Goal: Task Accomplishment & Management: Complete application form

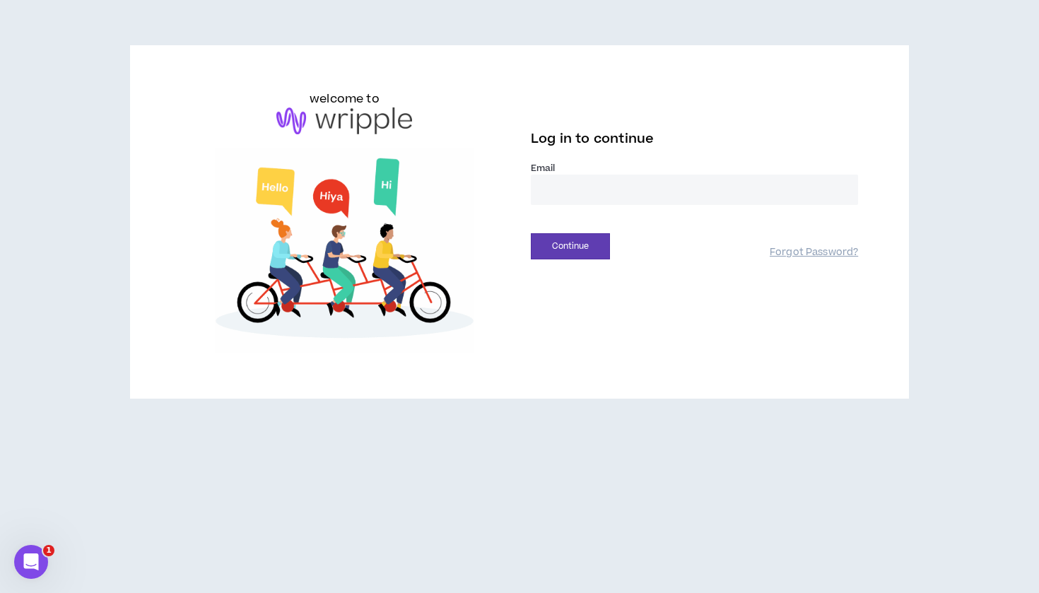
type input "**********"
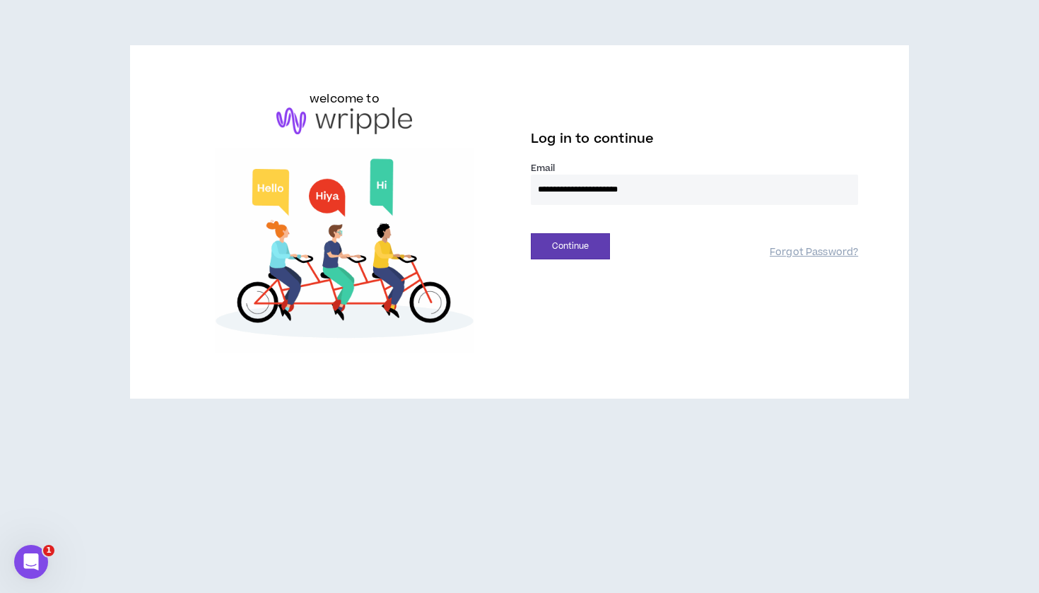
click at [571, 246] on button "Continue" at bounding box center [570, 246] width 79 height 26
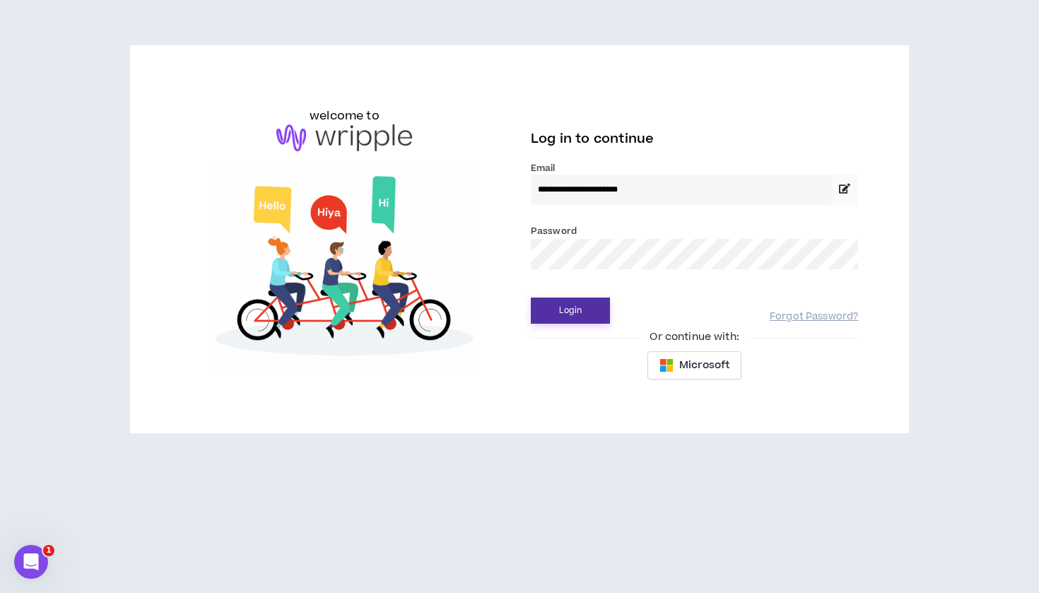
click at [573, 308] on button "Login" at bounding box center [570, 311] width 79 height 26
click at [579, 311] on button "Login" at bounding box center [570, 311] width 79 height 26
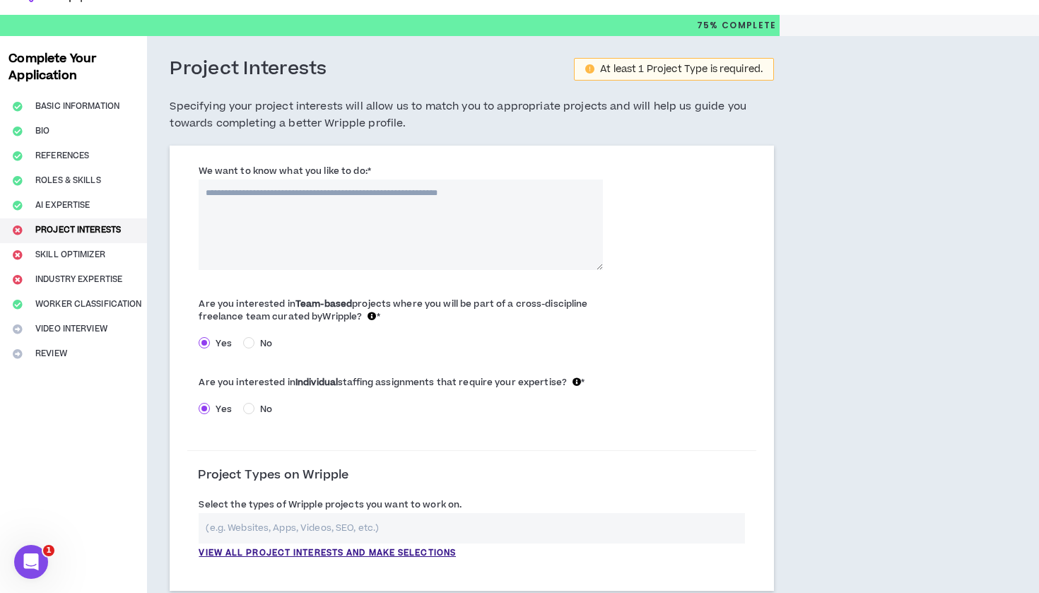
scroll to position [28, 0]
click at [59, 127] on button "Bio" at bounding box center [73, 131] width 147 height 25
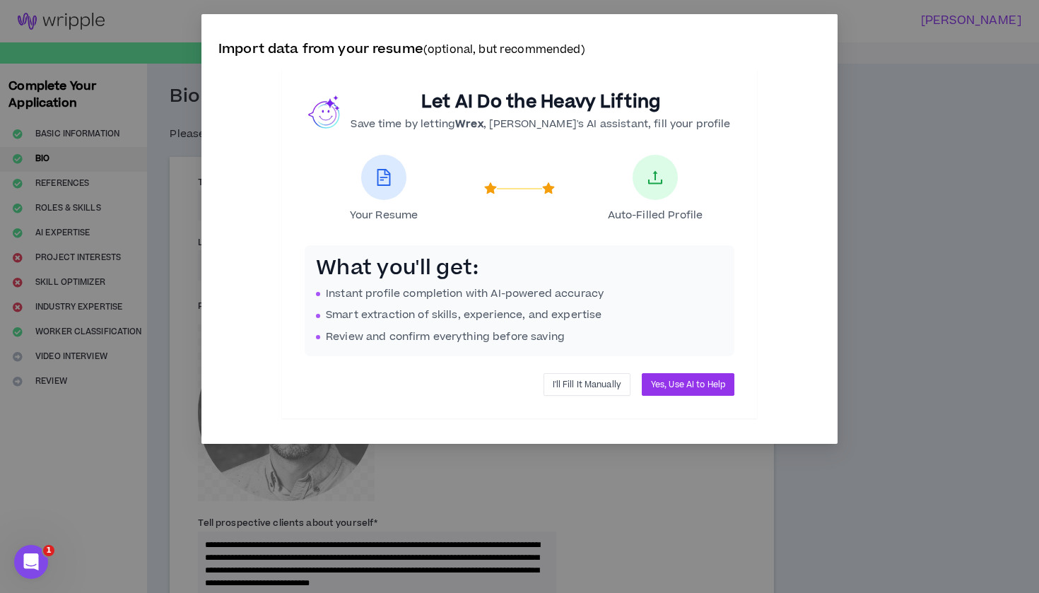
click at [584, 380] on span "I'll Fill It Manually" at bounding box center [587, 384] width 69 height 13
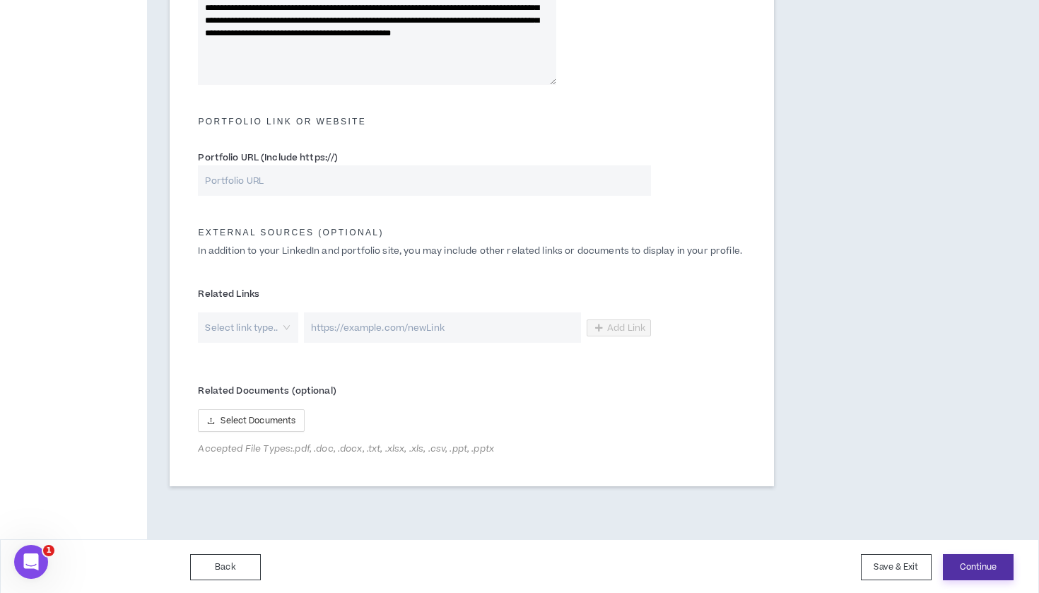
click at [968, 568] on button "Continue" at bounding box center [978, 567] width 71 height 26
type textarea "**********"
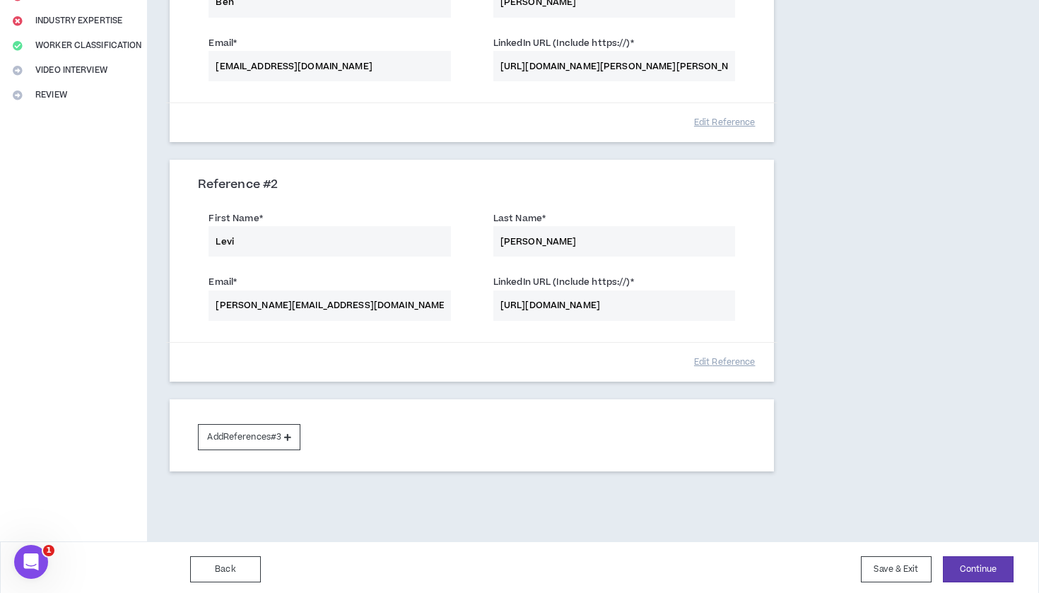
scroll to position [286, 0]
click at [986, 562] on button "Continue" at bounding box center [978, 570] width 71 height 26
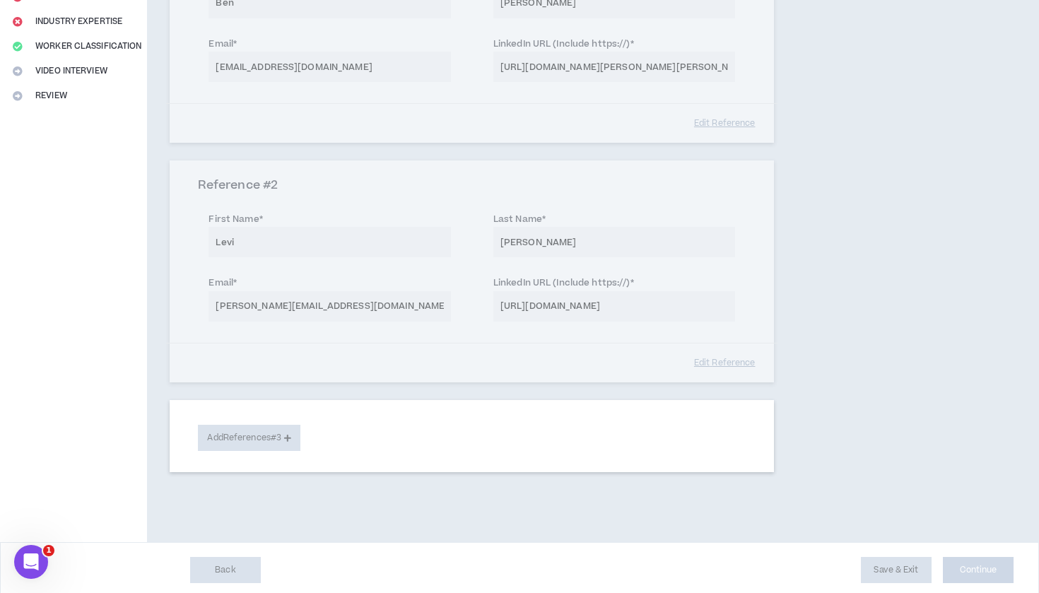
select select "**"
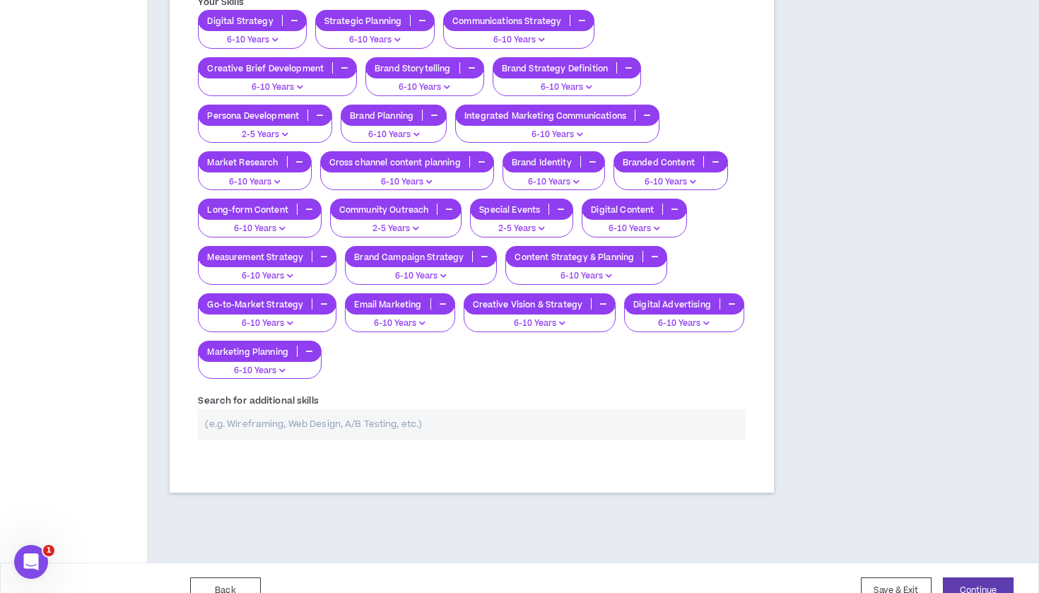
scroll to position [1198, 0]
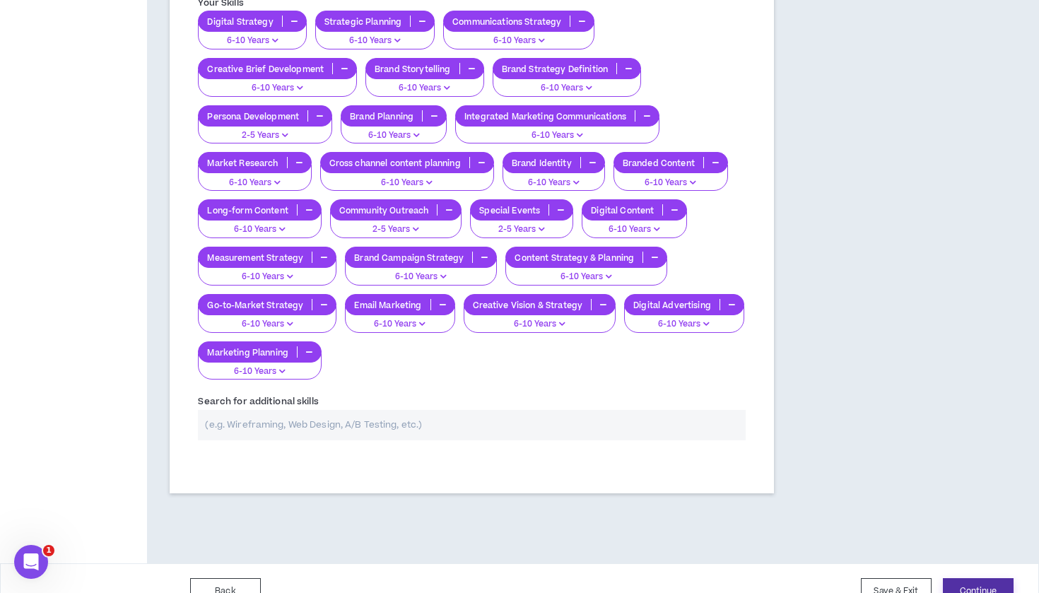
click at [968, 578] on button "Continue" at bounding box center [978, 591] width 71 height 26
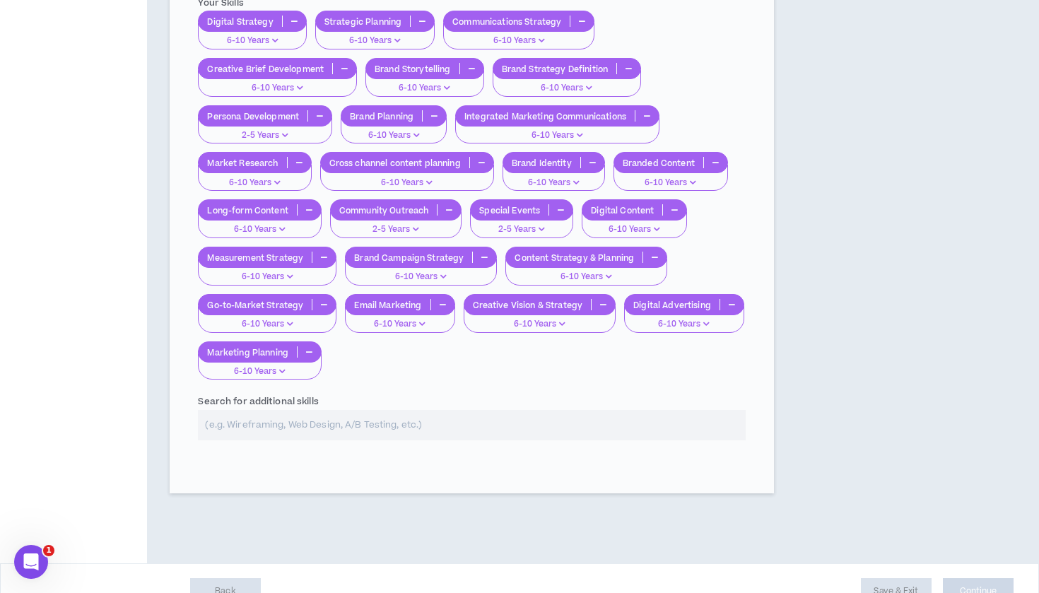
select select "*"
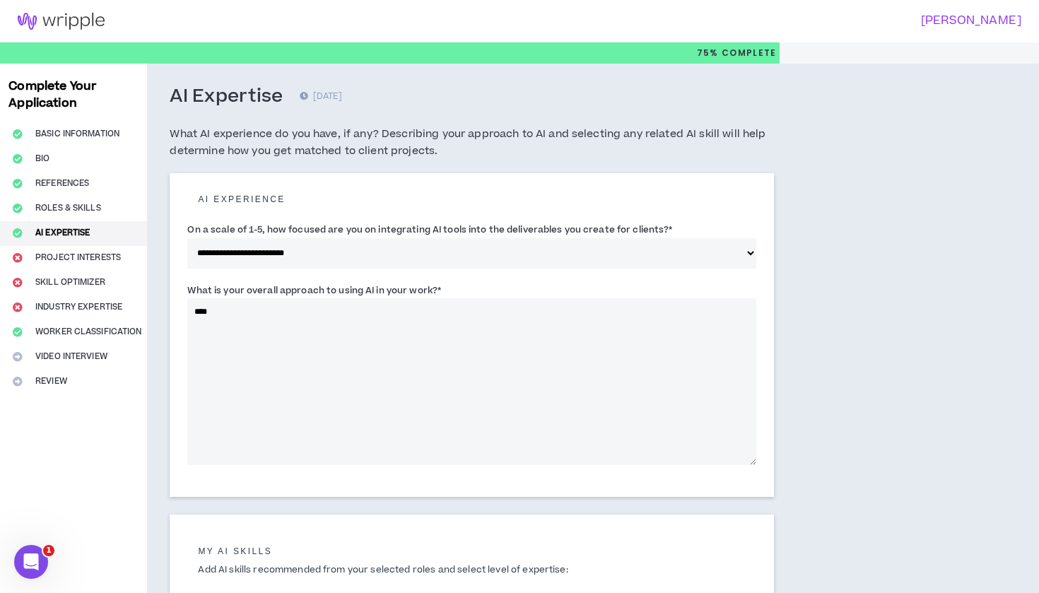
click at [285, 320] on textarea "****" at bounding box center [471, 381] width 569 height 167
drag, startPoint x: 239, startPoint y: 311, endPoint x: 145, endPoint y: 309, distance: 94.1
click at [145, 309] on div "**********" at bounding box center [519, 494] width 1039 height 861
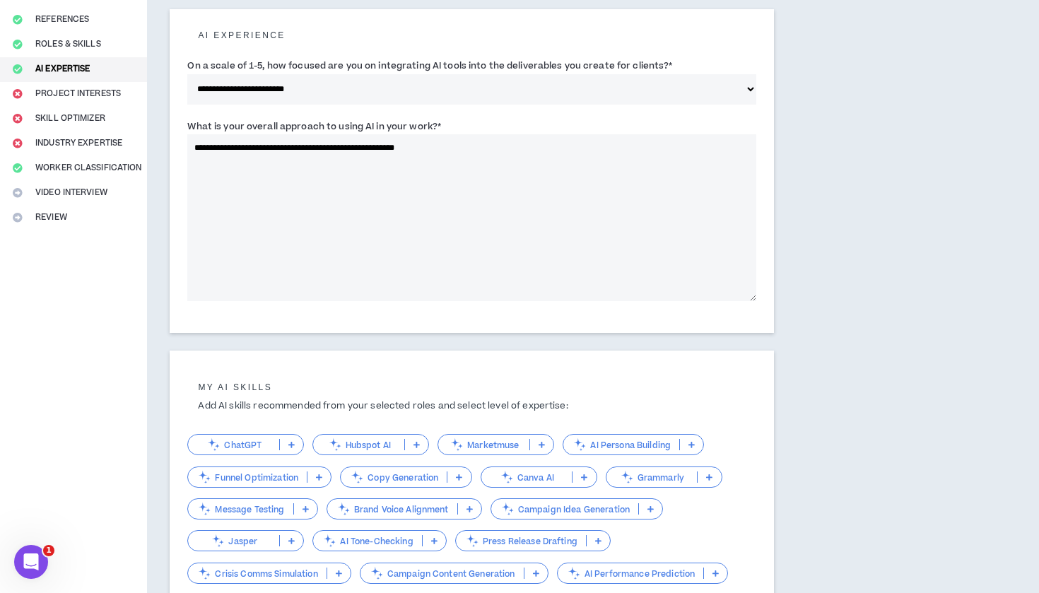
scroll to position [177, 0]
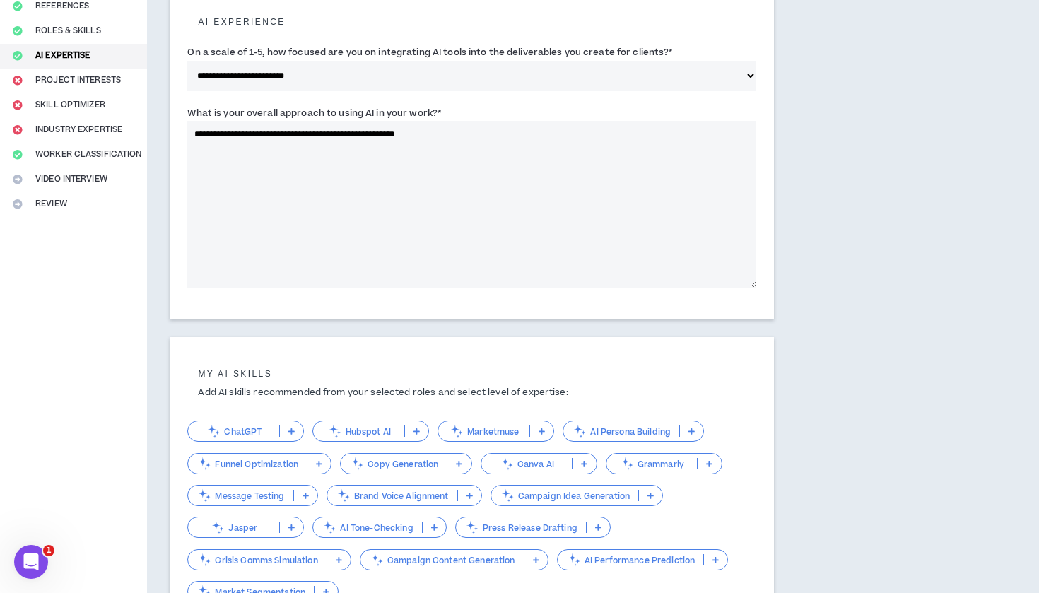
click at [253, 430] on p "ChatGPT" at bounding box center [233, 431] width 91 height 11
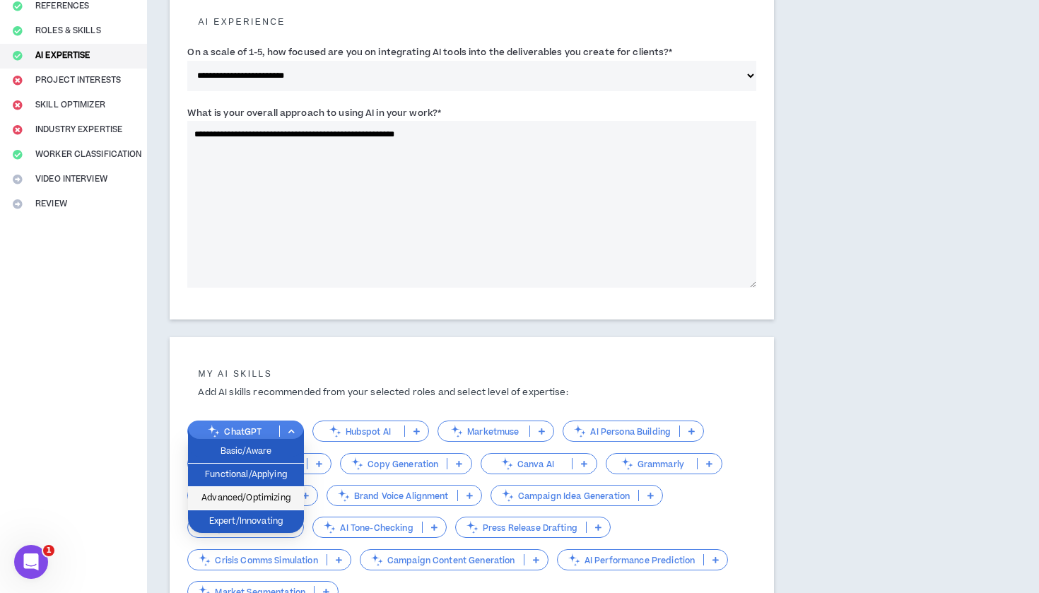
click at [252, 498] on span "Advanced/Optimizing" at bounding box center [246, 499] width 99 height 16
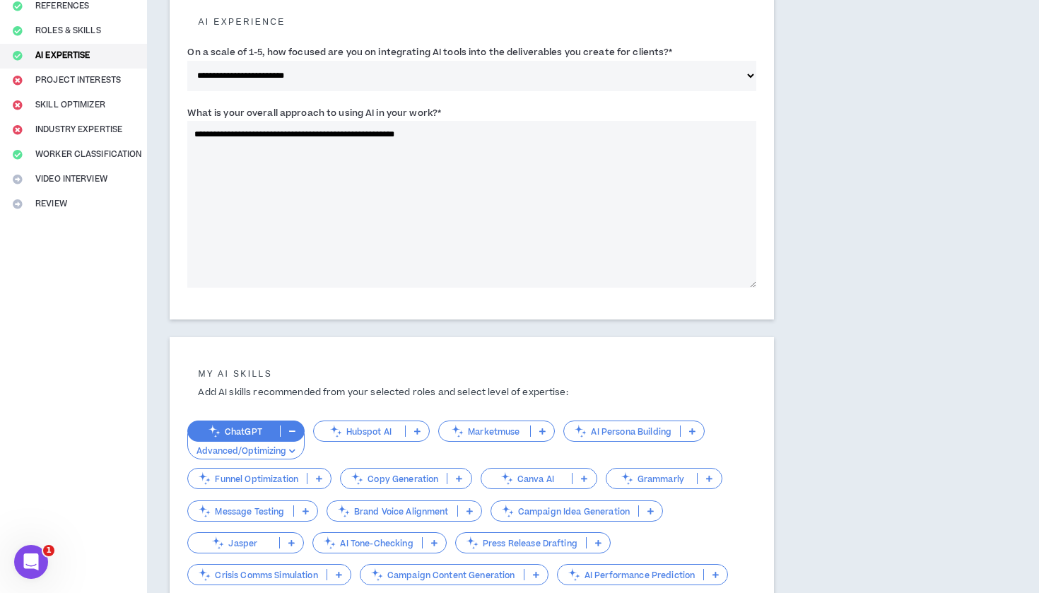
click at [627, 431] on p "AI Persona Building" at bounding box center [622, 431] width 116 height 11
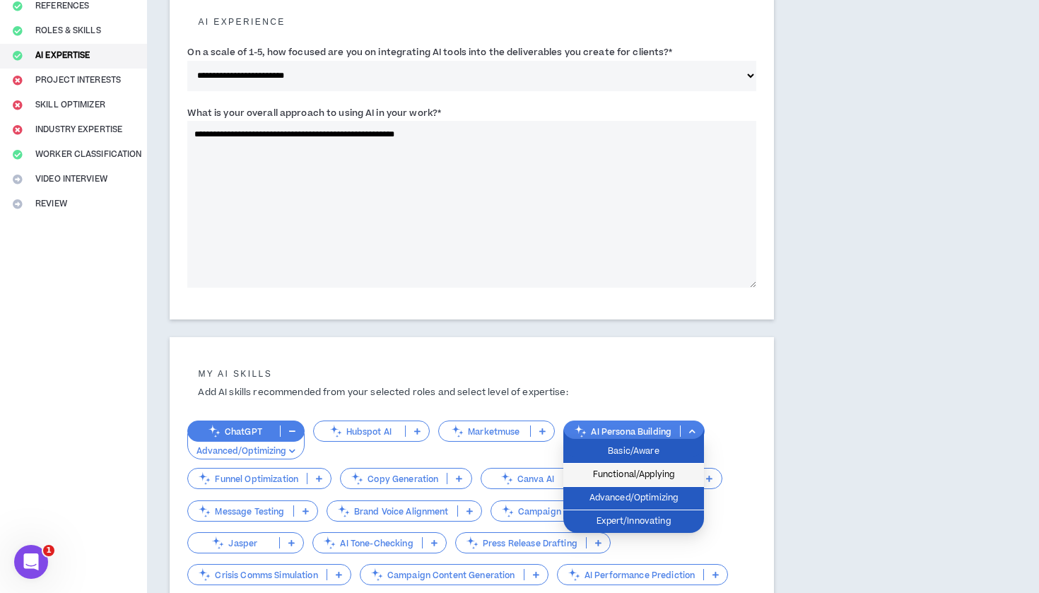
click at [627, 473] on span "Functional/Applying" at bounding box center [634, 475] width 124 height 16
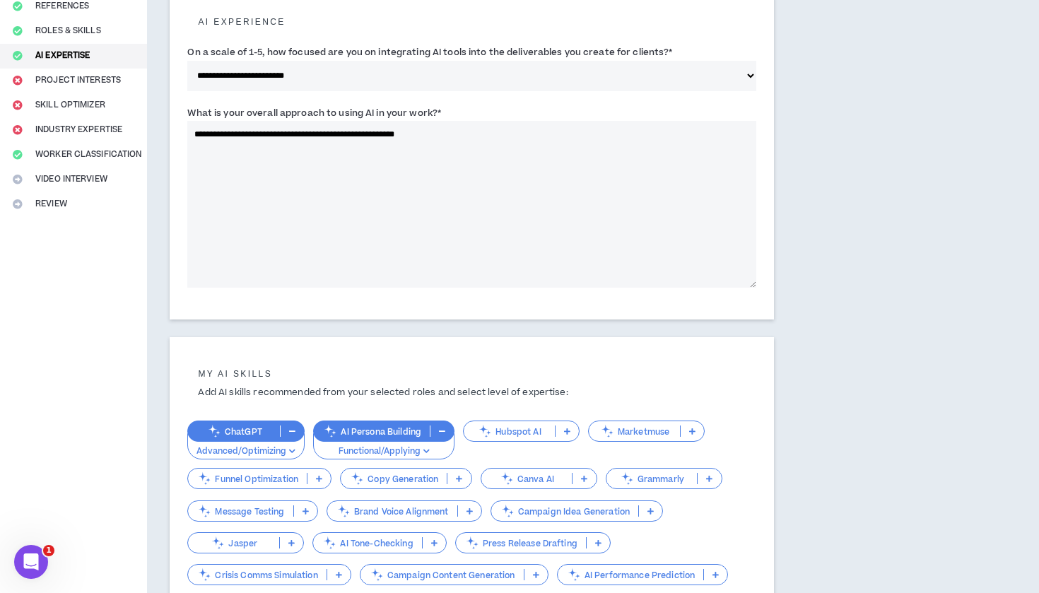
click at [399, 450] on p "Functional/Applying" at bounding box center [383, 451] width 123 height 13
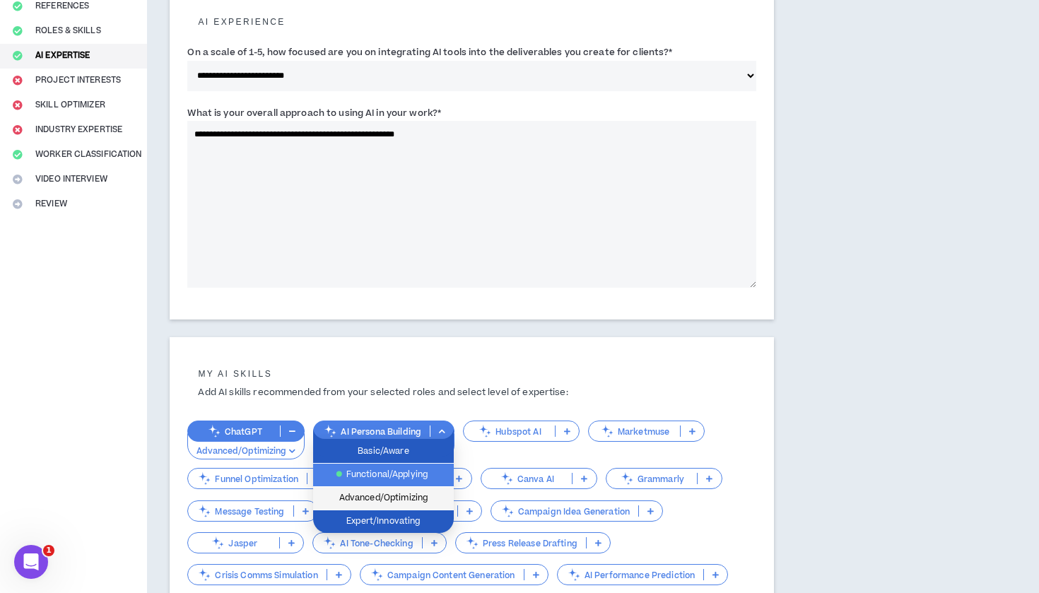
click at [385, 498] on span "Advanced/Optimizing" at bounding box center [384, 499] width 124 height 16
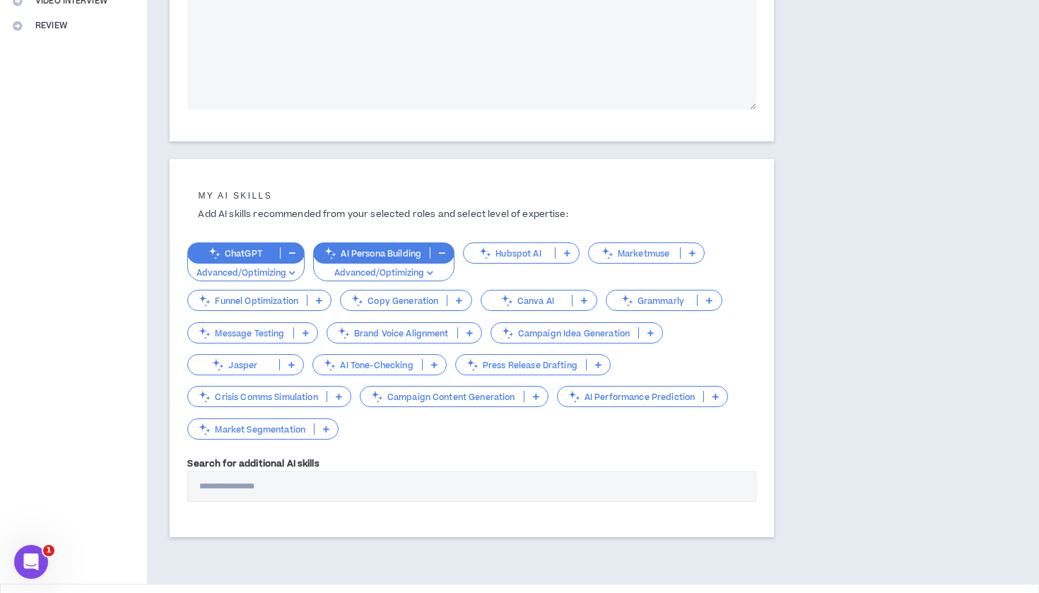
scroll to position [356, 0]
click at [392, 329] on p "Brand Voice Alignment" at bounding box center [392, 332] width 130 height 11
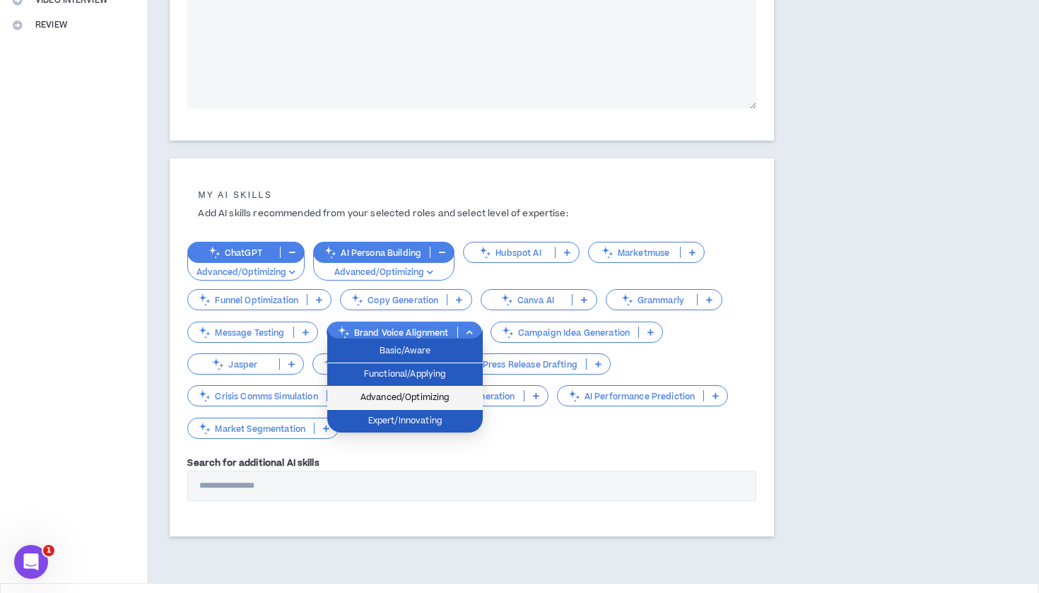
click at [405, 402] on span "Advanced/Optimizing" at bounding box center [405, 398] width 139 height 16
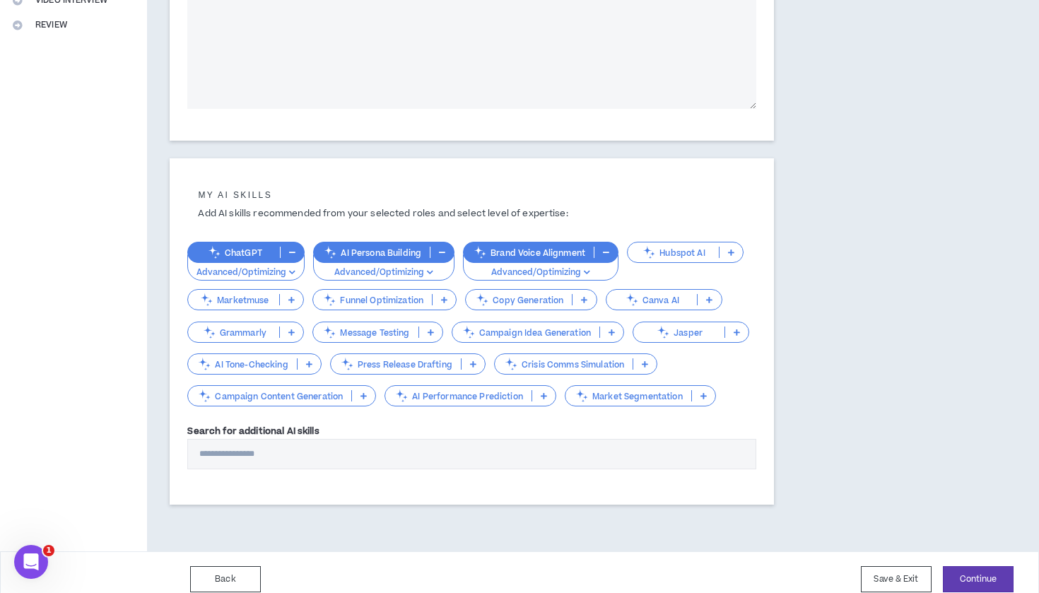
click at [533, 329] on p "Campaign Idea Generation" at bounding box center [525, 332] width 147 height 11
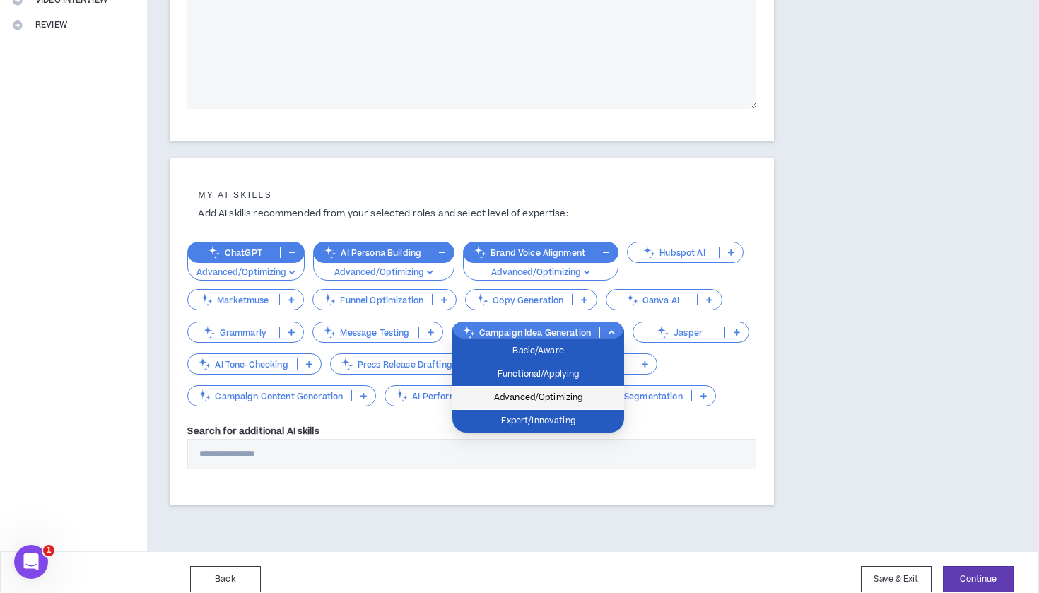
click at [539, 397] on span "Advanced/Optimizing" at bounding box center [538, 398] width 155 height 16
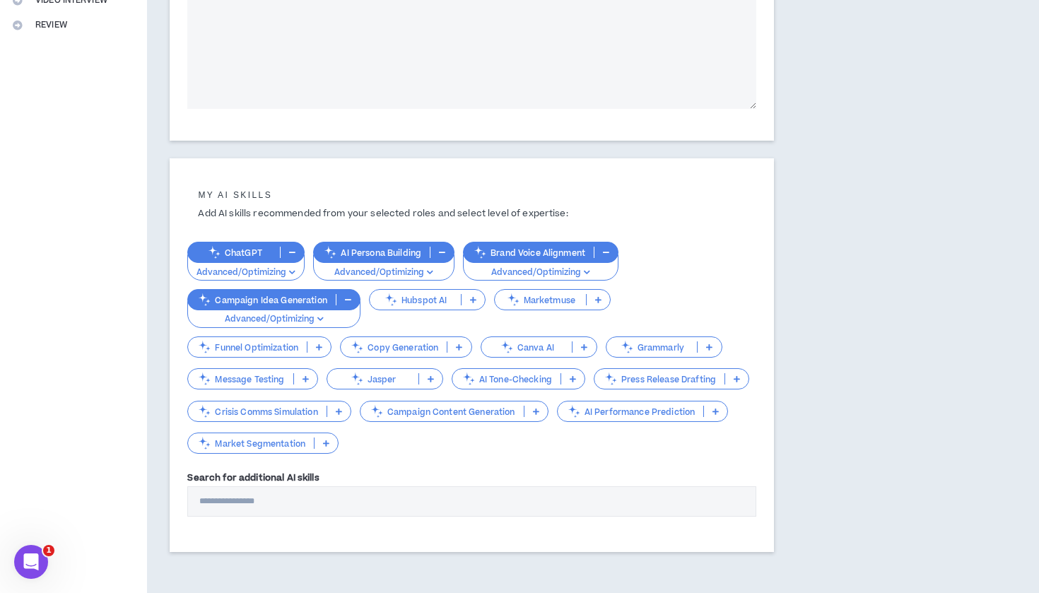
click at [245, 374] on p "Message Testing" at bounding box center [240, 379] width 105 height 11
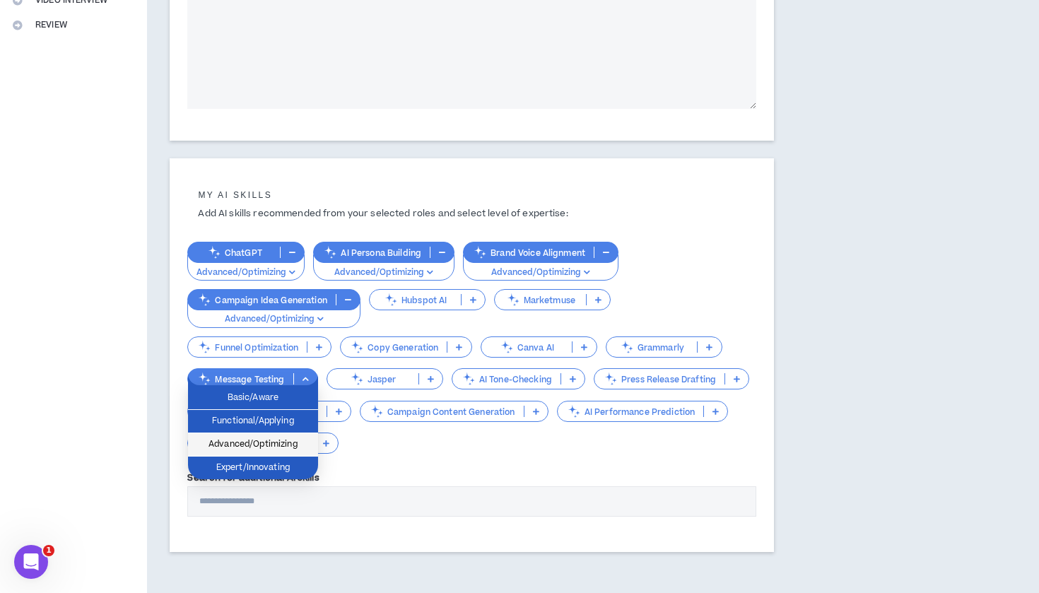
click at [246, 445] on span "Advanced/Optimizing" at bounding box center [253, 445] width 113 height 16
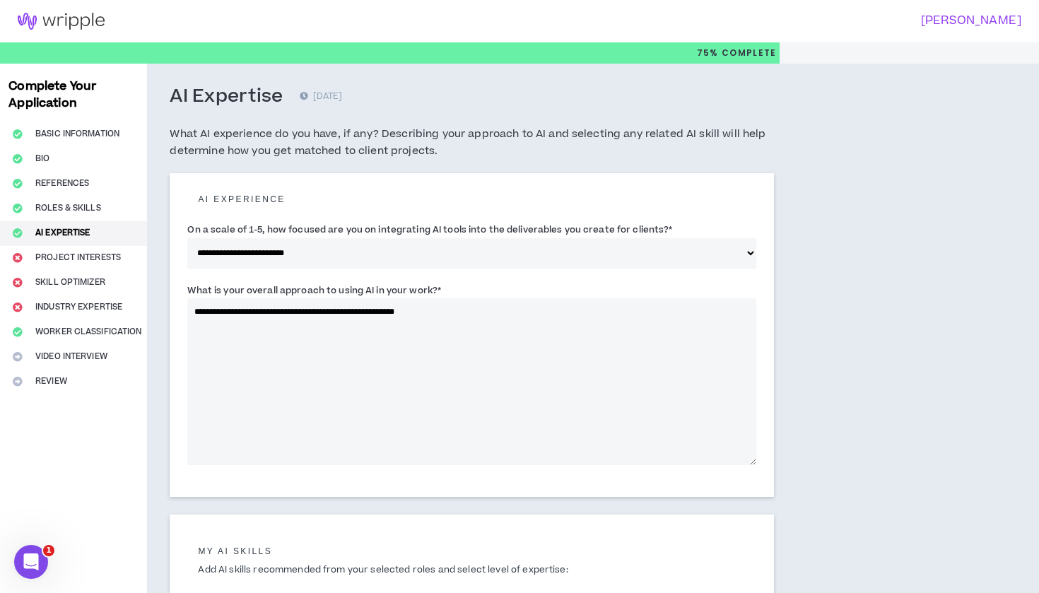
scroll to position [0, 0]
click at [455, 320] on textarea "**********" at bounding box center [471, 381] width 569 height 167
drag, startPoint x: 309, startPoint y: 312, endPoint x: 439, endPoint y: 315, distance: 130.1
click at [439, 315] on textarea "**********" at bounding box center [471, 381] width 569 height 167
click at [477, 310] on textarea "**********" at bounding box center [471, 381] width 569 height 167
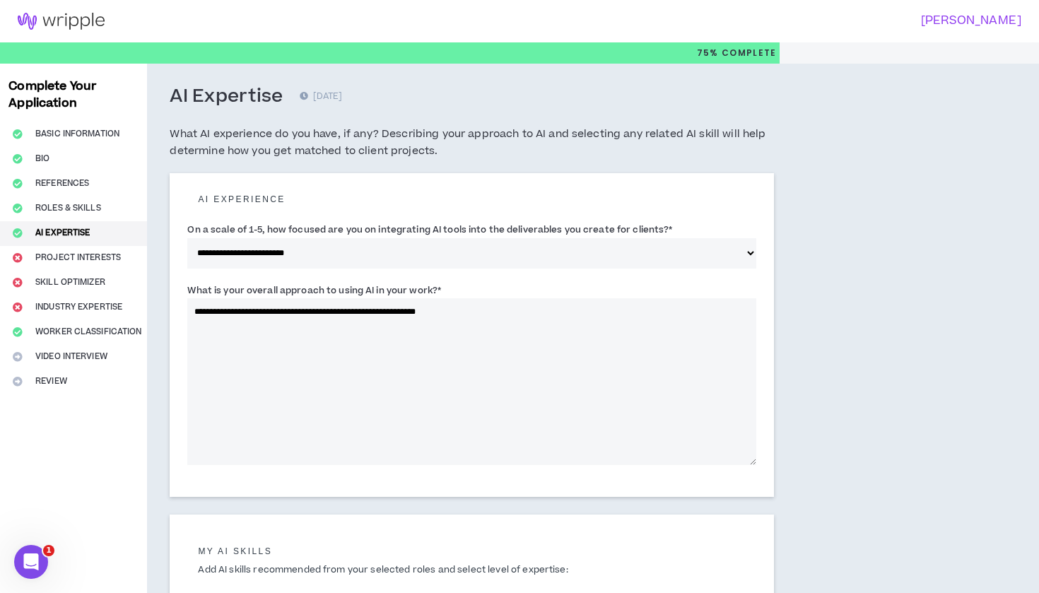
click at [432, 313] on textarea "**********" at bounding box center [471, 381] width 569 height 167
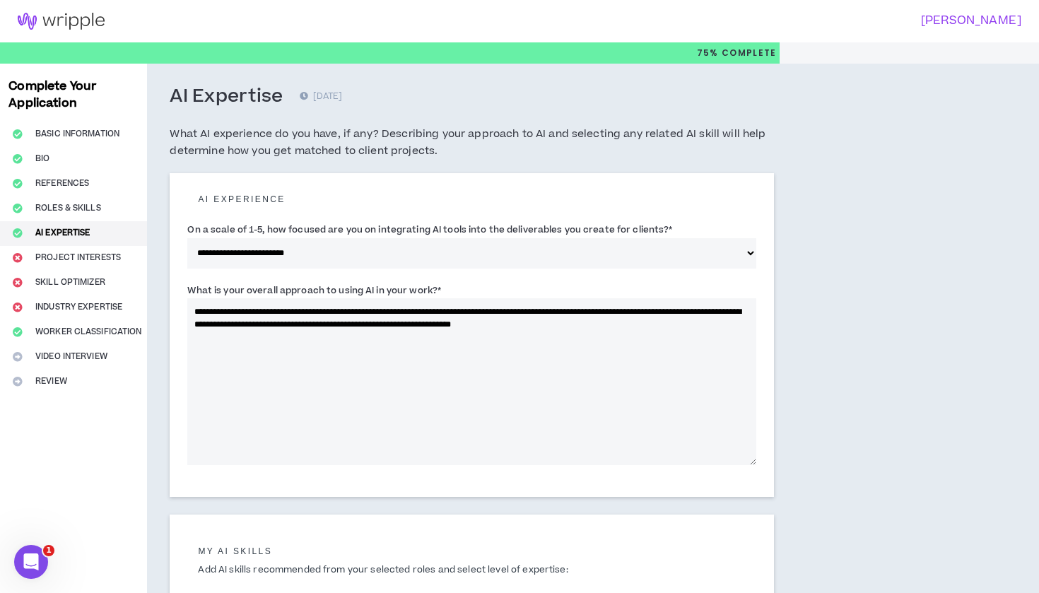
click at [332, 325] on textarea "**********" at bounding box center [471, 381] width 569 height 167
click at [340, 320] on textarea "**********" at bounding box center [471, 381] width 569 height 167
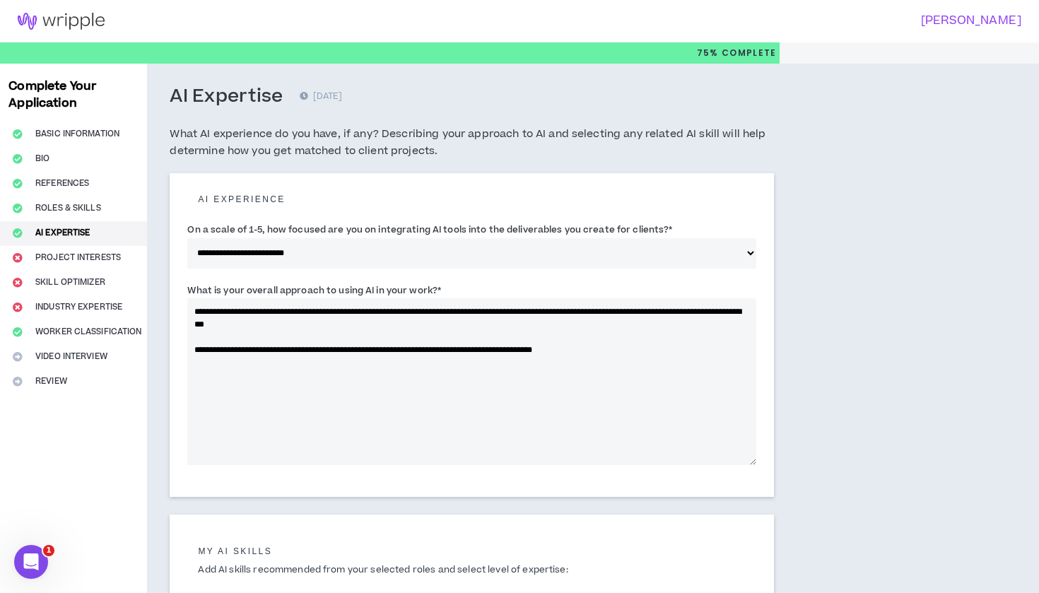
click at [300, 349] on textarea "**********" at bounding box center [471, 381] width 569 height 167
click at [282, 361] on textarea "**********" at bounding box center [471, 381] width 569 height 167
drag, startPoint x: 329, startPoint y: 357, endPoint x: 383, endPoint y: 366, distance: 54.5
click at [383, 366] on textarea "**********" at bounding box center [471, 381] width 569 height 167
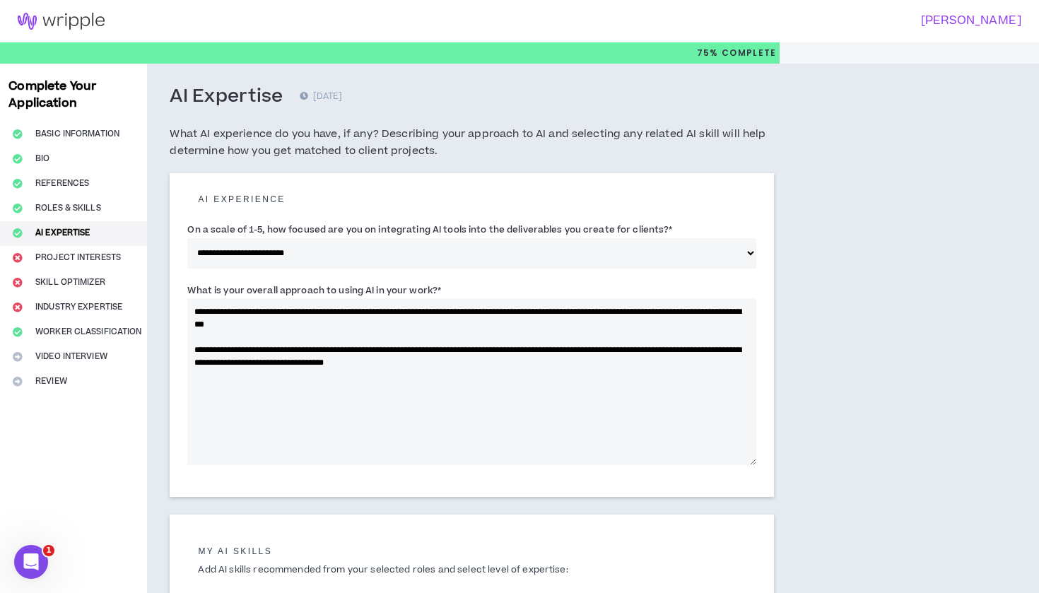
click at [389, 363] on textarea "**********" at bounding box center [471, 381] width 569 height 167
click at [463, 363] on textarea "**********" at bounding box center [471, 381] width 569 height 167
click at [515, 361] on textarea "**********" at bounding box center [471, 381] width 569 height 167
click at [588, 349] on textarea "**********" at bounding box center [471, 381] width 569 height 167
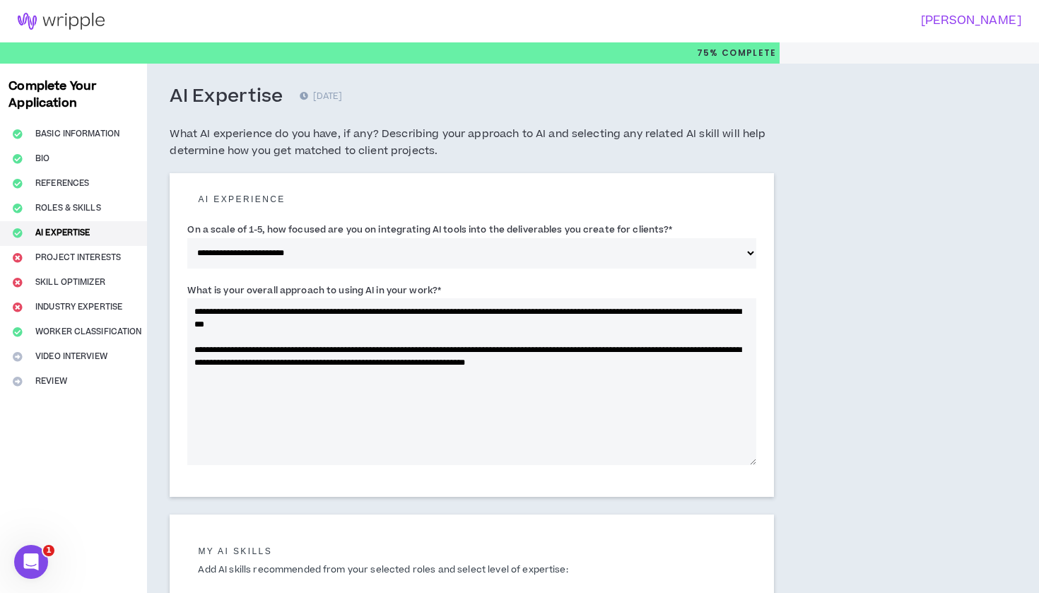
click at [266, 361] on textarea "**********" at bounding box center [471, 381] width 569 height 167
click at [694, 358] on textarea "**********" at bounding box center [471, 381] width 569 height 167
drag, startPoint x: 284, startPoint y: 400, endPoint x: 166, endPoint y: 402, distance: 117.4
click at [166, 402] on div "**********" at bounding box center [472, 510] width 650 height 892
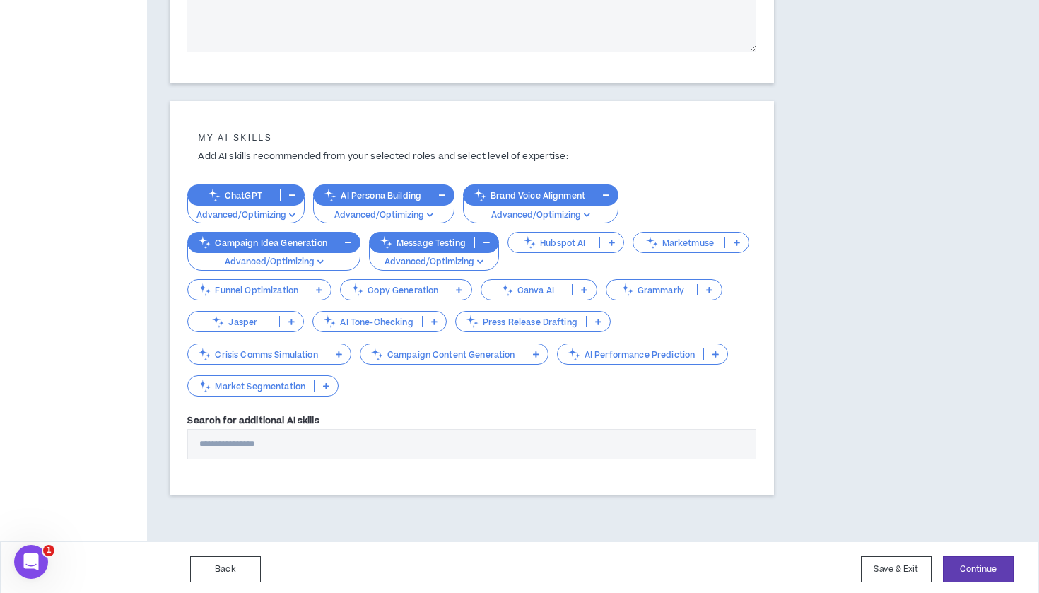
scroll to position [413, 0]
type textarea "**********"
click at [330, 445] on input "Search for additional AI skills" at bounding box center [471, 445] width 569 height 30
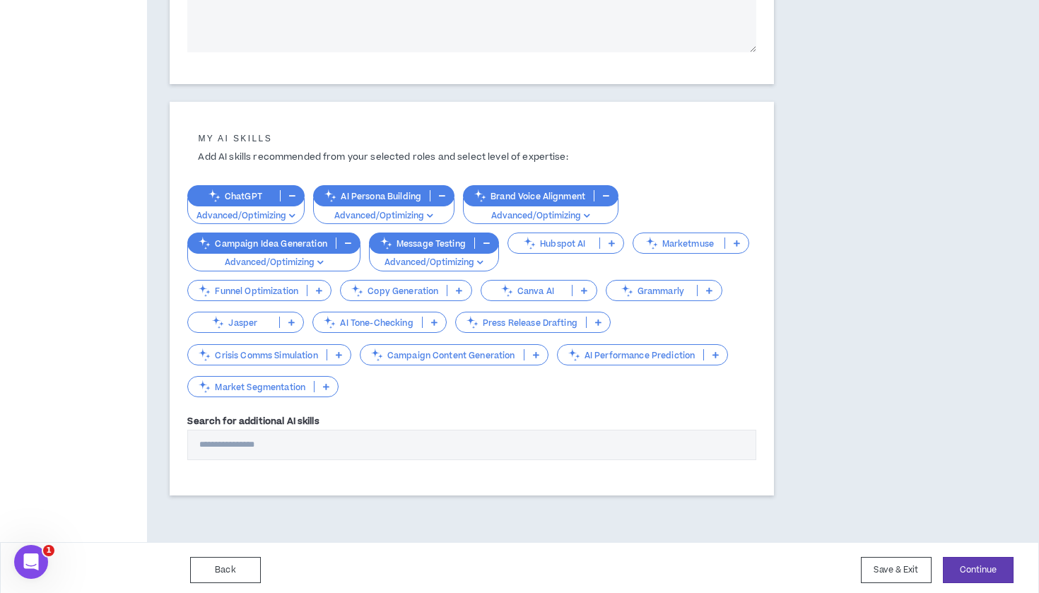
click at [492, 406] on div "My AI skills Add AI skills recommended from your selected roles and select leve…" at bounding box center [471, 295] width 569 height 358
click at [972, 559] on button "Continue" at bounding box center [978, 570] width 71 height 26
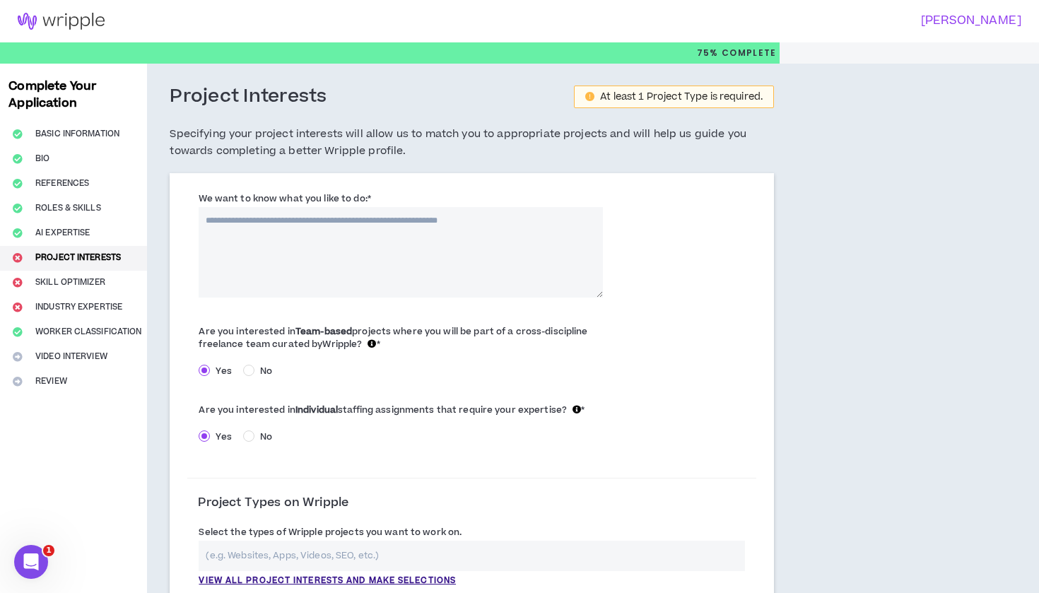
click at [311, 244] on textarea "We want to know what you like to do: *" at bounding box center [401, 252] width 404 height 90
type textarea "**********"
drag, startPoint x: 542, startPoint y: 224, endPoint x: 306, endPoint y: 206, distance: 236.1
click at [306, 206] on div "**********" at bounding box center [401, 244] width 404 height 106
paste textarea "**********"
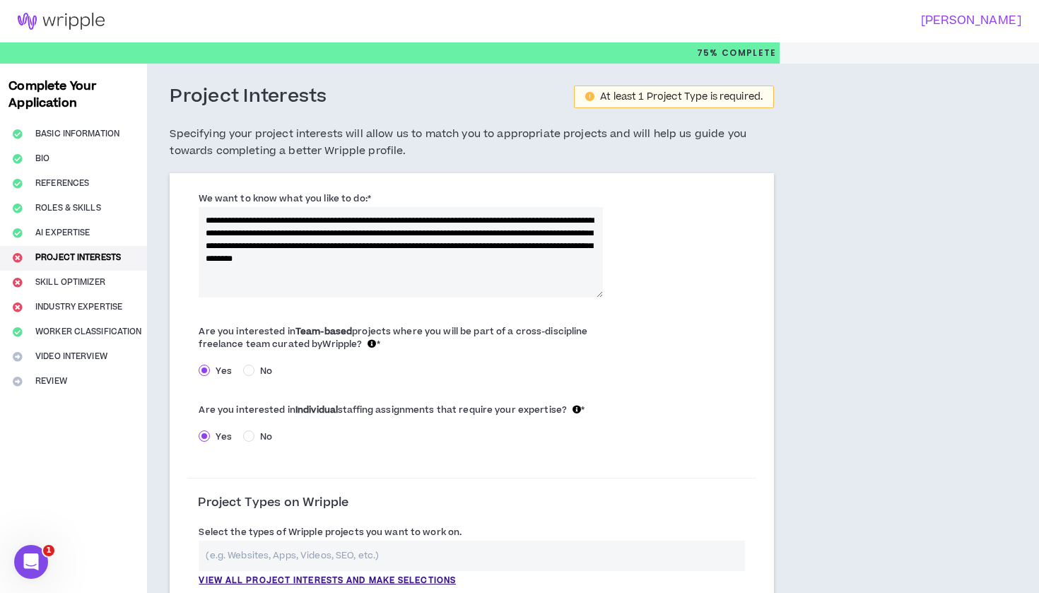
drag, startPoint x: 575, startPoint y: 233, endPoint x: 228, endPoint y: 242, distance: 346.6
click at [228, 242] on textarea "**********" at bounding box center [401, 252] width 404 height 90
click at [532, 232] on textarea "**********" at bounding box center [401, 252] width 404 height 90
click at [337, 246] on textarea "**********" at bounding box center [401, 252] width 404 height 90
click at [223, 252] on textarea "**********" at bounding box center [401, 252] width 404 height 90
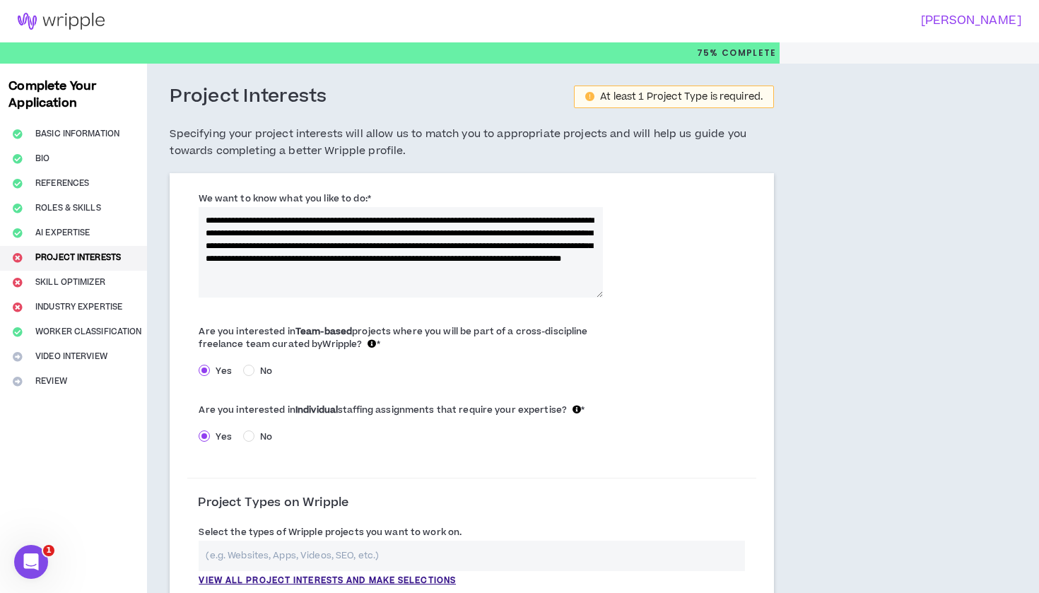
drag, startPoint x: 428, startPoint y: 271, endPoint x: 440, endPoint y: 320, distance: 50.2
click at [440, 320] on form "**********" at bounding box center [471, 392] width 569 height 410
click at [566, 269] on textarea "**********" at bounding box center [401, 252] width 404 height 90
click at [592, 267] on textarea "**********" at bounding box center [401, 252] width 404 height 90
click at [204, 257] on textarea "**********" at bounding box center [401, 252] width 404 height 90
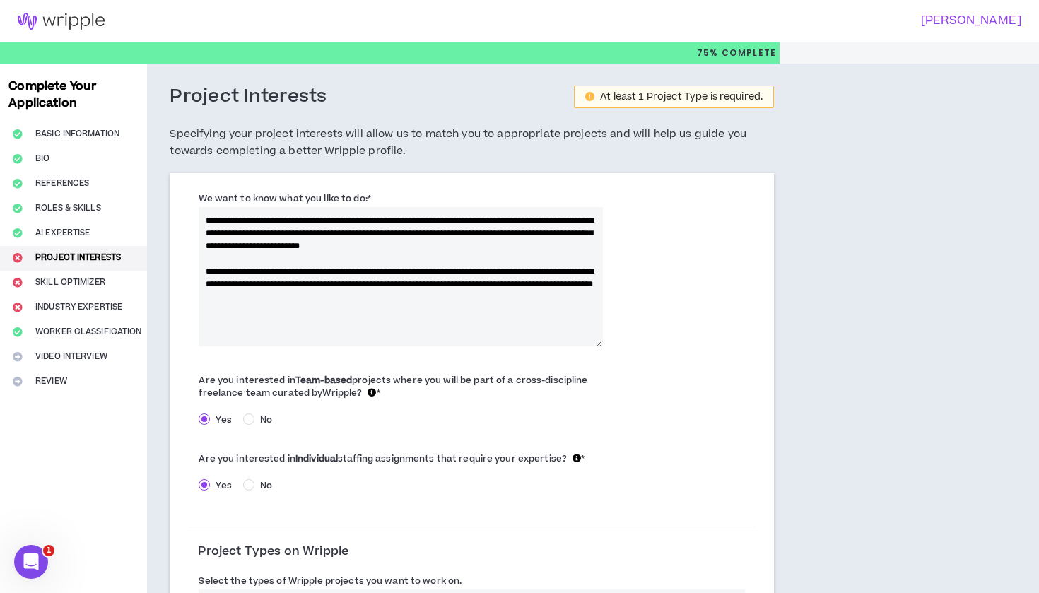
click at [600, 342] on textarea "**********" at bounding box center [401, 276] width 404 height 139
click at [495, 333] on textarea "**********" at bounding box center [401, 276] width 404 height 139
click at [311, 339] on textarea "**********" at bounding box center [401, 276] width 404 height 139
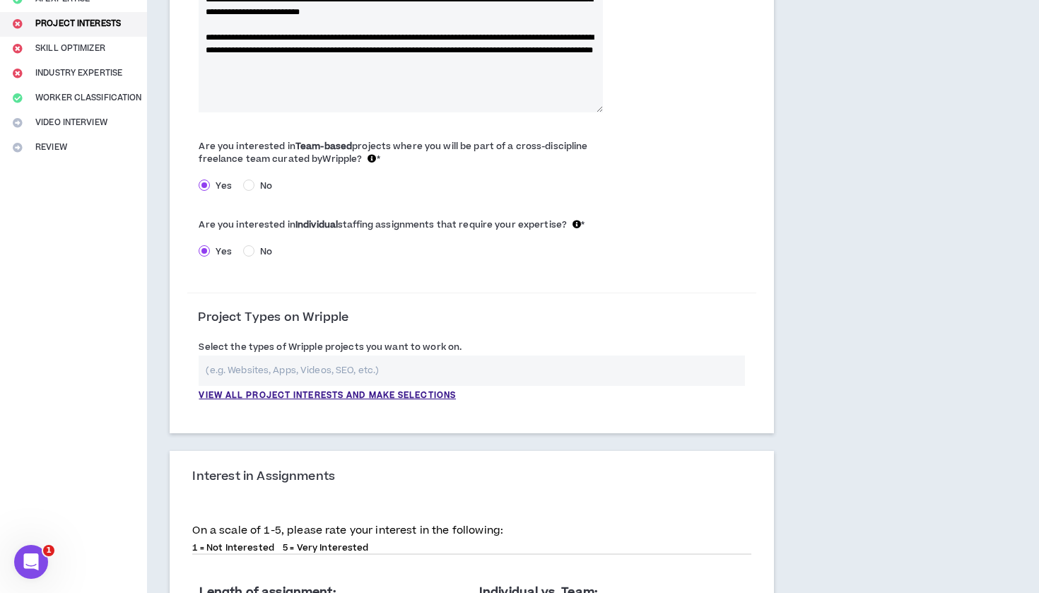
scroll to position [251, 0]
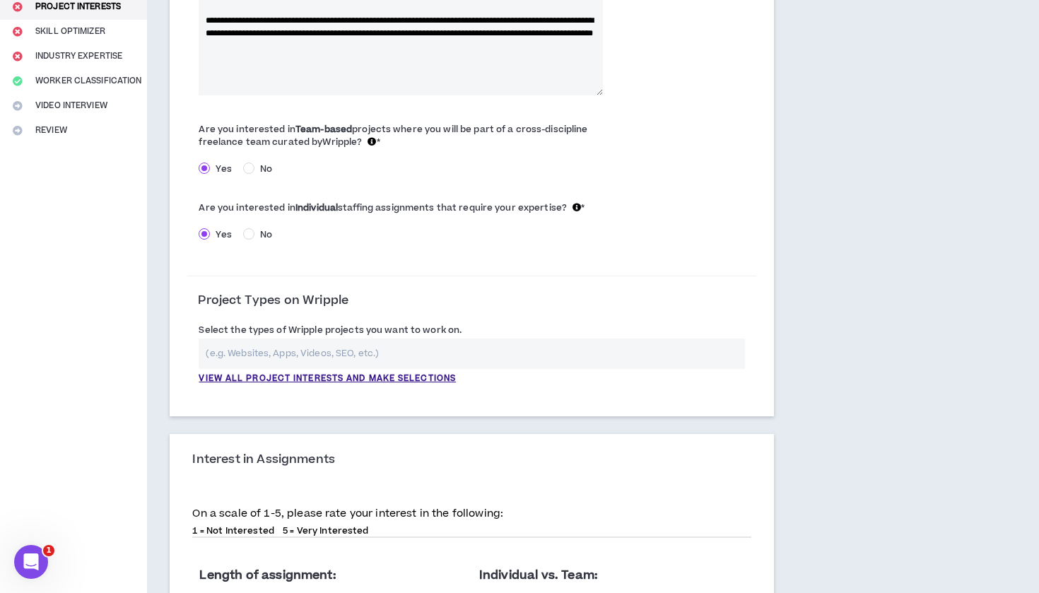
type textarea "**********"
click at [321, 354] on input "text" at bounding box center [472, 354] width 547 height 30
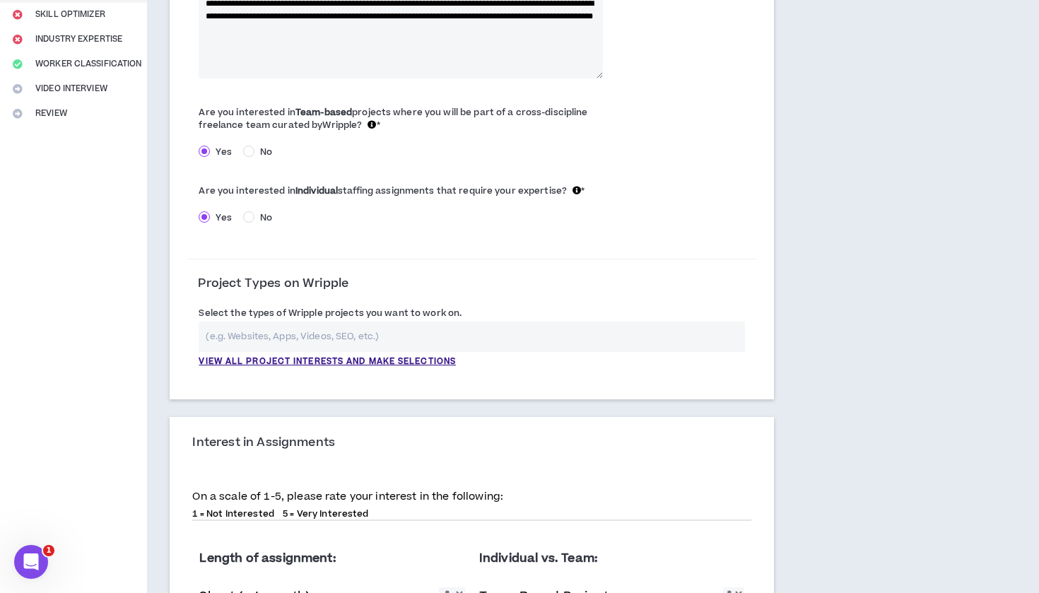
scroll to position [230, 0]
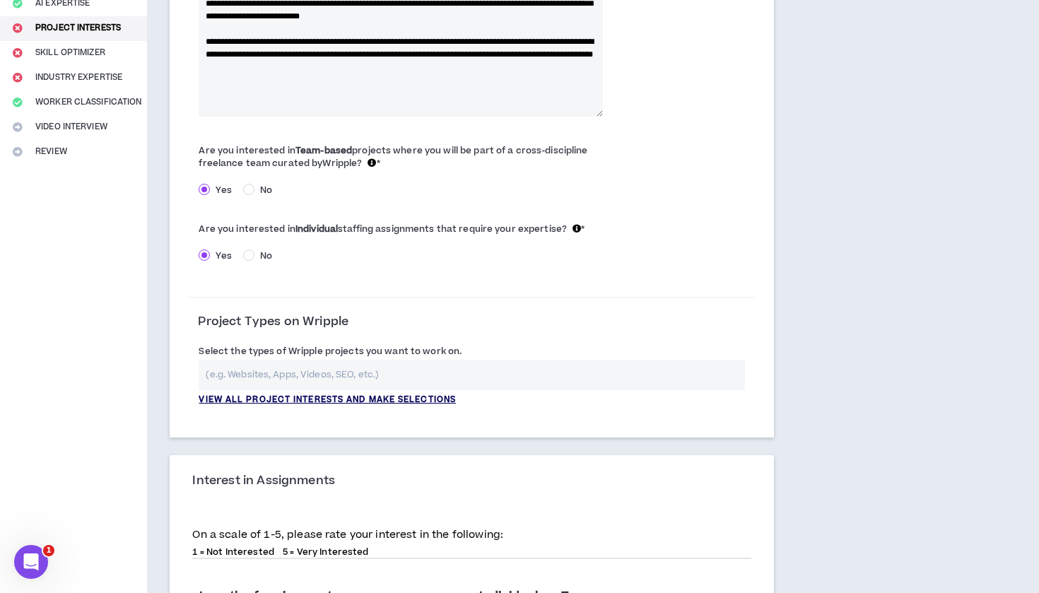
click at [371, 398] on p "View all project interests and make selections" at bounding box center [327, 400] width 257 height 13
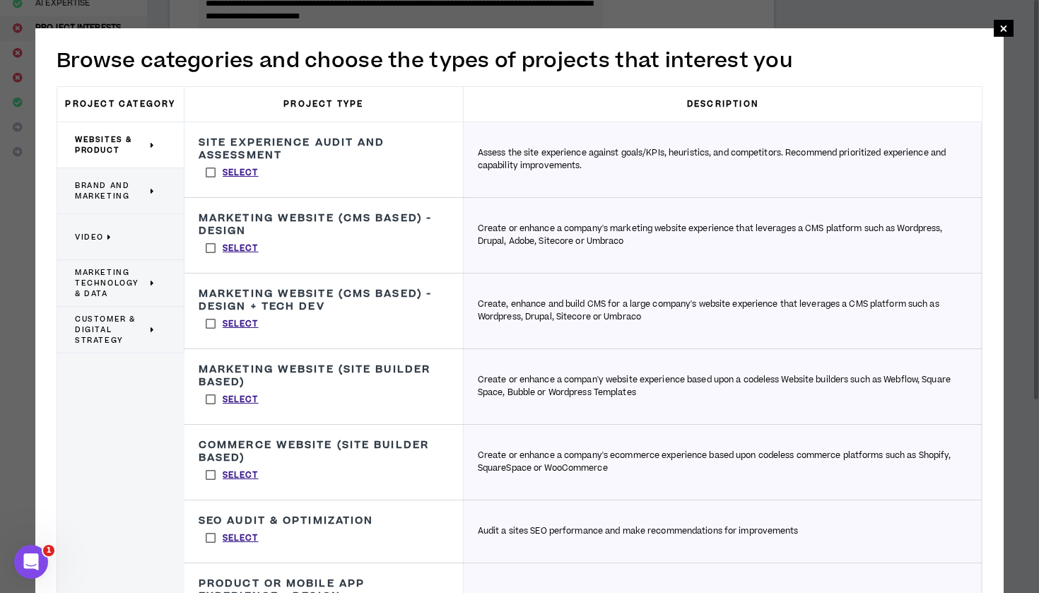
click at [141, 191] on span "Brand and Marketing" at bounding box center [111, 190] width 72 height 21
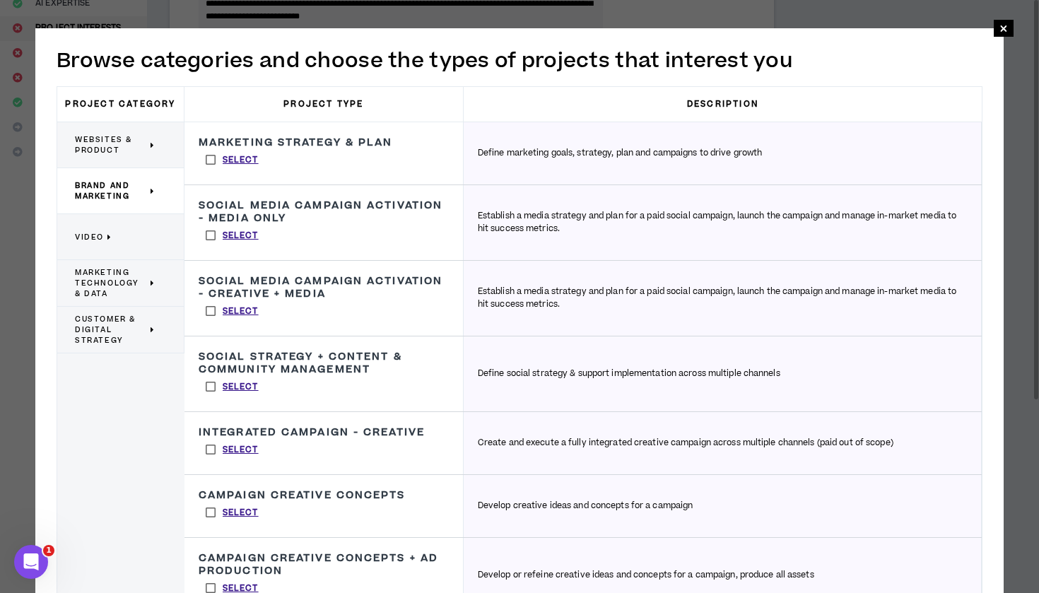
click at [211, 161] on label "Select" at bounding box center [232, 159] width 67 height 21
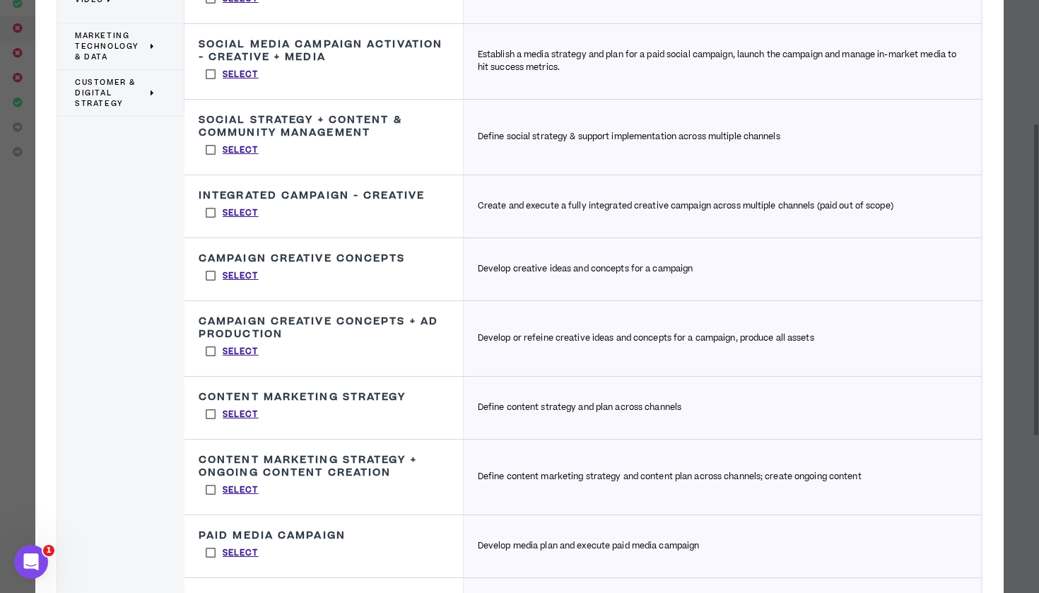
click at [209, 413] on label "Select" at bounding box center [232, 414] width 67 height 21
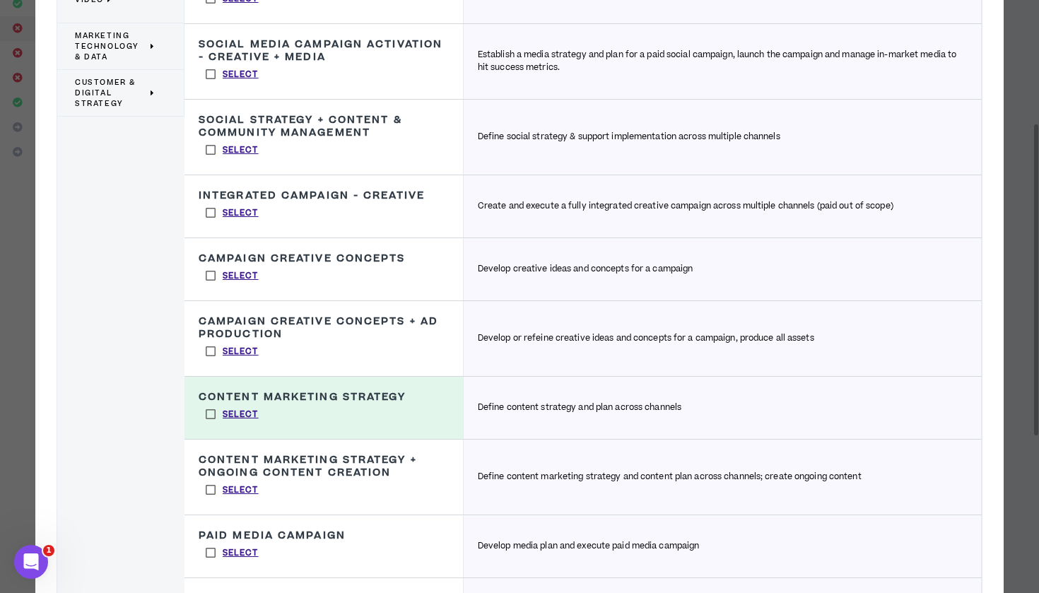
click at [209, 489] on label "Select" at bounding box center [232, 489] width 67 height 21
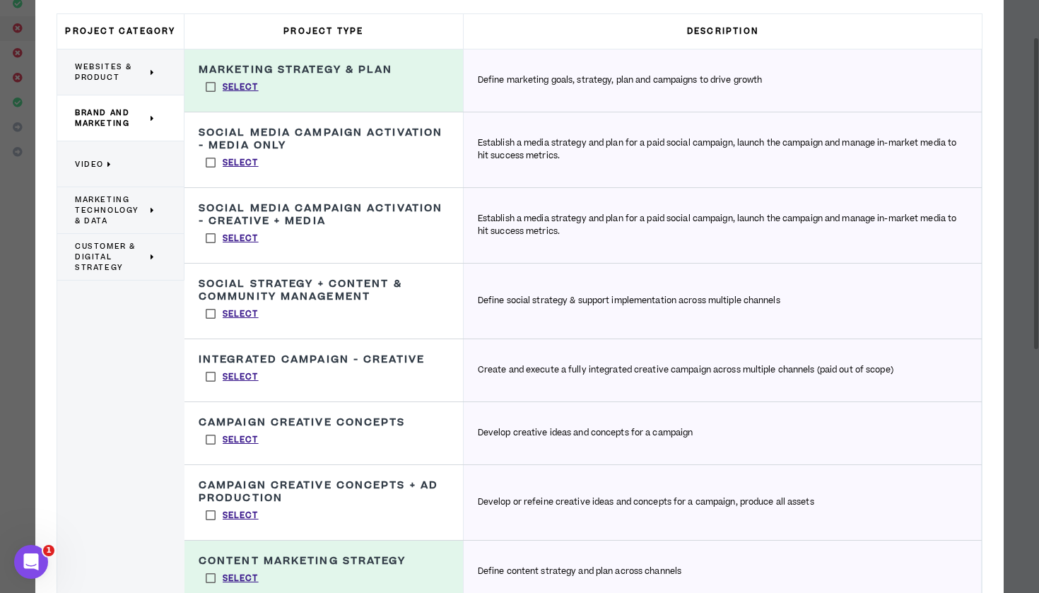
click at [209, 377] on label "Select" at bounding box center [232, 376] width 67 height 21
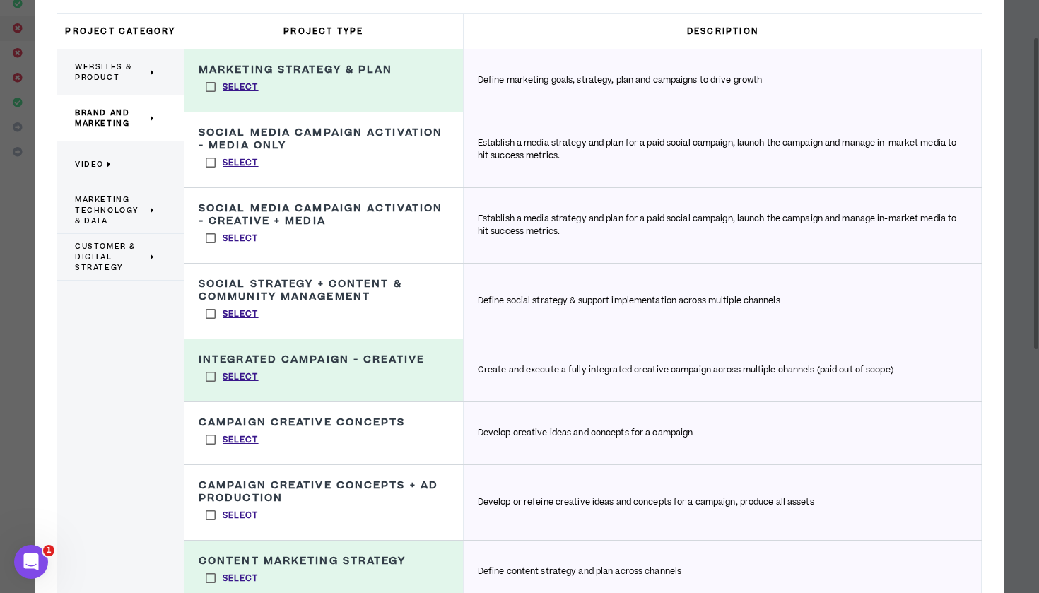
click at [211, 440] on label "Select" at bounding box center [232, 439] width 67 height 21
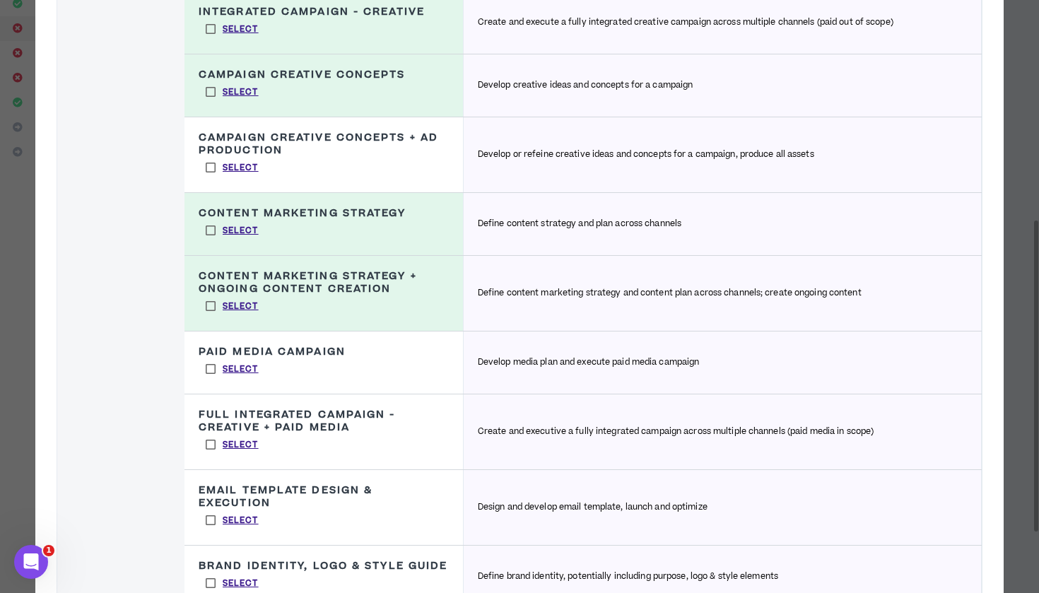
click at [211, 441] on label "Select" at bounding box center [232, 444] width 67 height 21
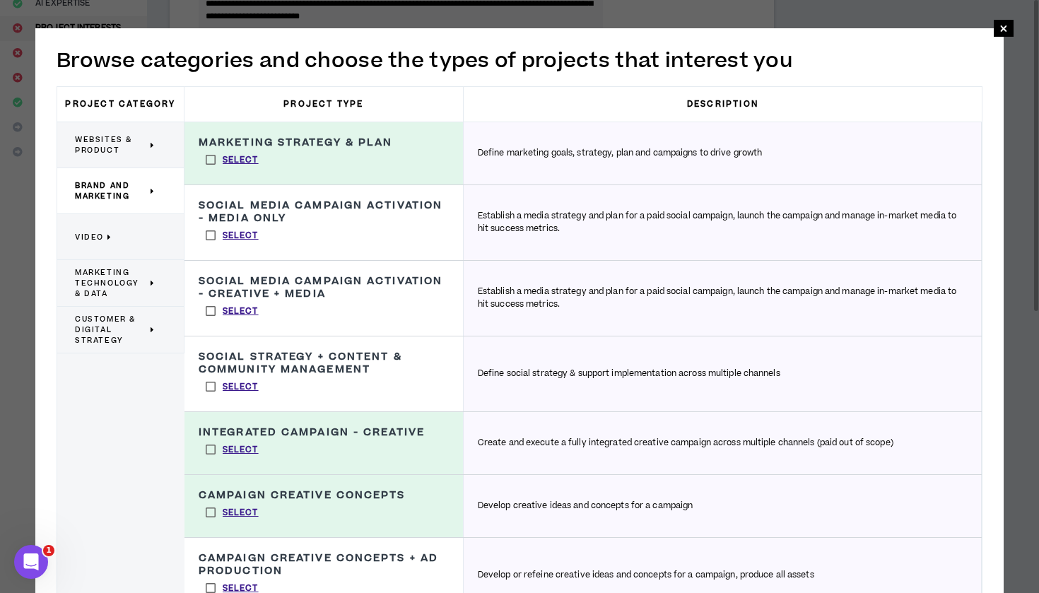
click at [211, 389] on label "Select" at bounding box center [232, 386] width 67 height 21
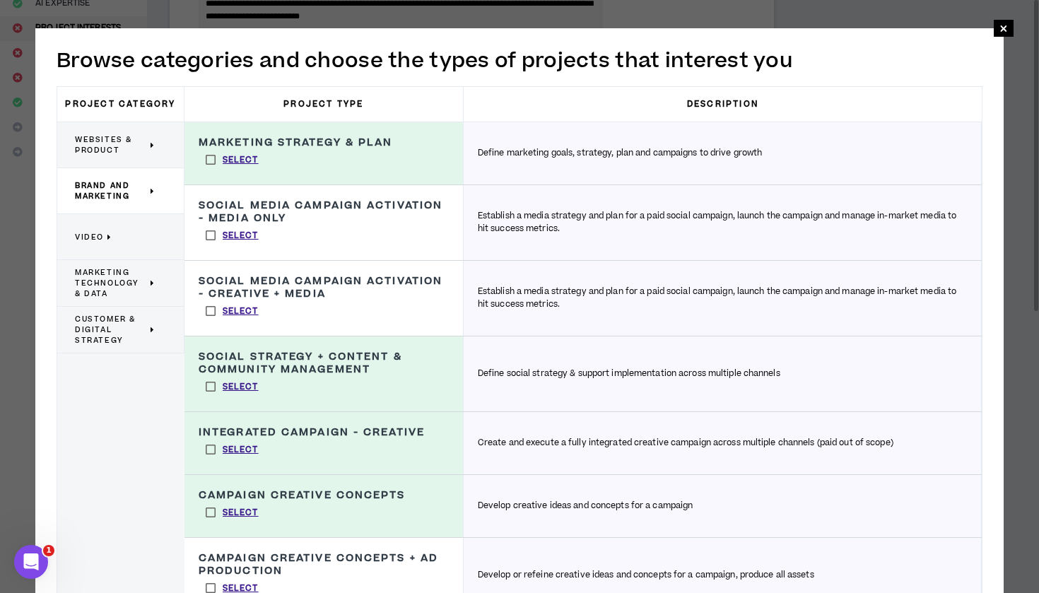
click at [209, 311] on label "Select" at bounding box center [232, 310] width 67 height 21
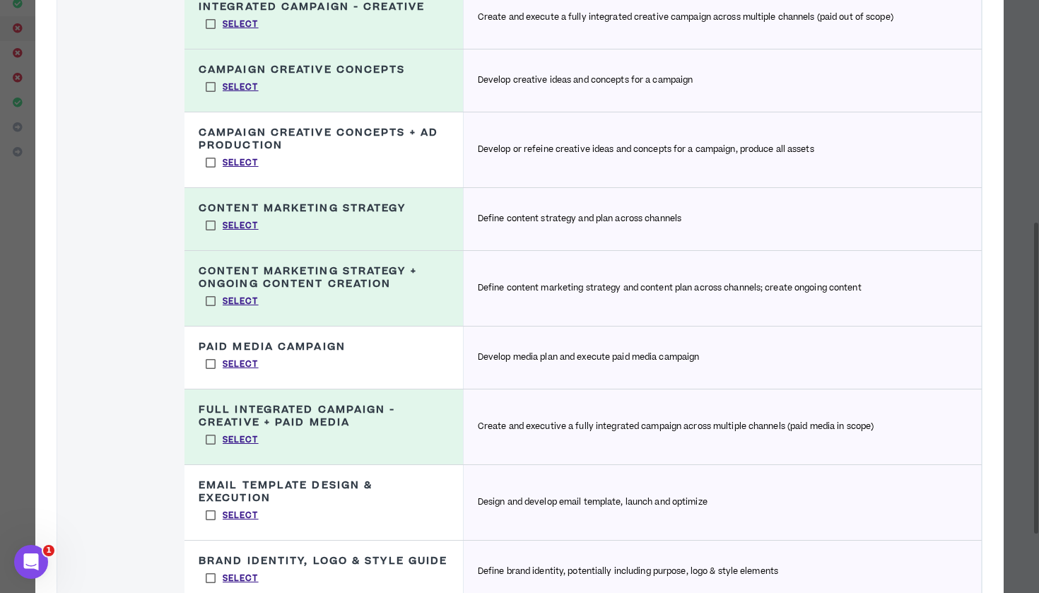
click at [211, 165] on label "Select" at bounding box center [232, 162] width 67 height 21
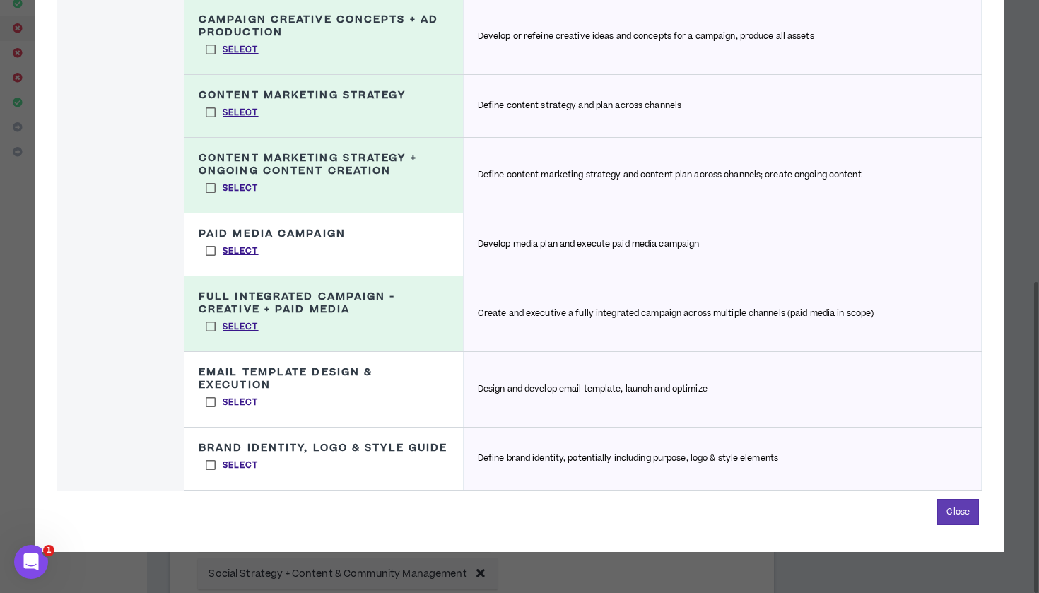
click at [213, 475] on label "Select" at bounding box center [232, 465] width 67 height 21
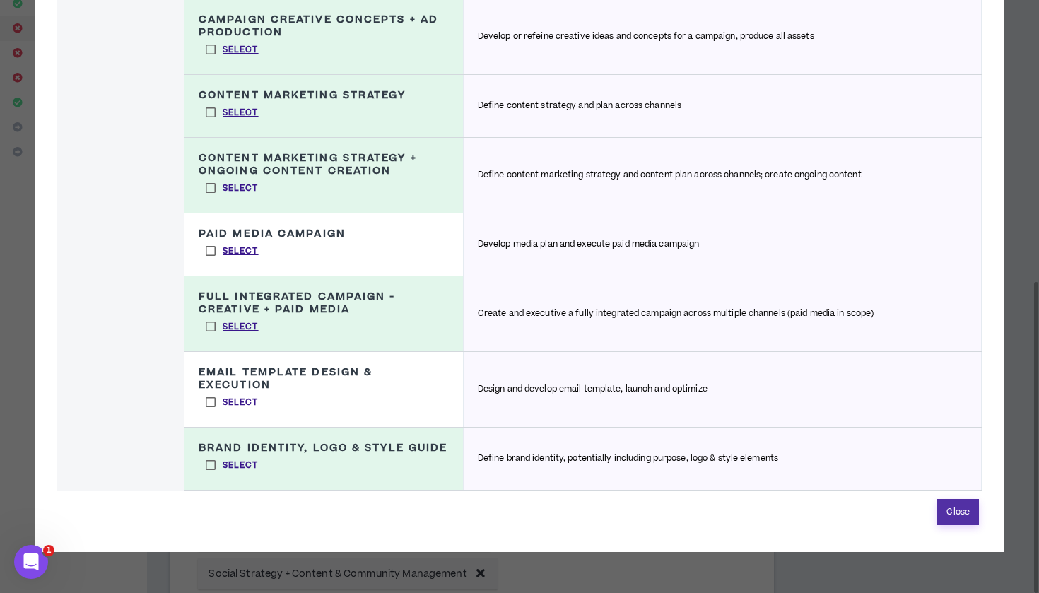
click at [950, 525] on button "Close" at bounding box center [958, 512] width 42 height 26
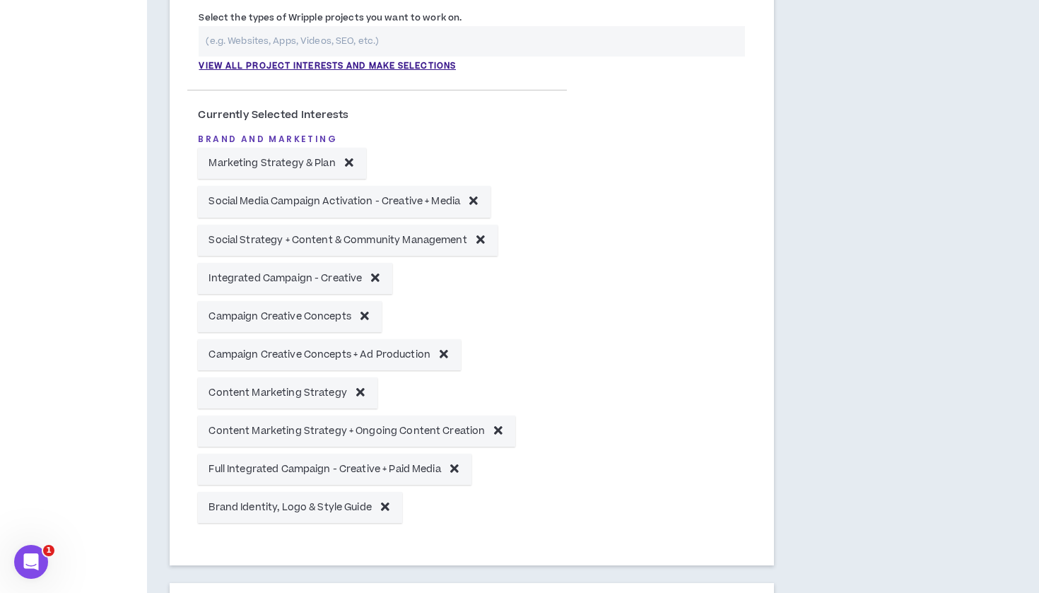
scroll to position [486, 0]
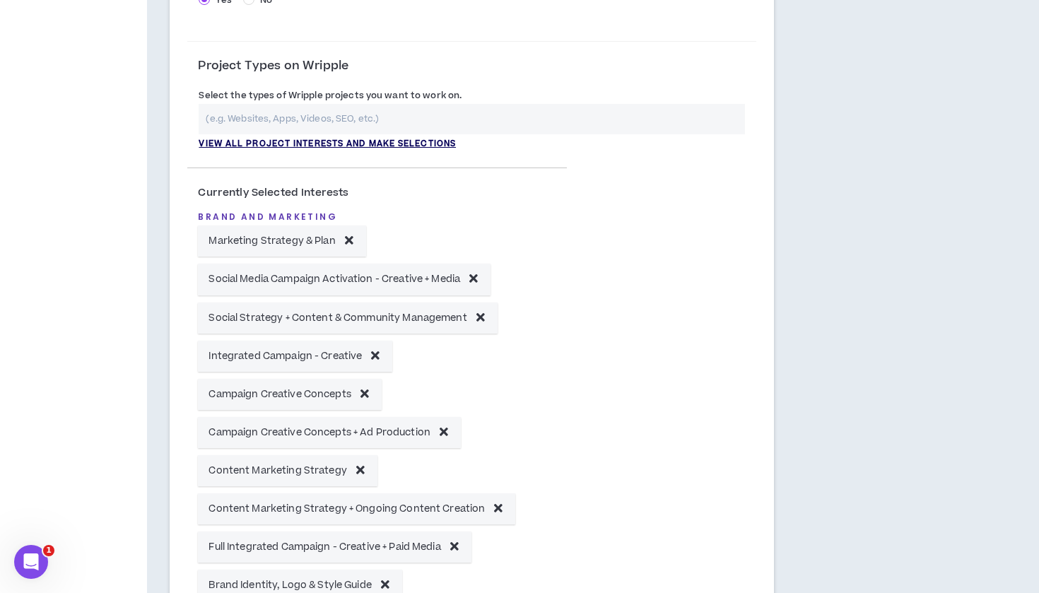
click at [349, 141] on p "View all project interests and make selections" at bounding box center [327, 144] width 257 height 13
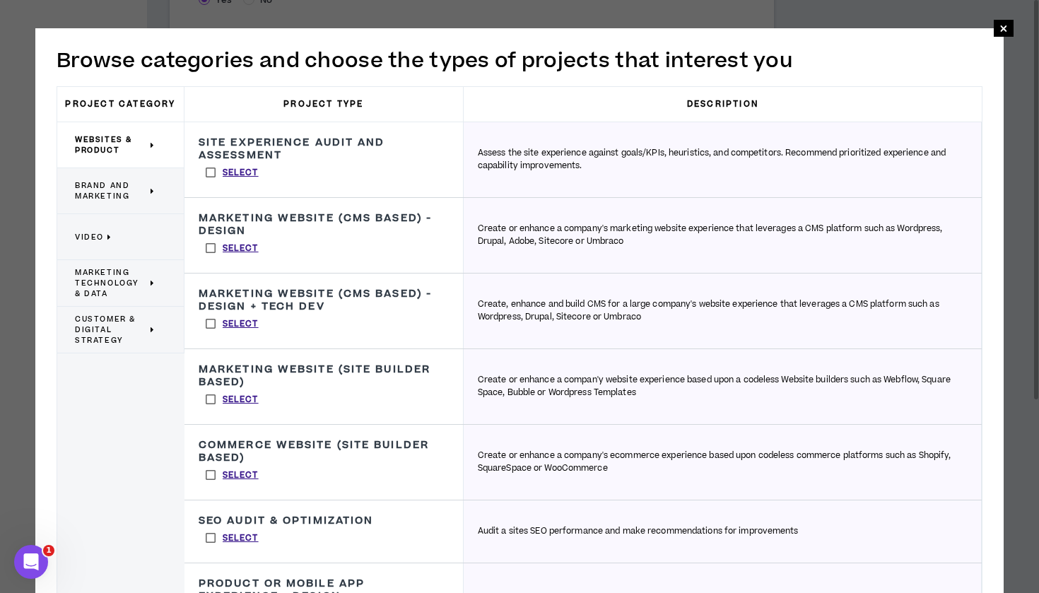
click at [122, 203] on p "Brand and Marketing" at bounding box center [115, 190] width 81 height 31
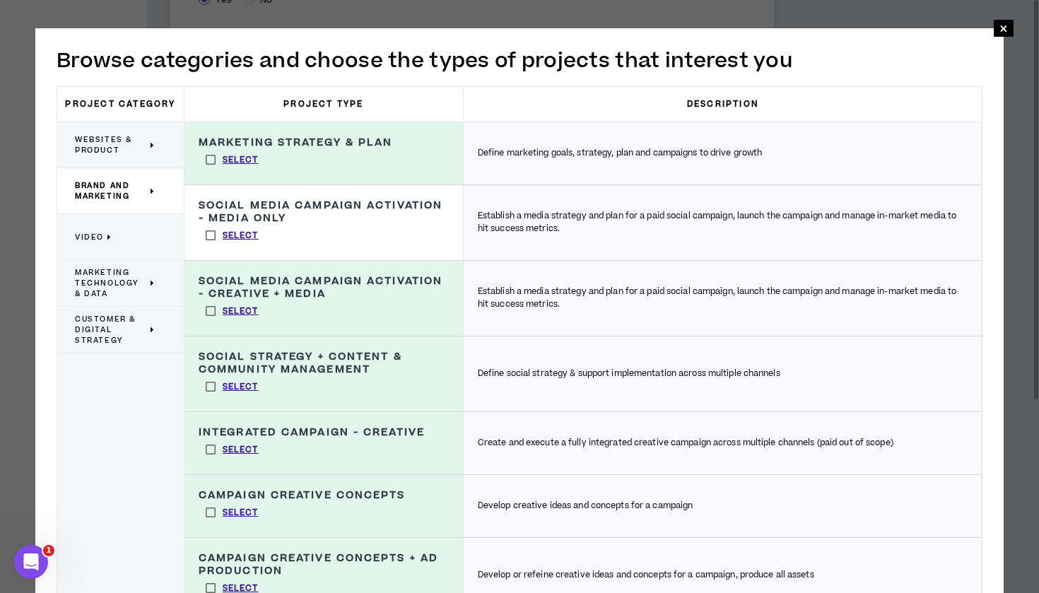
click at [118, 148] on span "Websites & Product" at bounding box center [111, 144] width 72 height 21
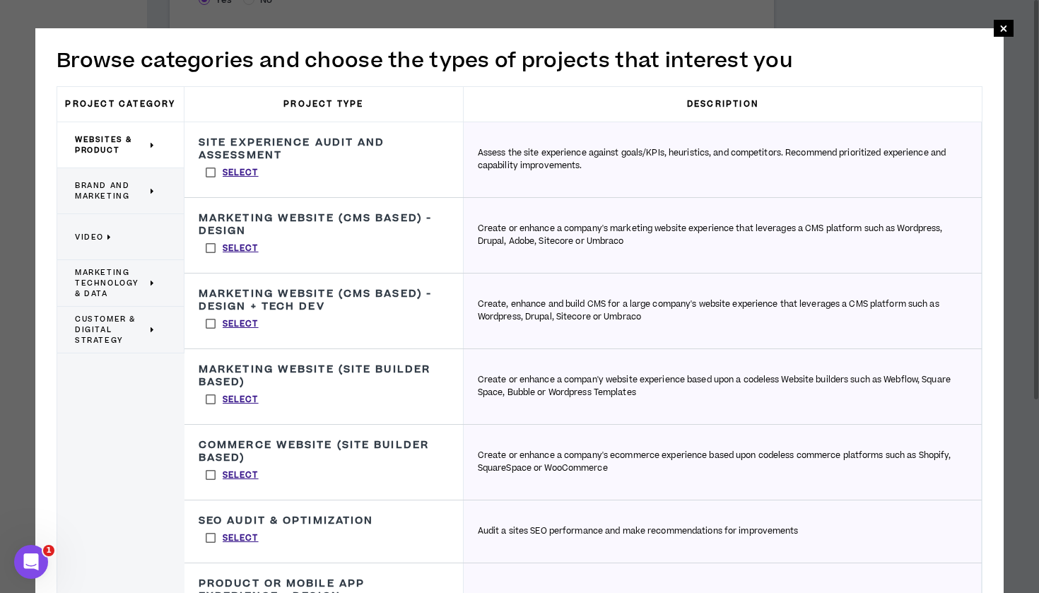
click at [115, 233] on p "Video" at bounding box center [115, 236] width 81 height 31
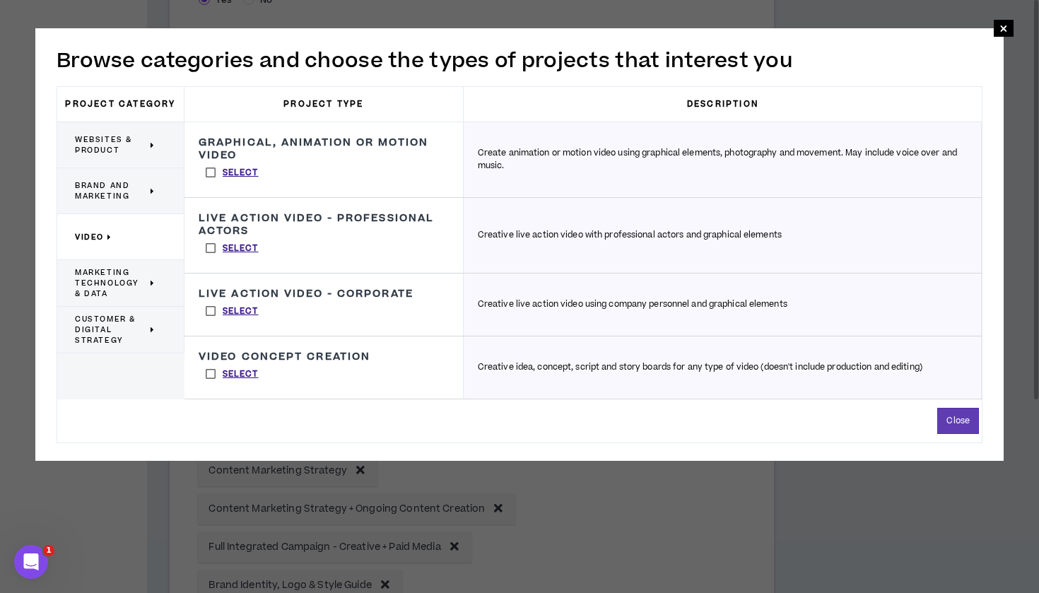
click at [209, 371] on label "Select" at bounding box center [232, 373] width 67 height 21
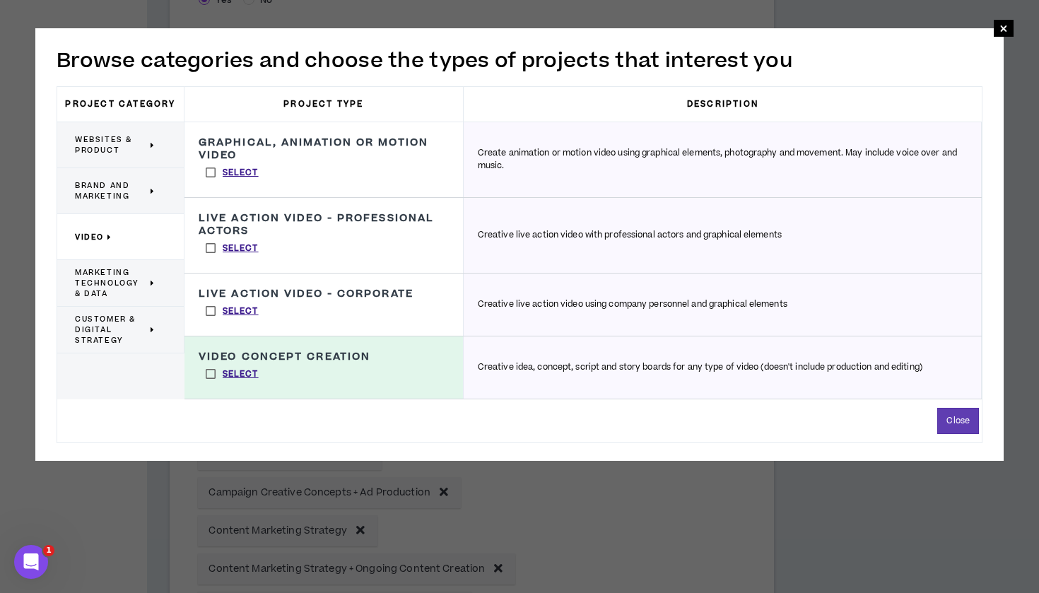
click at [113, 289] on span "Marketing Technology & Data" at bounding box center [111, 283] width 72 height 32
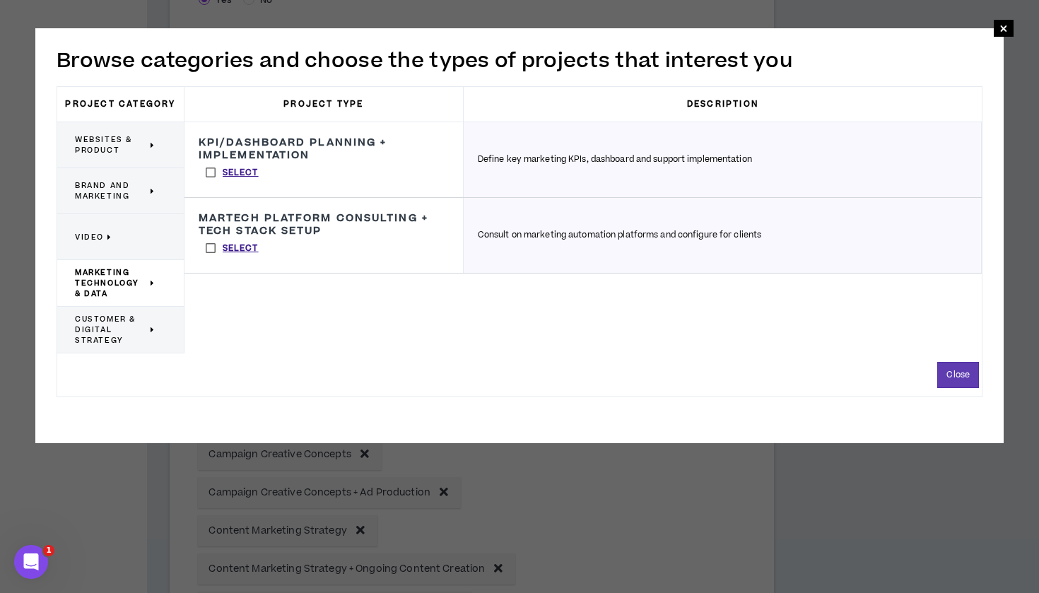
click at [128, 320] on span "Customer & Digital Strategy" at bounding box center [111, 330] width 72 height 32
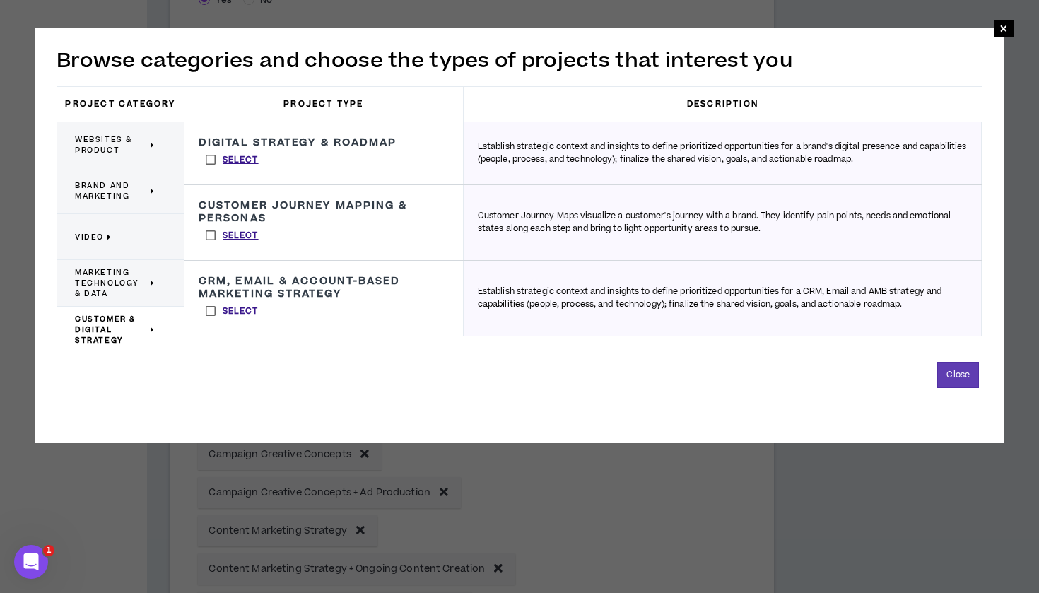
click at [208, 234] on label "Select" at bounding box center [232, 235] width 67 height 21
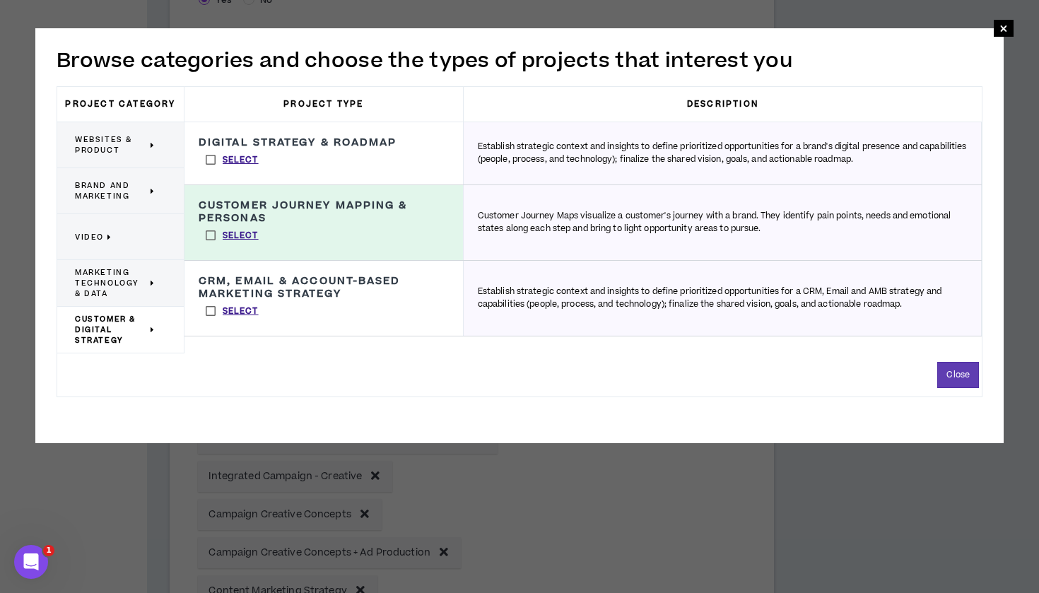
click at [211, 156] on label "Select" at bounding box center [232, 159] width 67 height 21
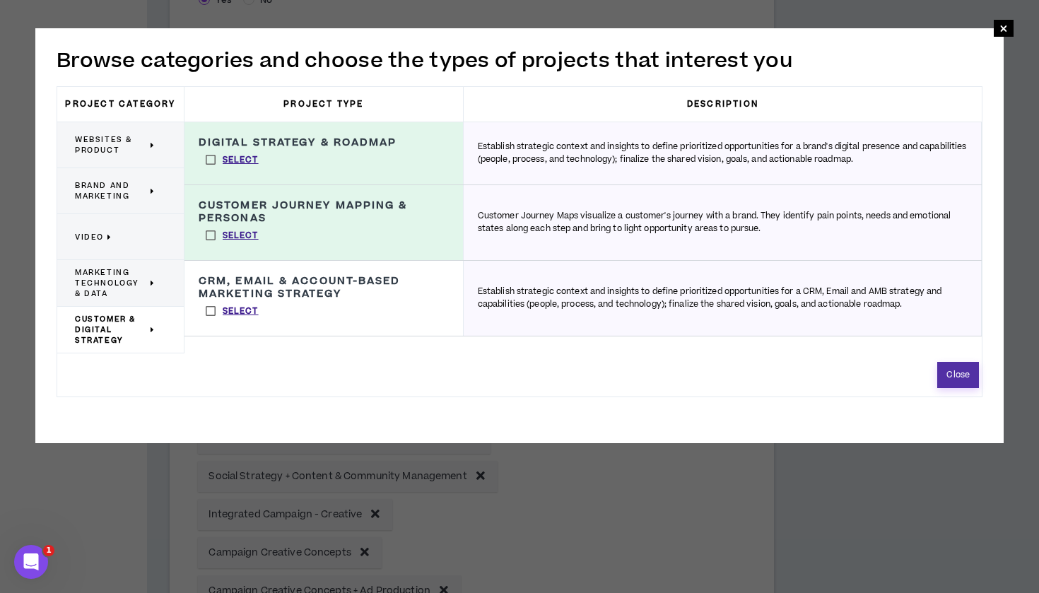
click at [966, 382] on button "Close" at bounding box center [958, 375] width 42 height 26
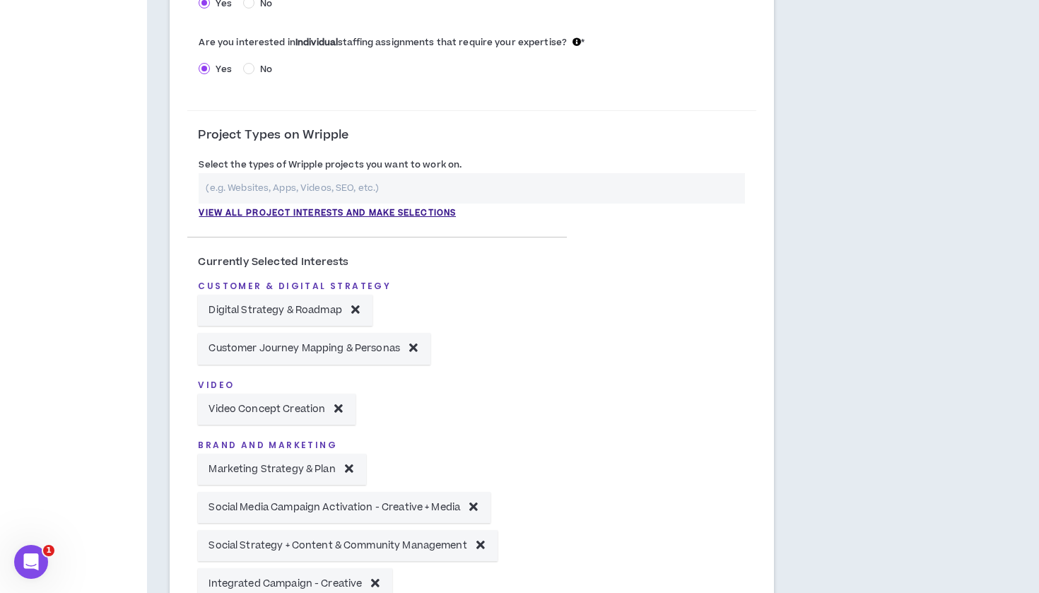
scroll to position [397, 0]
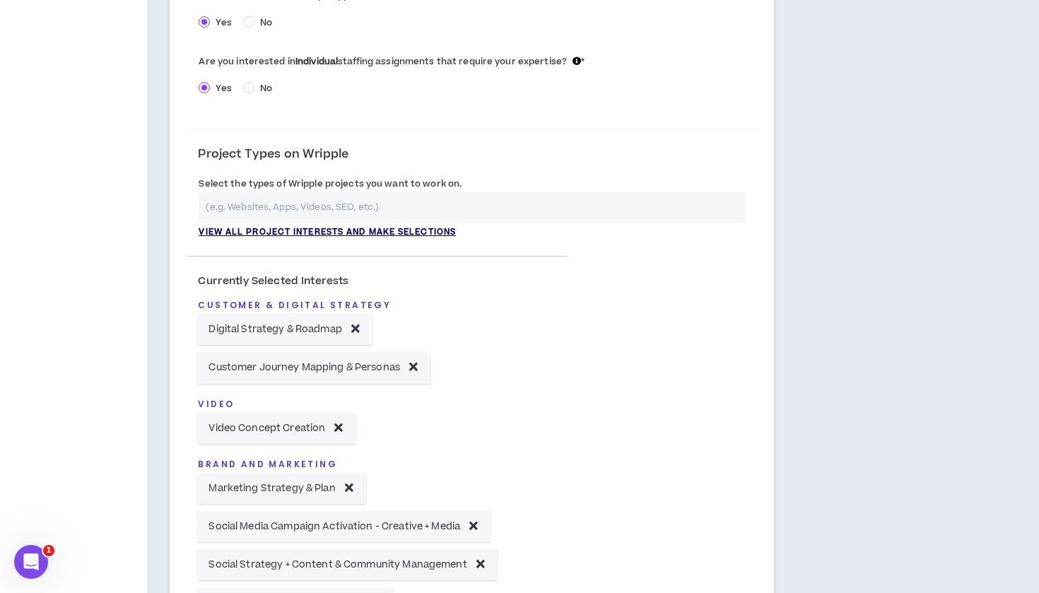
click at [437, 228] on p "View all project interests and make selections" at bounding box center [327, 232] width 257 height 13
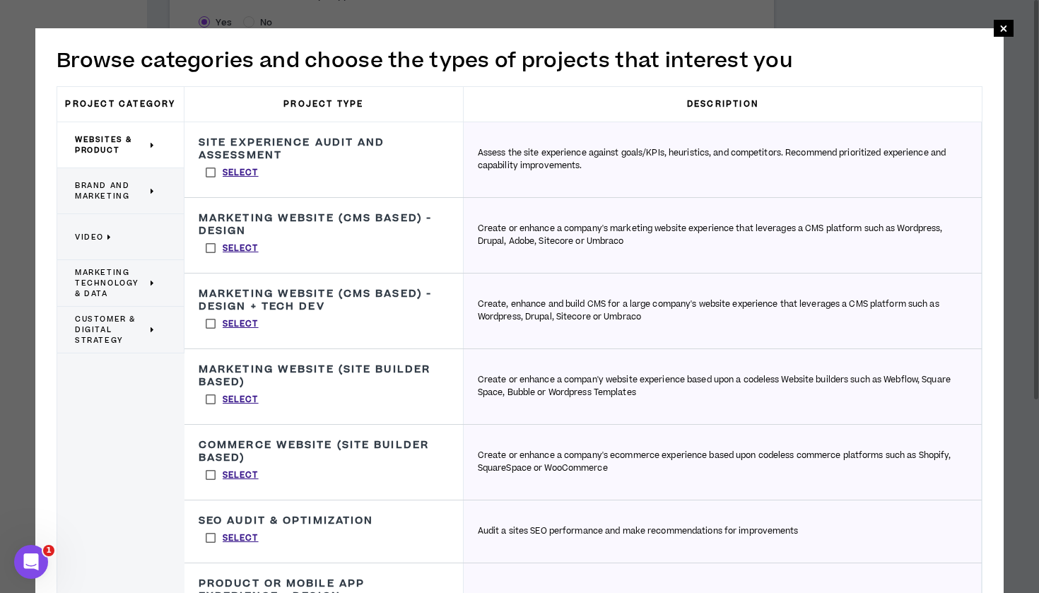
click at [163, 245] on div "Video" at bounding box center [120, 237] width 127 height 46
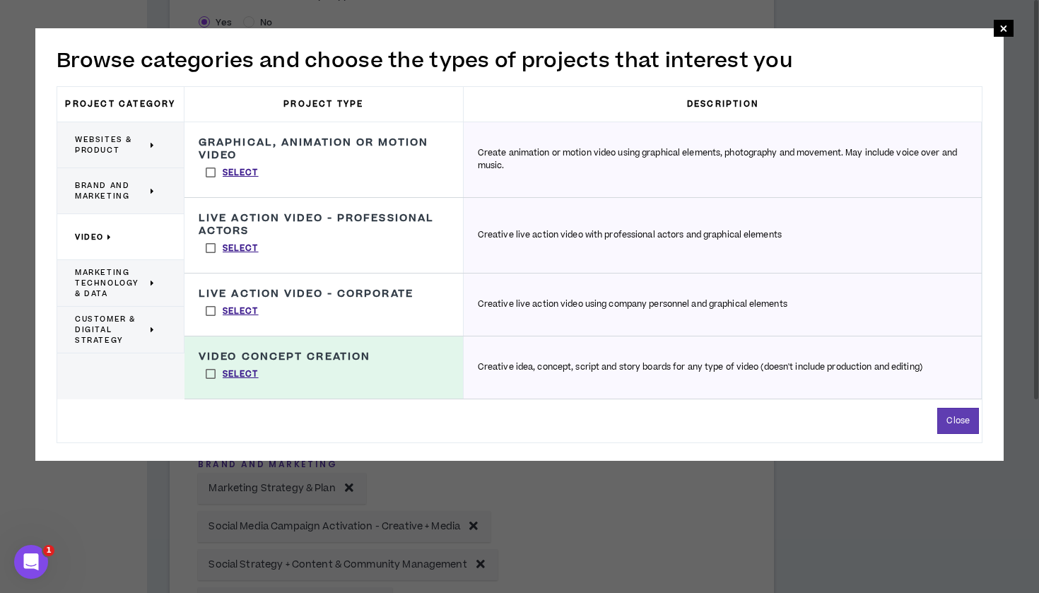
click at [211, 173] on label "Select" at bounding box center [232, 172] width 67 height 21
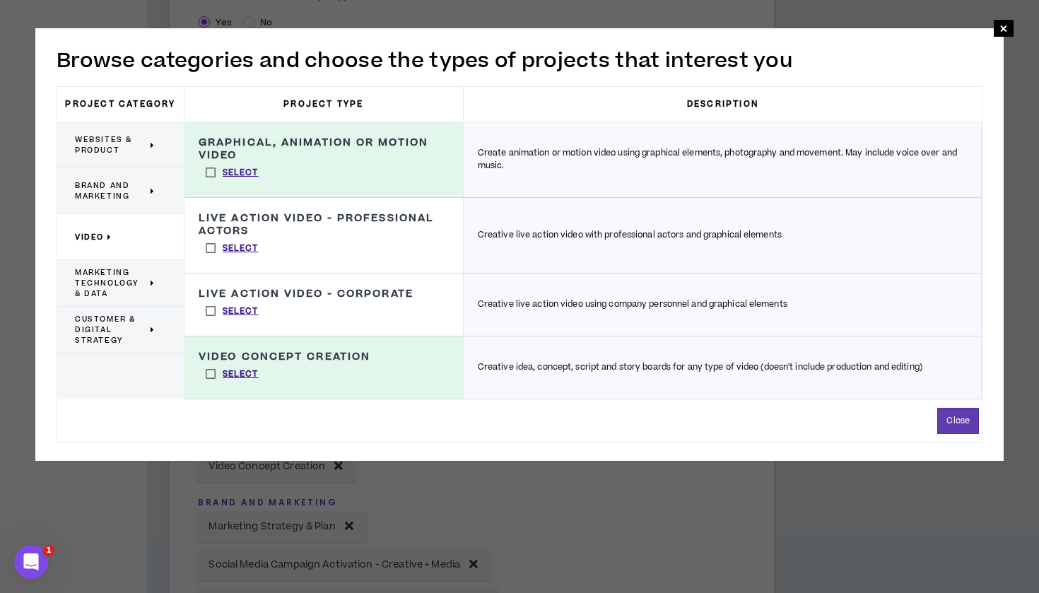
click at [122, 286] on span "Marketing Technology & Data" at bounding box center [111, 283] width 72 height 32
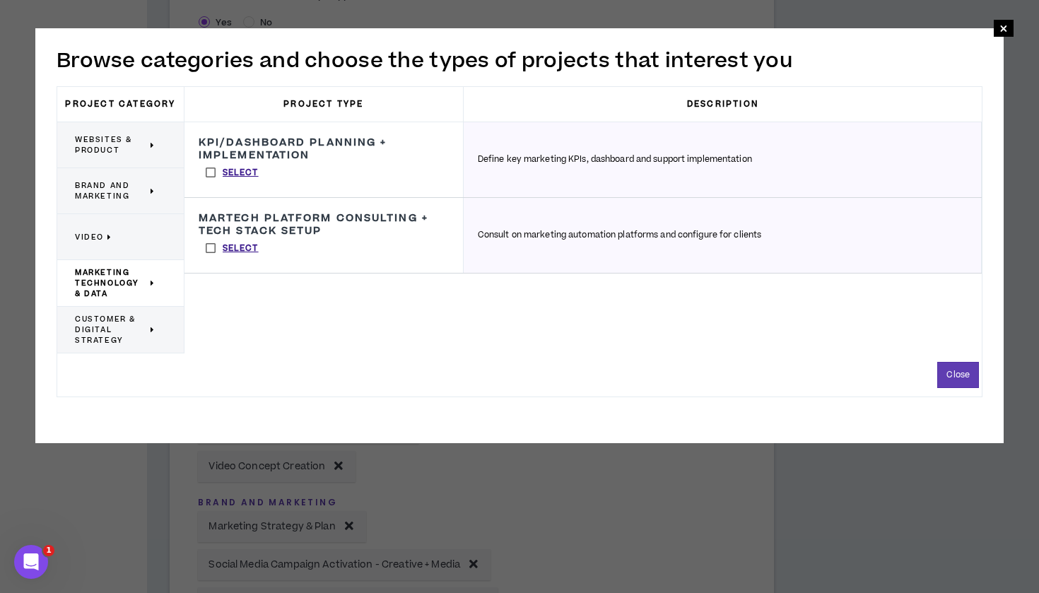
click at [119, 349] on div "Customer & Digital Strategy" at bounding box center [120, 330] width 127 height 47
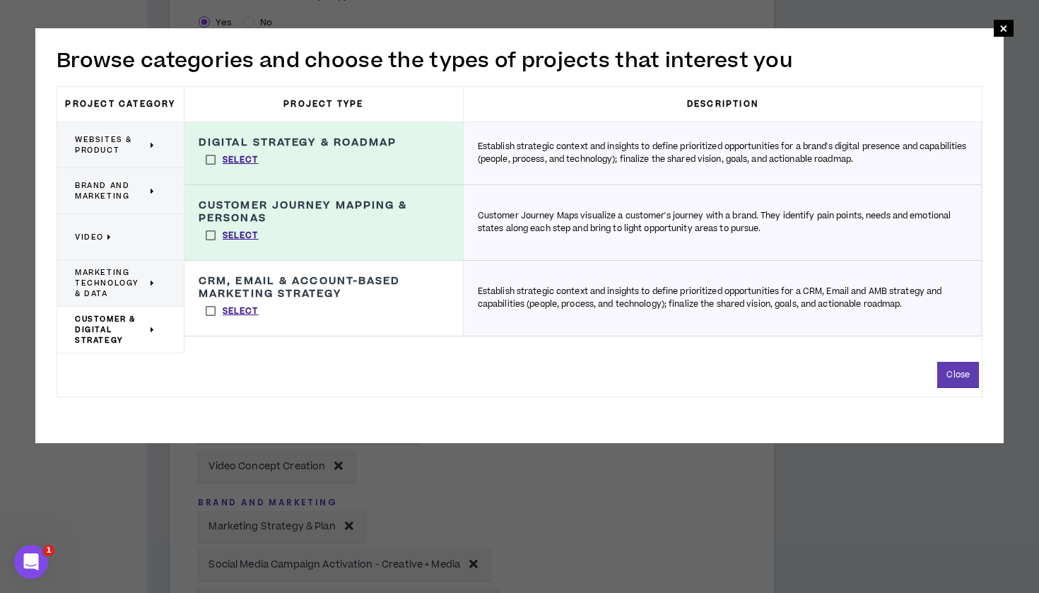
click at [117, 241] on p "Video" at bounding box center [115, 236] width 81 height 31
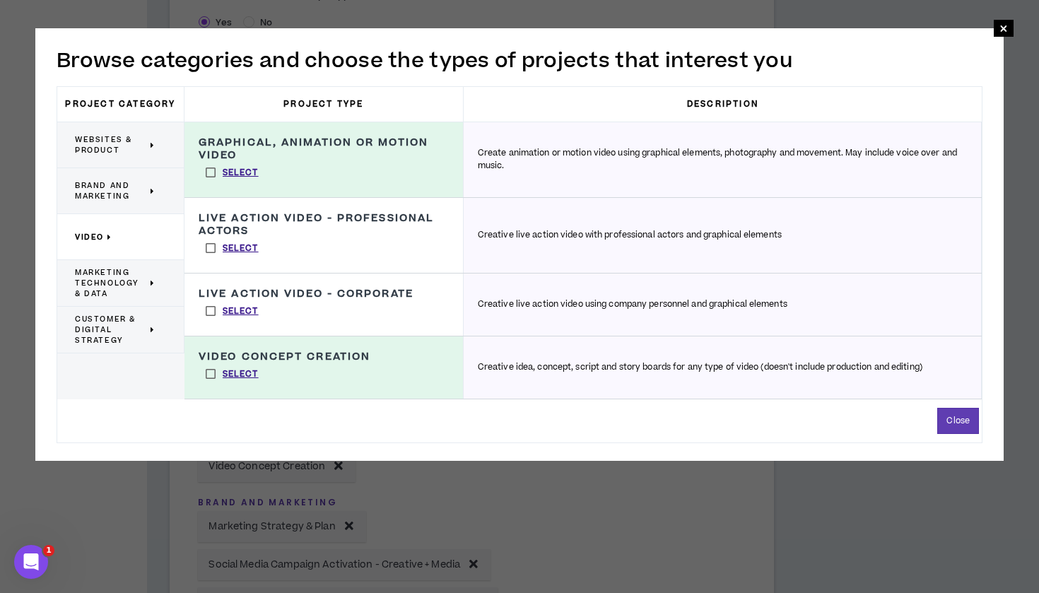
click at [110, 185] on span "Brand and Marketing" at bounding box center [111, 190] width 72 height 21
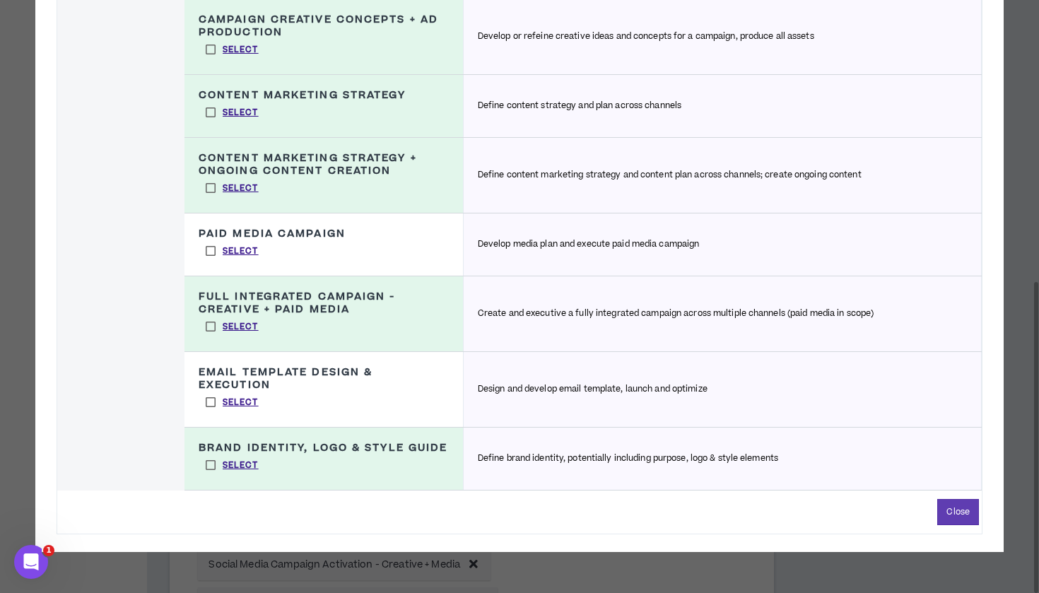
click at [209, 402] on label "Select" at bounding box center [232, 402] width 67 height 21
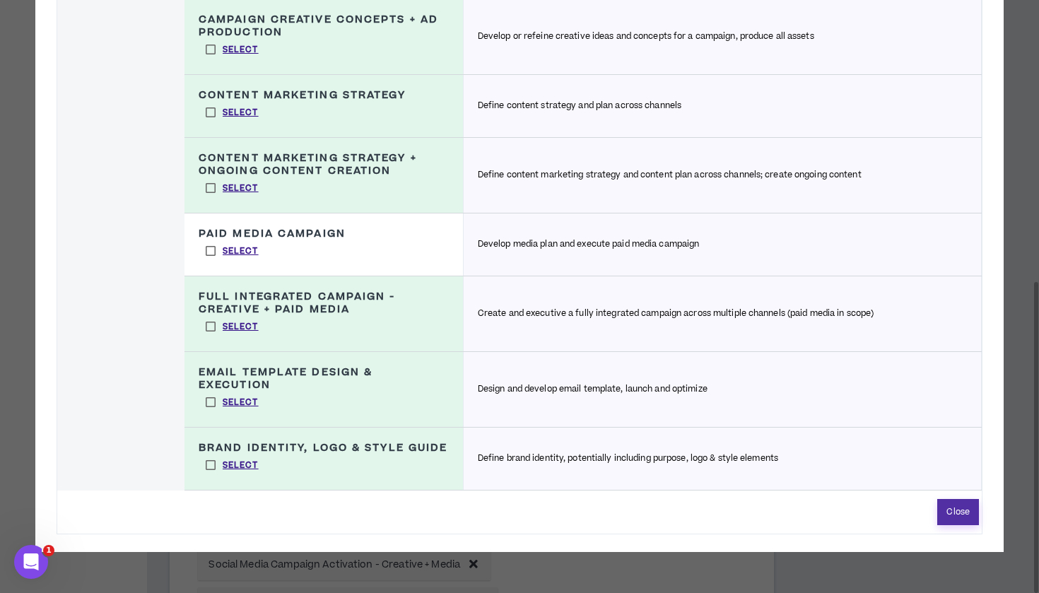
click at [954, 525] on button "Close" at bounding box center [958, 512] width 42 height 26
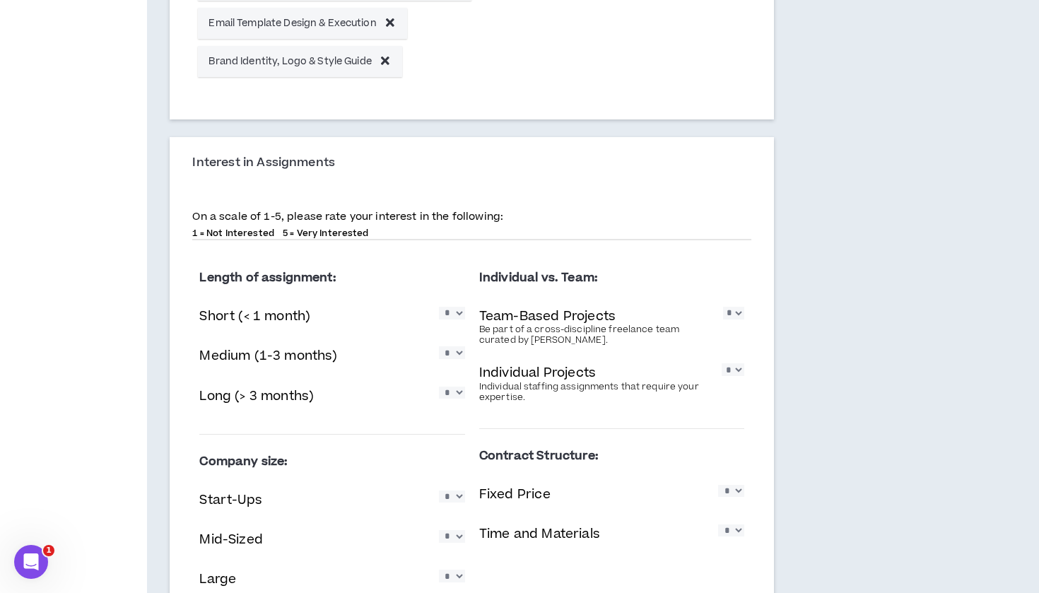
scroll to position [1253, 0]
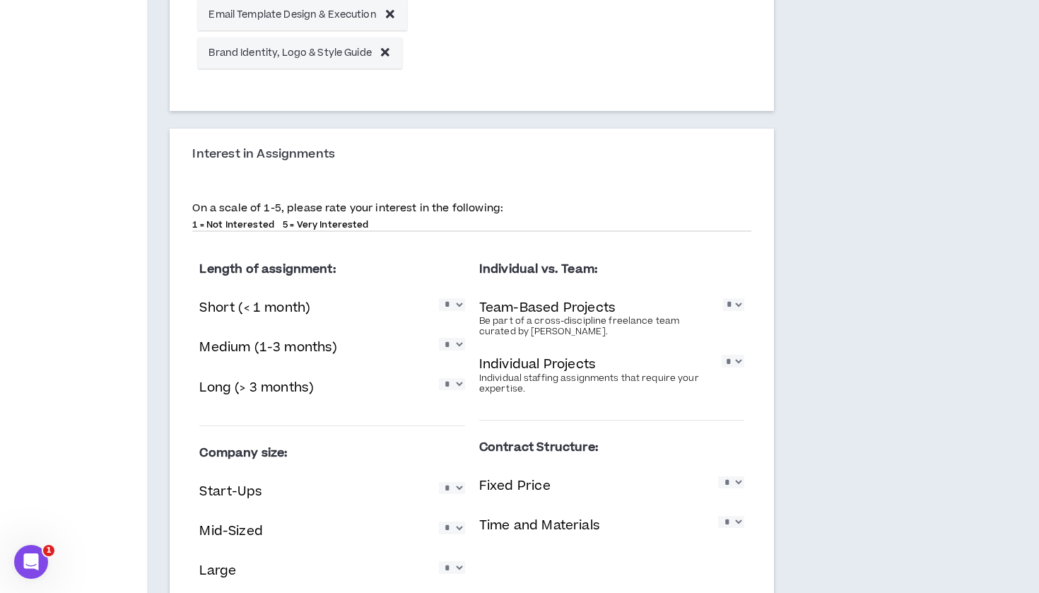
select select "*"
click at [457, 313] on div "Short (< 1 month) * * * * *" at bounding box center [331, 309] width 265 height 29
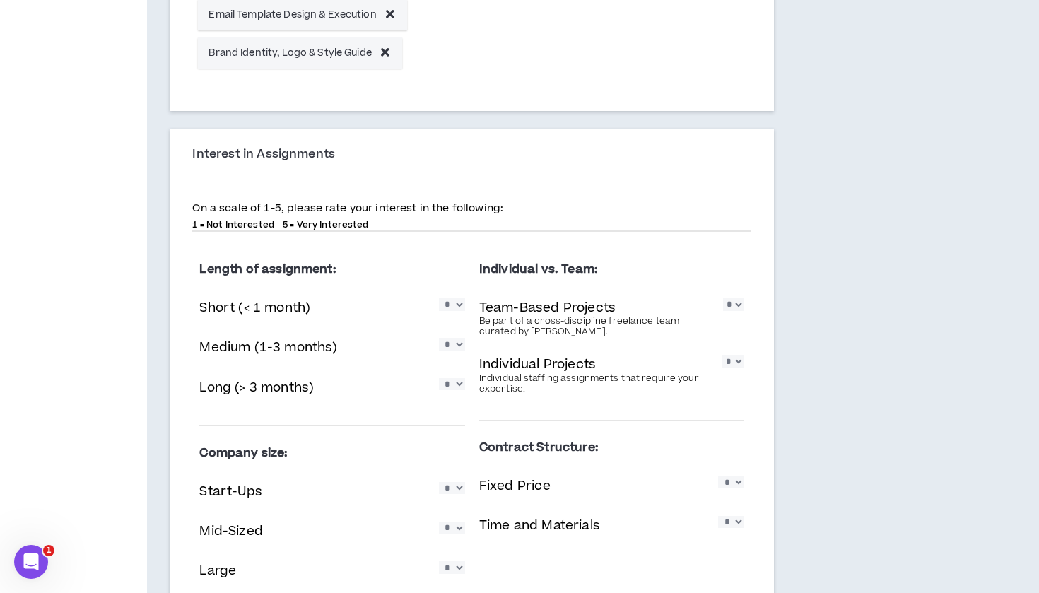
select select "*"
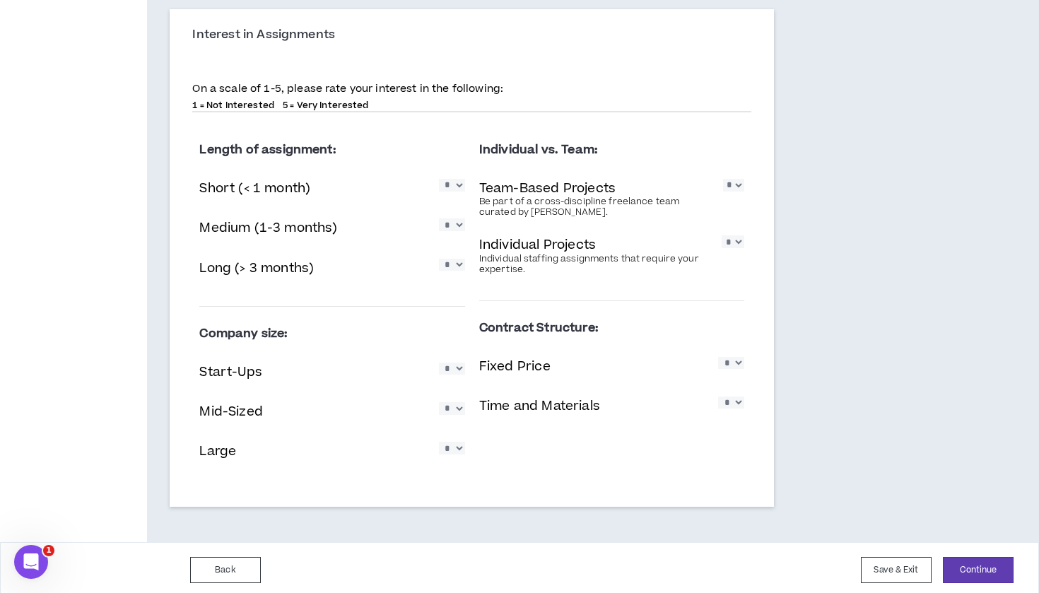
scroll to position [1372, 0]
select select "*"
click at [736, 370] on div "Fixed Price * * * * *" at bounding box center [611, 368] width 265 height 29
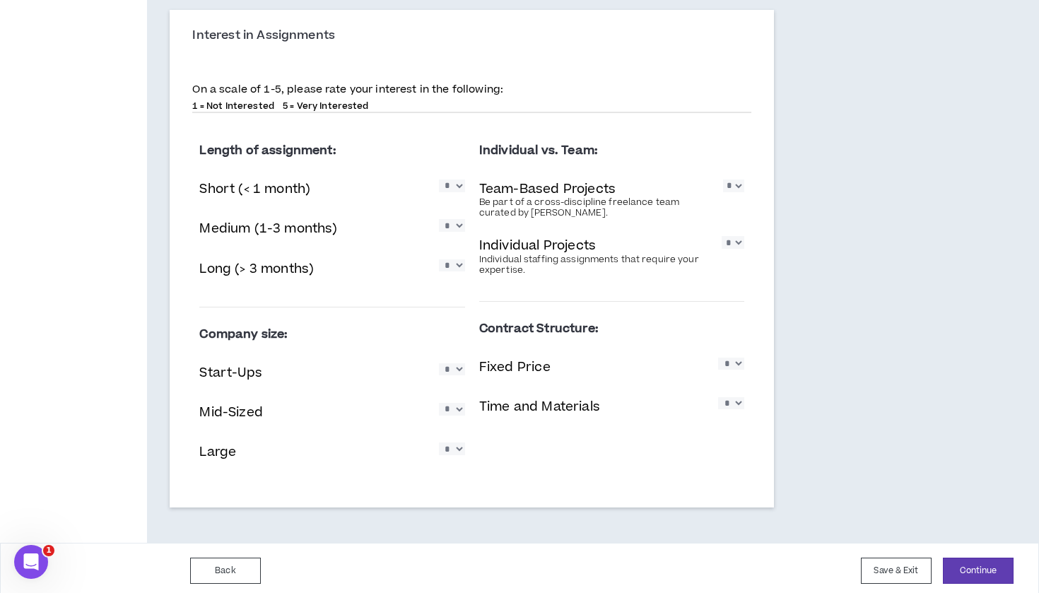
click at [734, 368] on div "Fixed Price * * * * *" at bounding box center [611, 368] width 265 height 29
select select "*"
click at [701, 460] on div "Length of assignment: Short (< 1 month) * * * * * Medium (1-3 months) * * * * *…" at bounding box center [471, 307] width 559 height 367
click at [971, 562] on button "Continue" at bounding box center [978, 571] width 71 height 26
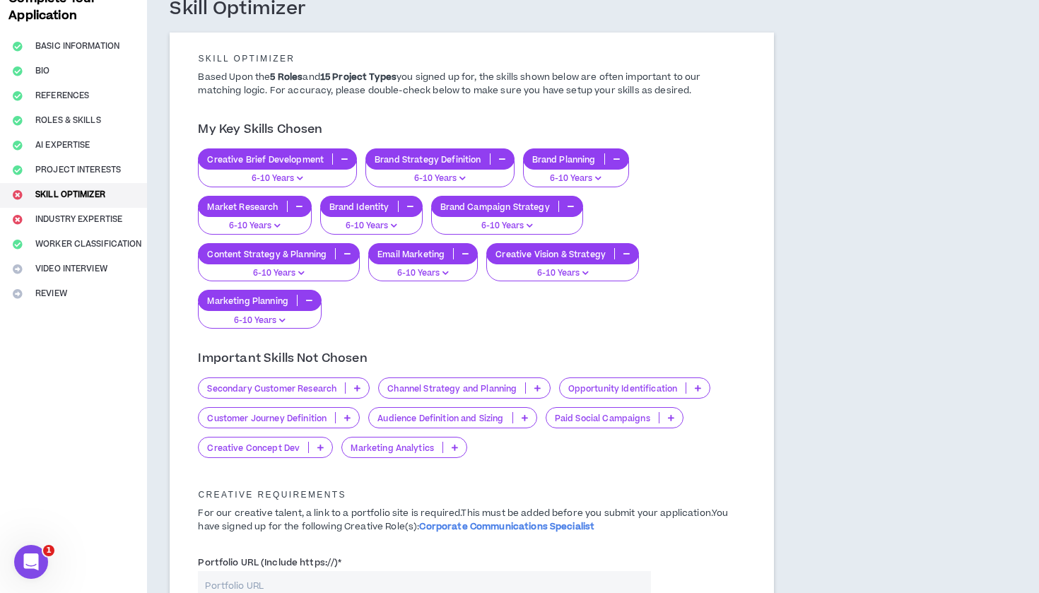
scroll to position [82, 0]
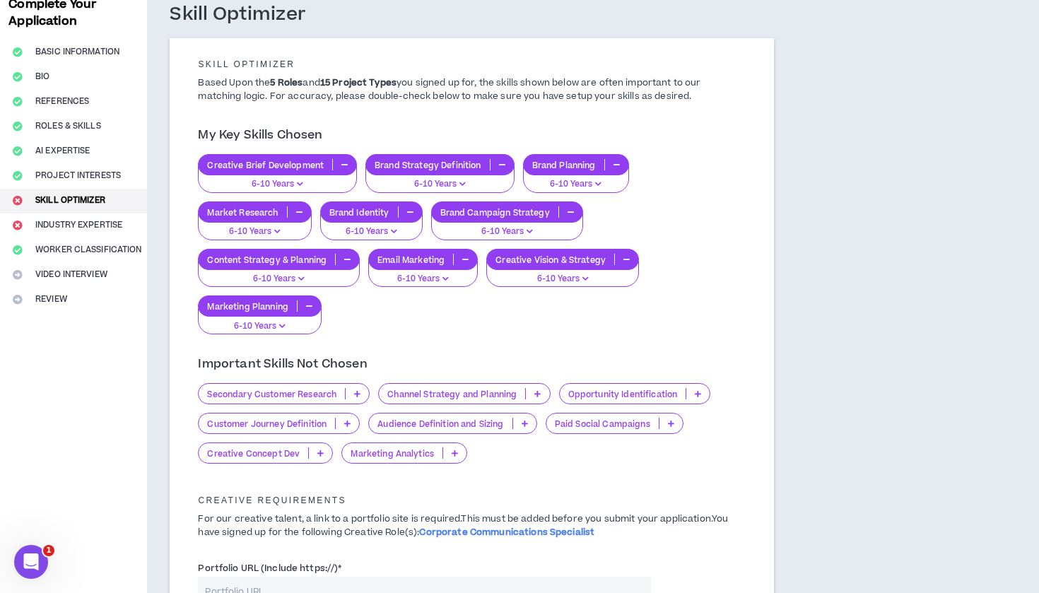
click at [294, 392] on p "Secondary Customer Research" at bounding box center [272, 394] width 146 height 11
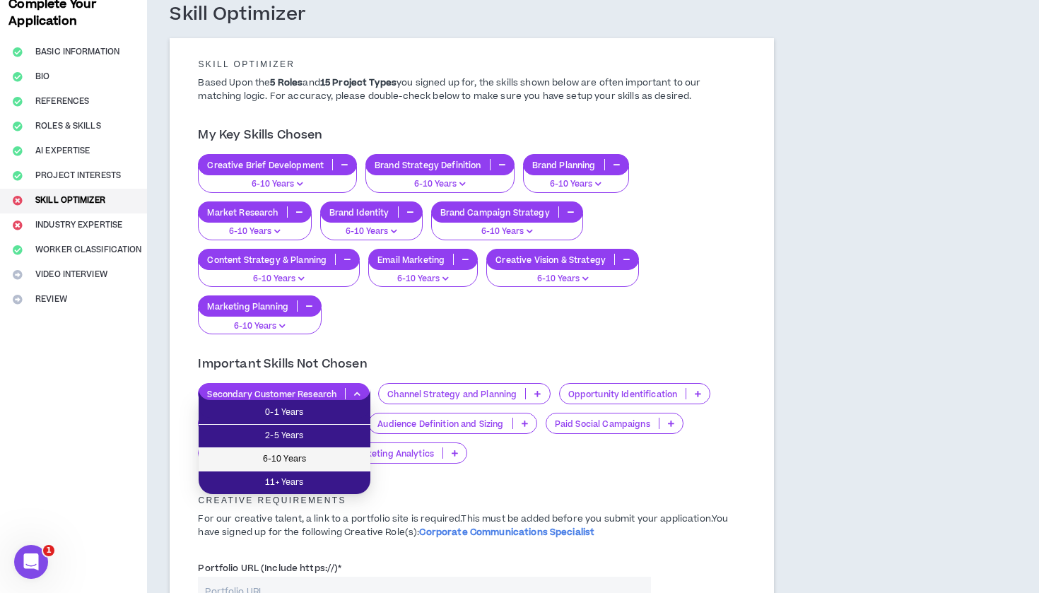
click at [301, 462] on span "6-10 Years" at bounding box center [284, 460] width 155 height 16
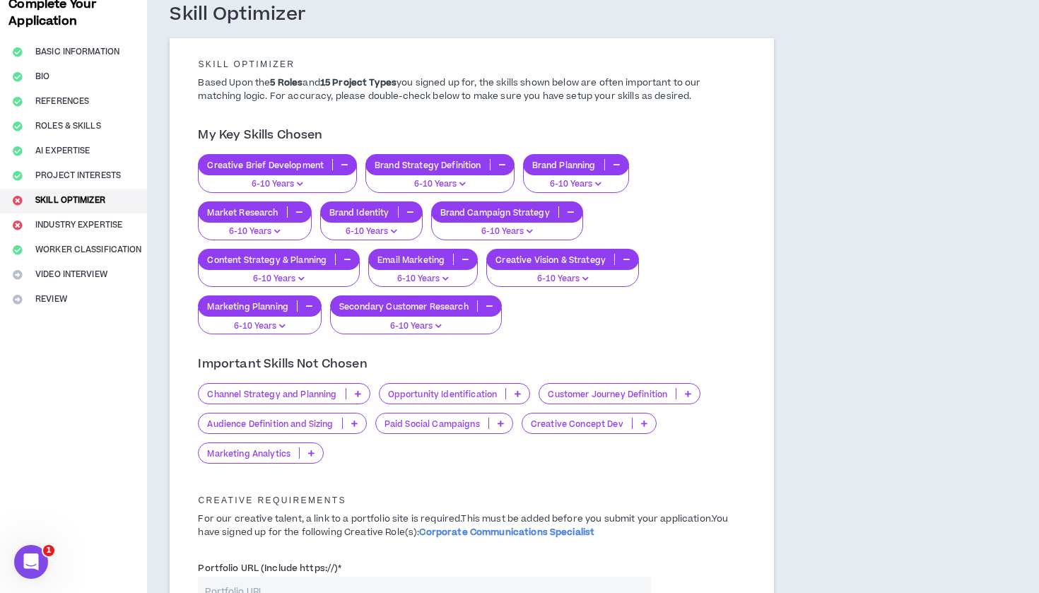
click at [432, 394] on p "Opportunity Identification" at bounding box center [443, 394] width 127 height 11
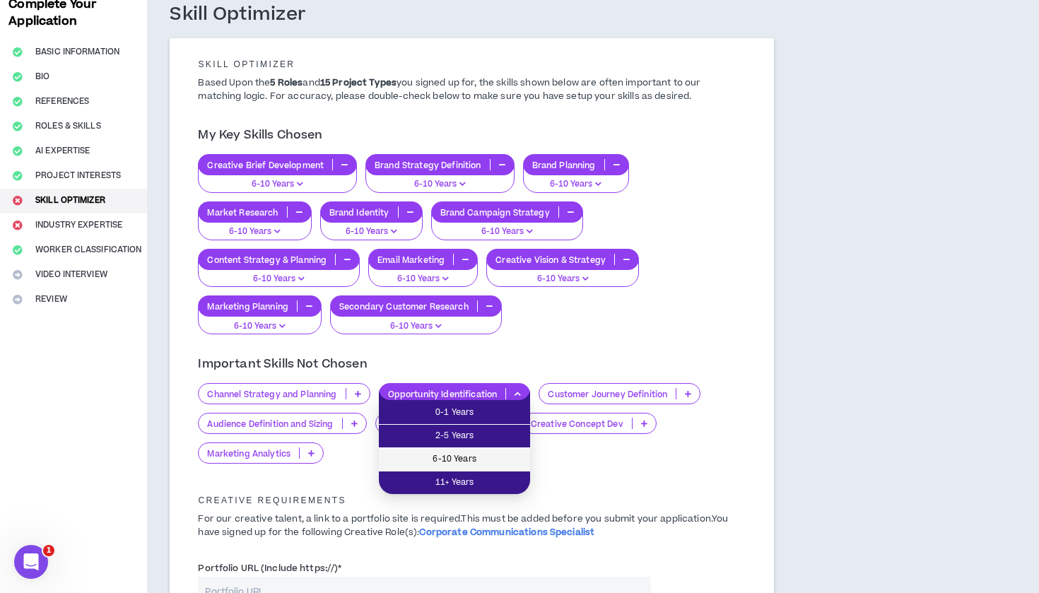
click at [439, 464] on span "6-10 Years" at bounding box center [454, 460] width 134 height 16
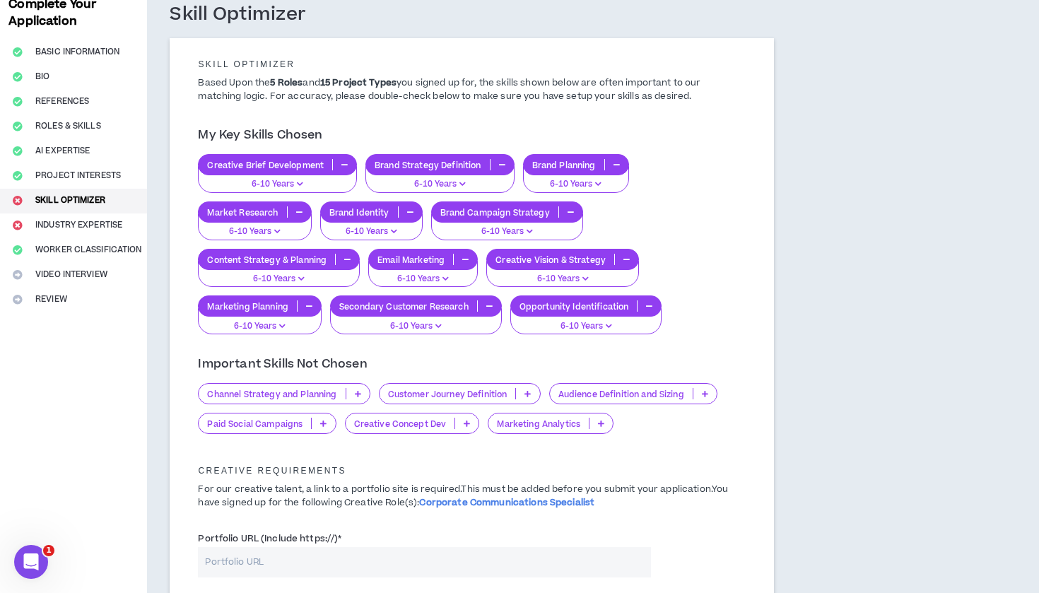
click at [291, 394] on p "Channel Strategy and Planning" at bounding box center [272, 394] width 146 height 11
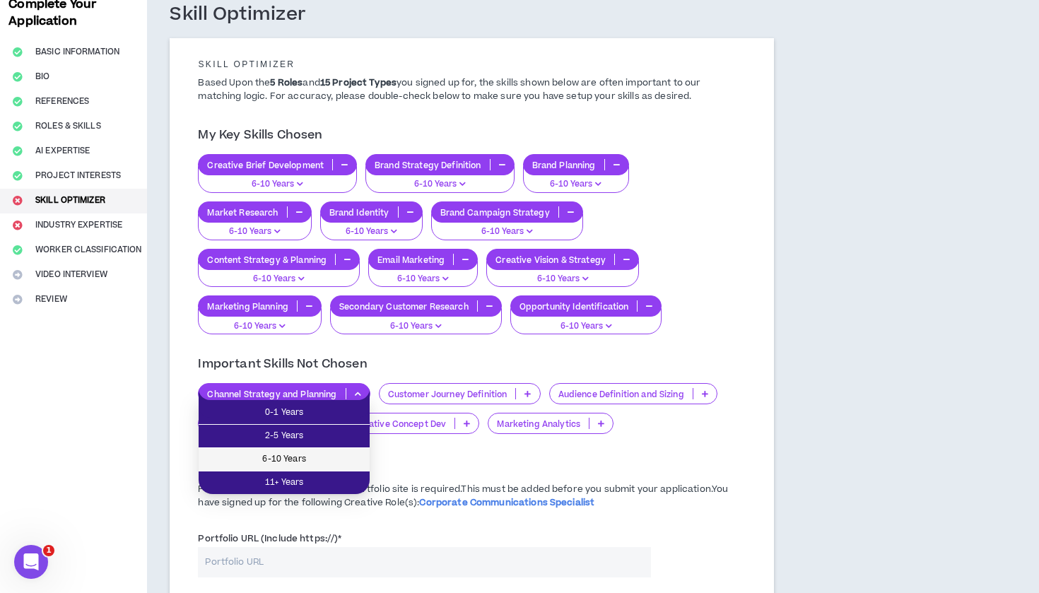
click at [293, 457] on span "6-10 Years" at bounding box center [284, 460] width 154 height 16
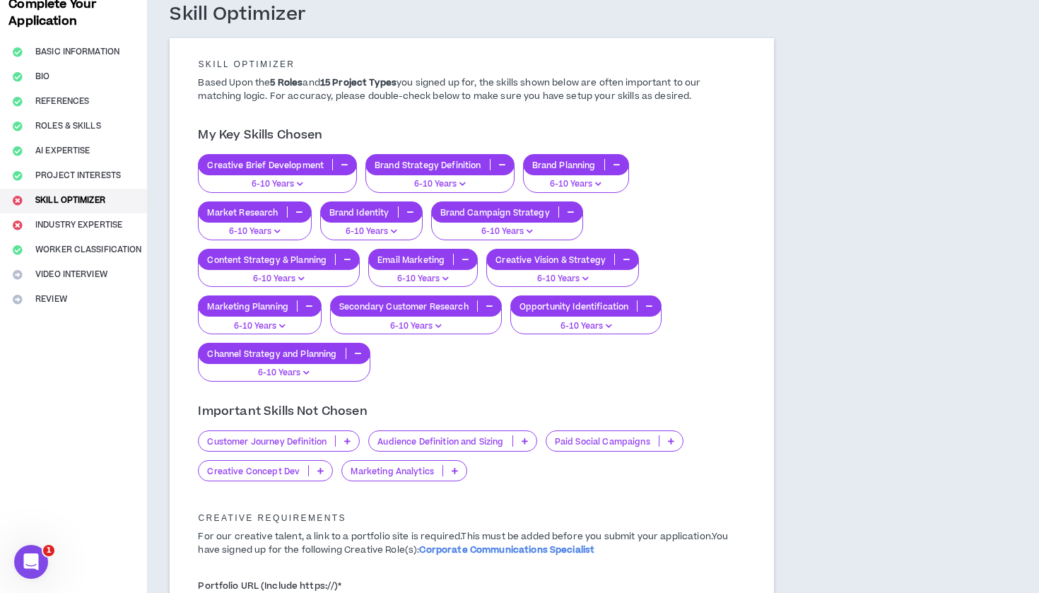
click at [453, 439] on p "Audience Definition and Sizing" at bounding box center [440, 441] width 143 height 11
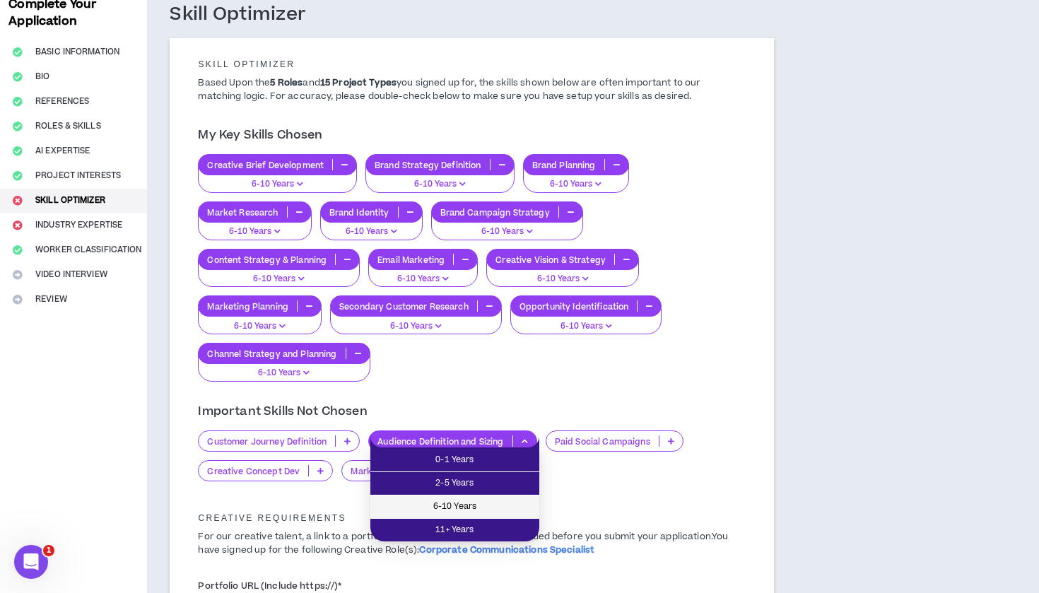
click at [452, 505] on span "6-10 Years" at bounding box center [455, 507] width 152 height 16
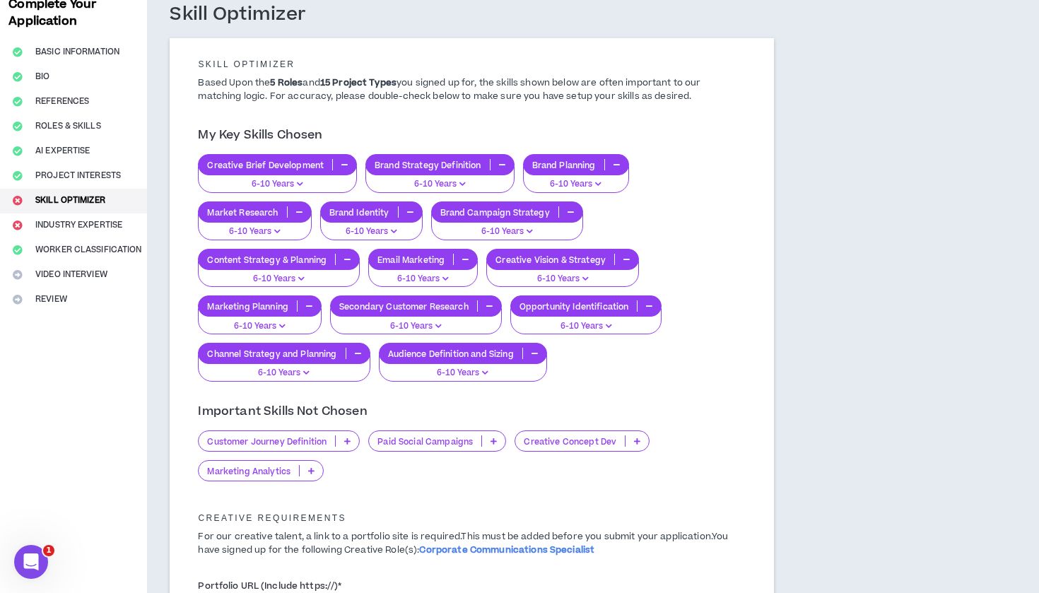
click at [454, 442] on p "Paid Social Campaigns" at bounding box center [425, 441] width 112 height 11
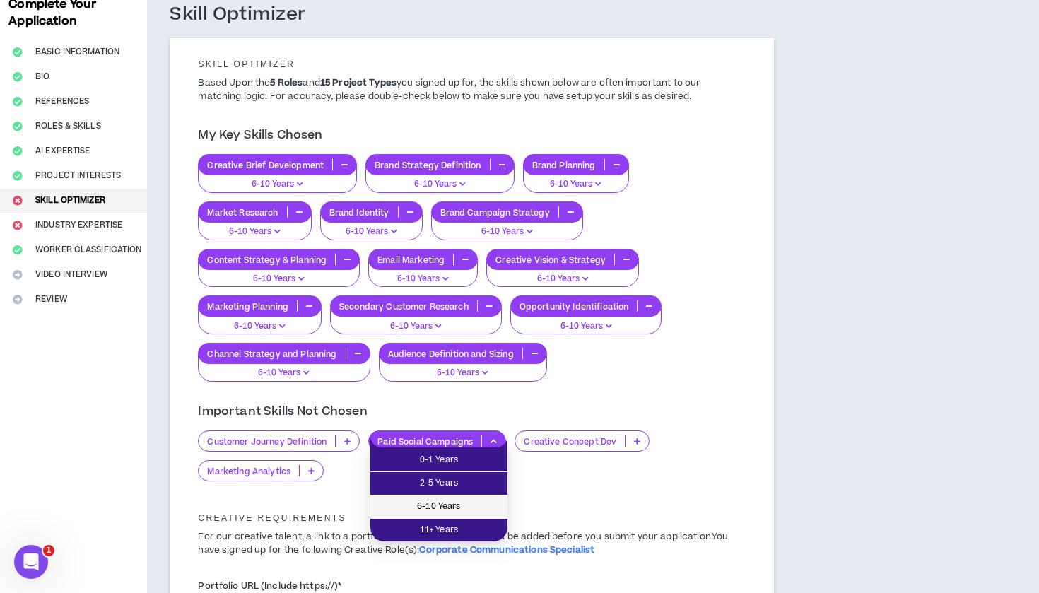
click at [424, 501] on span "6-10 Years" at bounding box center [439, 507] width 120 height 16
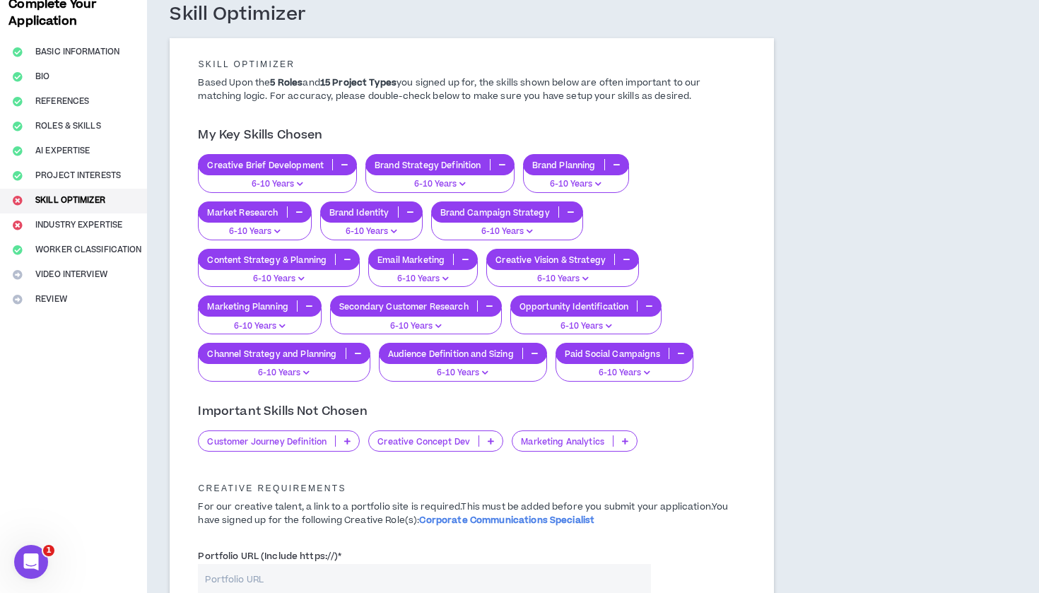
click at [438, 440] on p "Creative Concept Dev" at bounding box center [424, 441] width 110 height 11
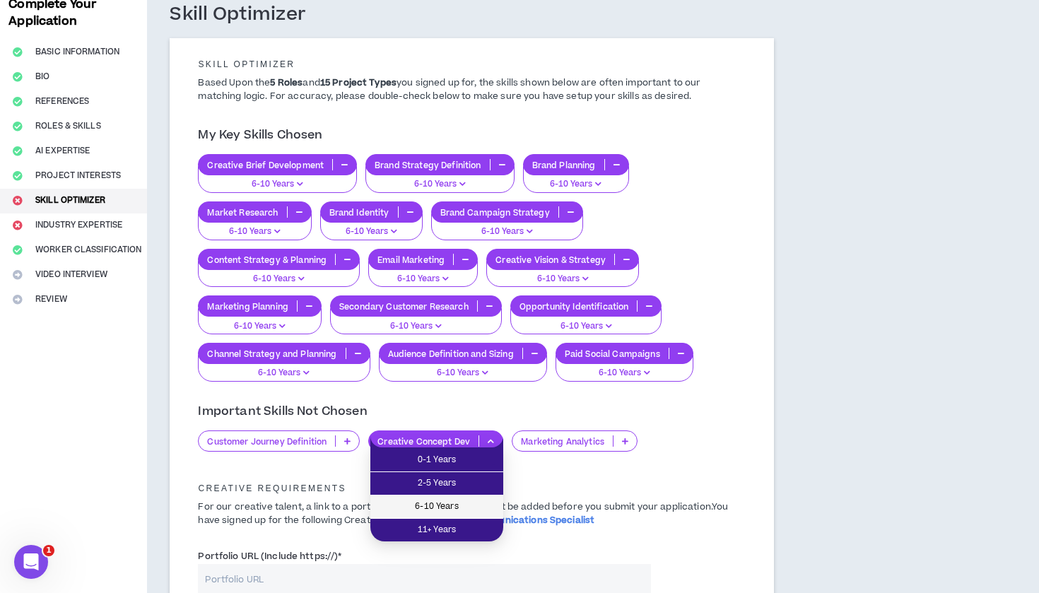
click at [423, 502] on span "6-10 Years" at bounding box center [437, 507] width 116 height 16
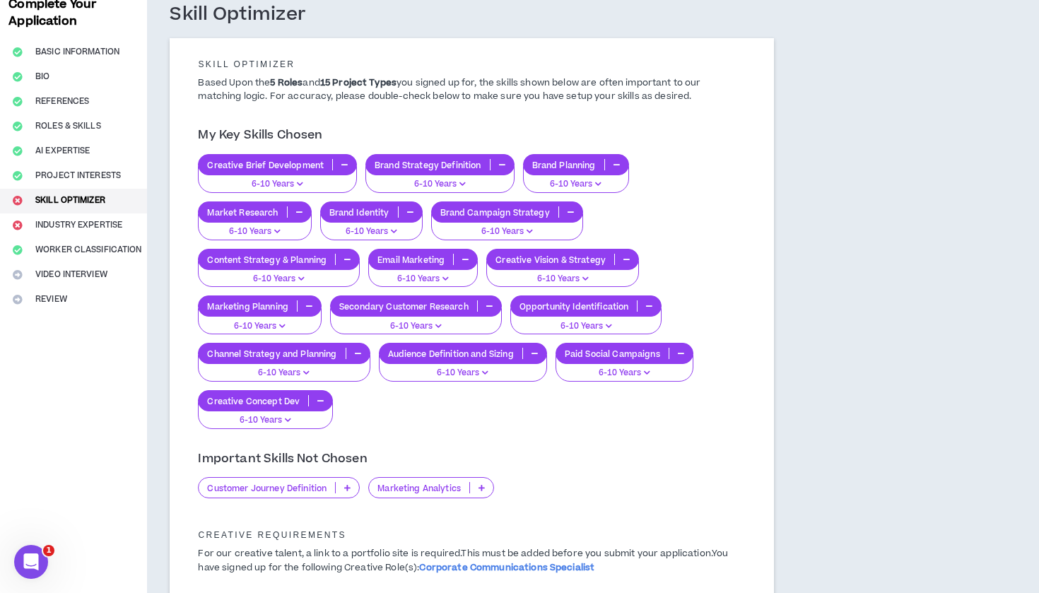
click at [272, 483] on p "Customer Journey Definition" at bounding box center [267, 488] width 136 height 11
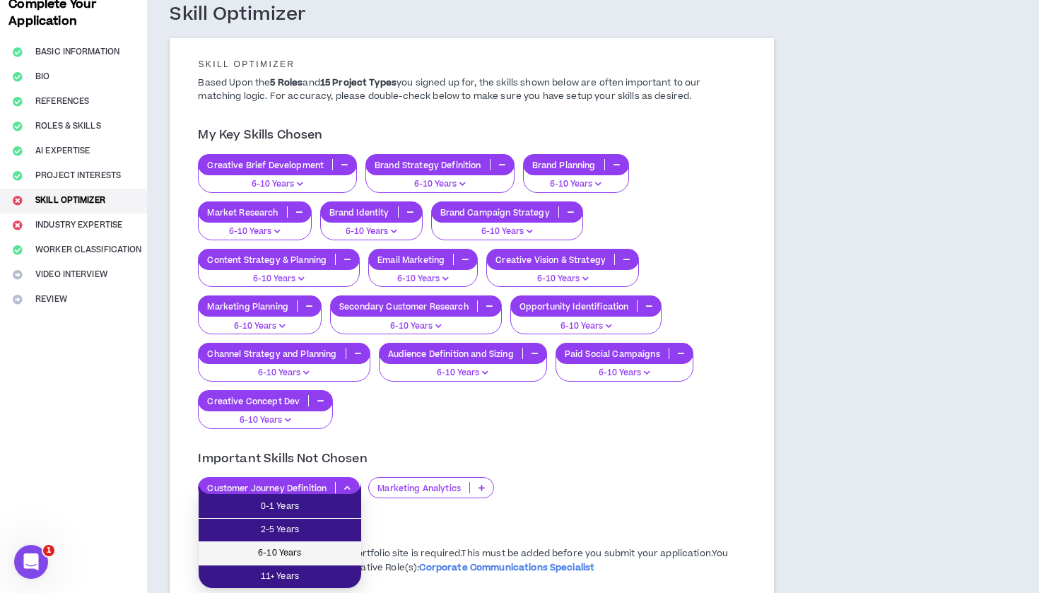
click at [269, 549] on span "6-10 Years" at bounding box center [280, 554] width 146 height 16
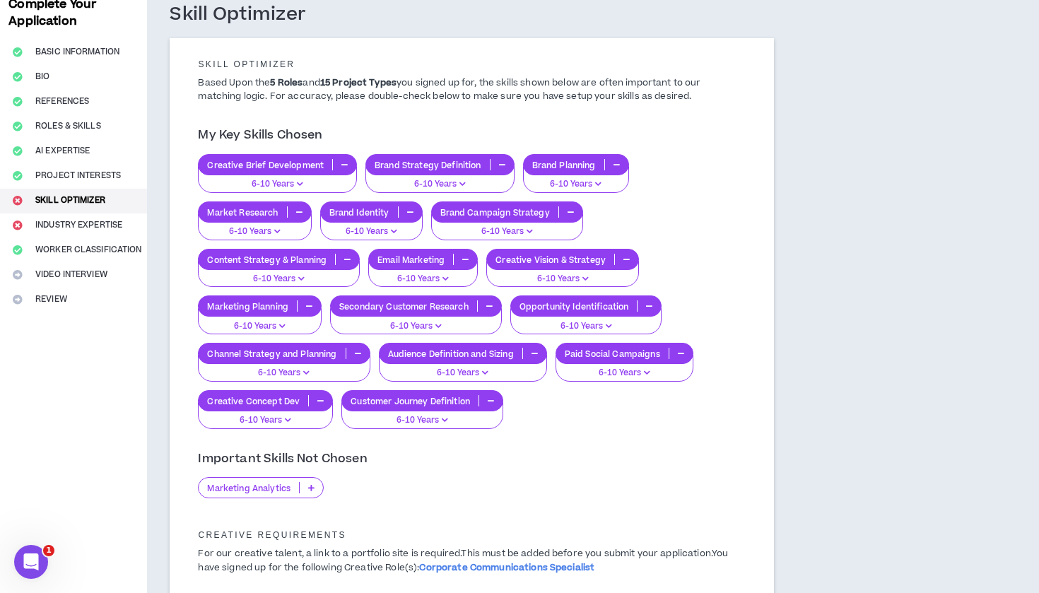
click at [260, 484] on p "Marketing Analytics" at bounding box center [249, 488] width 100 height 11
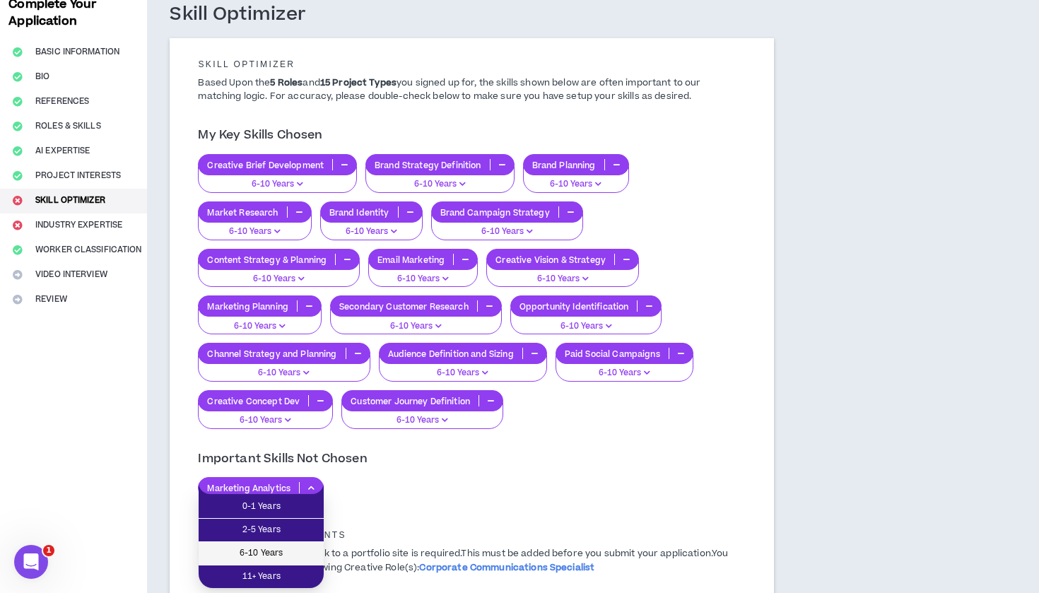
click at [247, 547] on span "6-10 Years" at bounding box center [261, 554] width 108 height 16
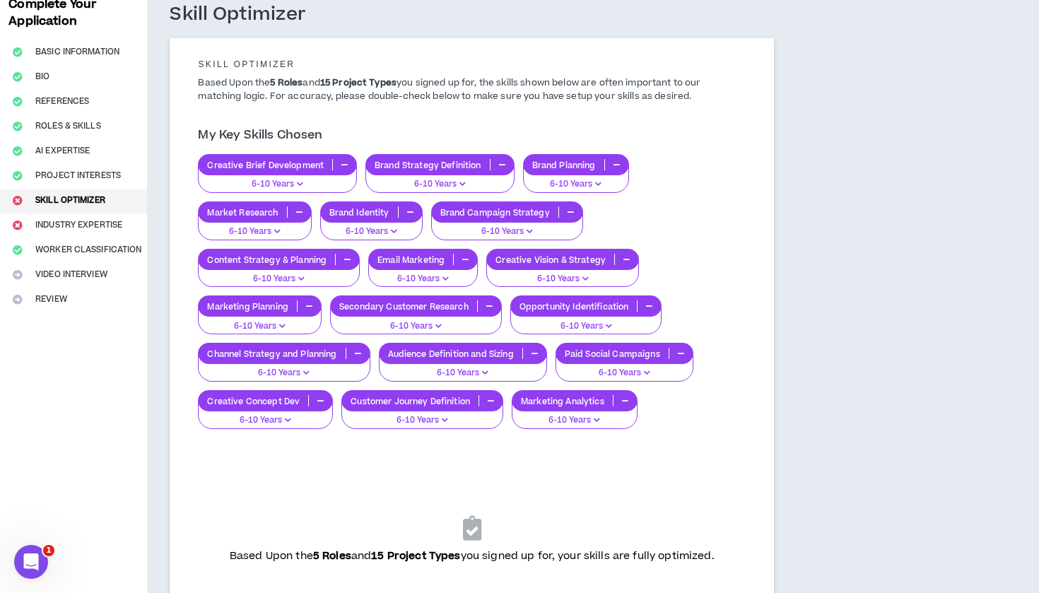
click at [831, 341] on div "Skill Optimizer Skill Optimizer Based Upon the 5 Roles and 15 Project Types you…" at bounding box center [537, 419] width 780 height 875
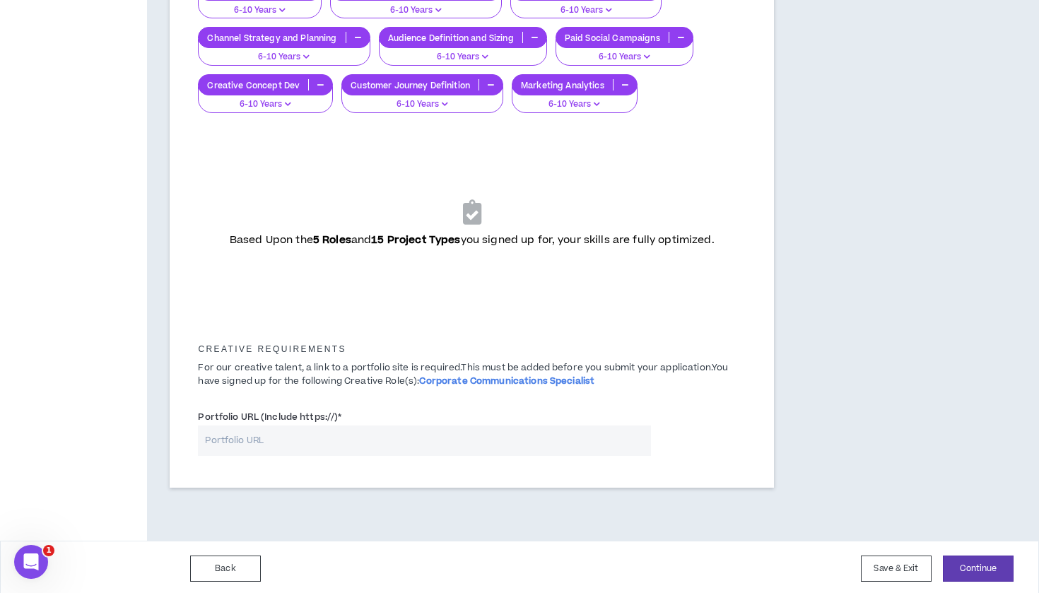
scroll to position [397, 0]
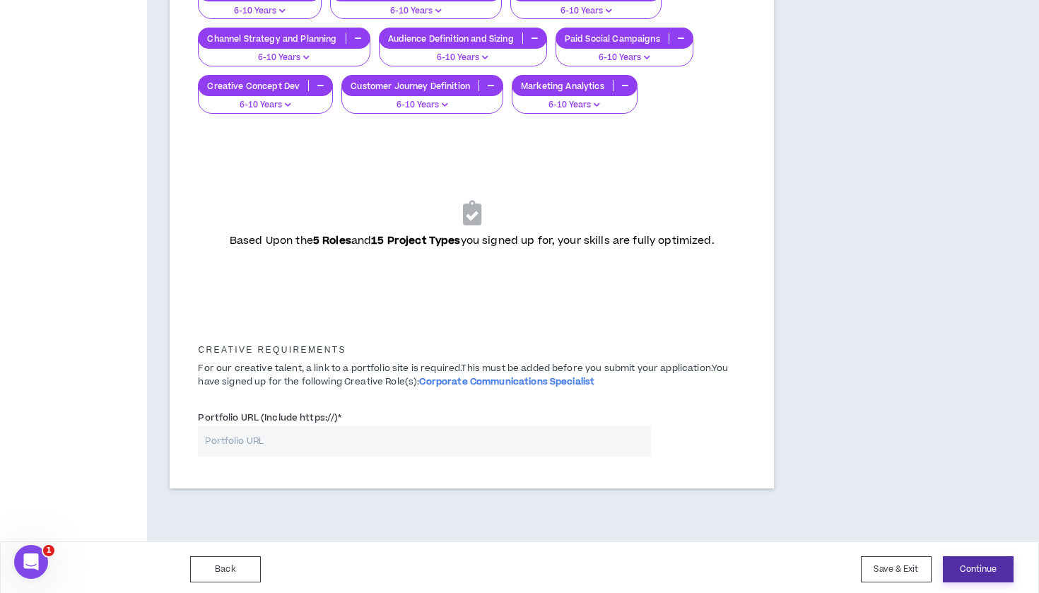
click at [977, 566] on button "Continue" at bounding box center [978, 569] width 71 height 26
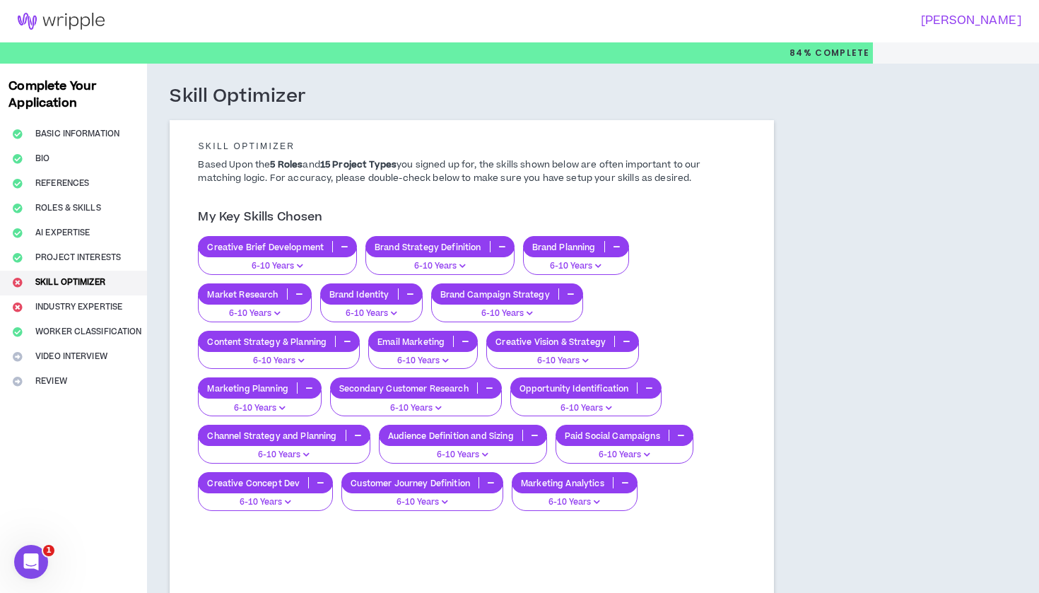
scroll to position [0, 0]
click at [70, 210] on button "Roles & Skills" at bounding box center [73, 209] width 147 height 25
select select "**"
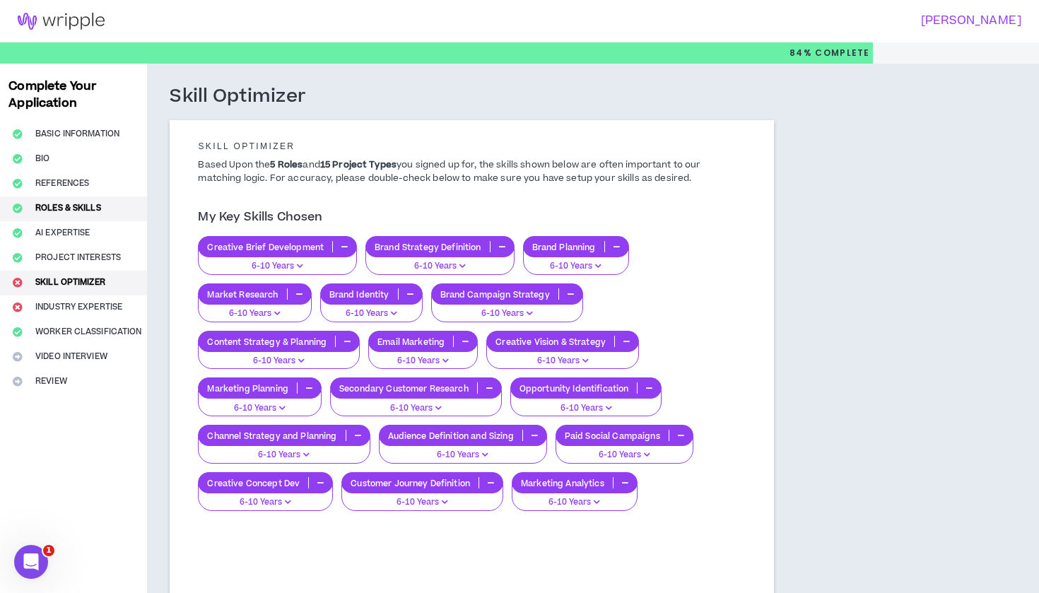
select select "**"
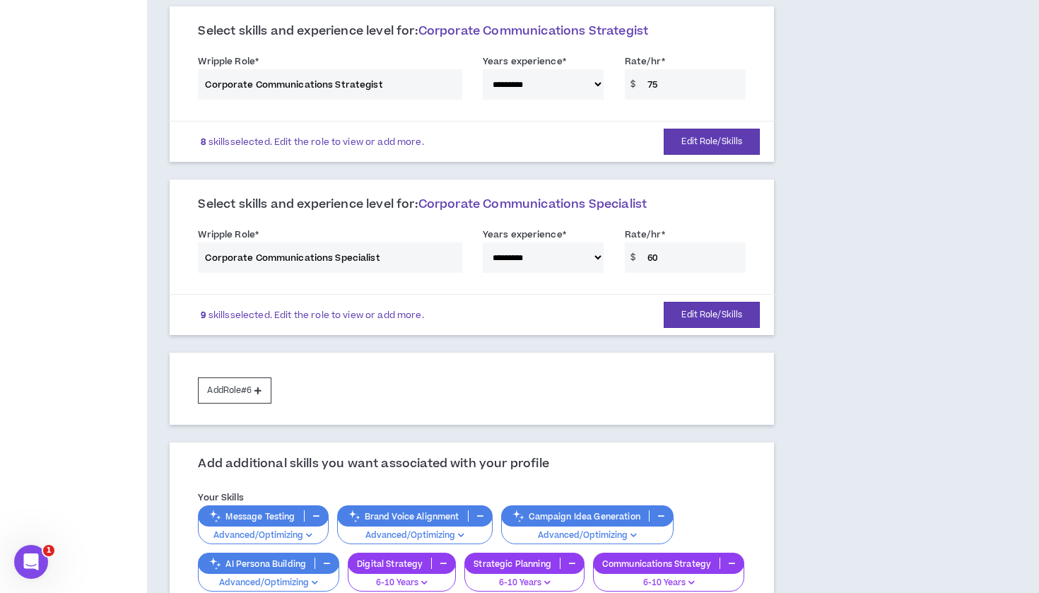
scroll to position [712, 0]
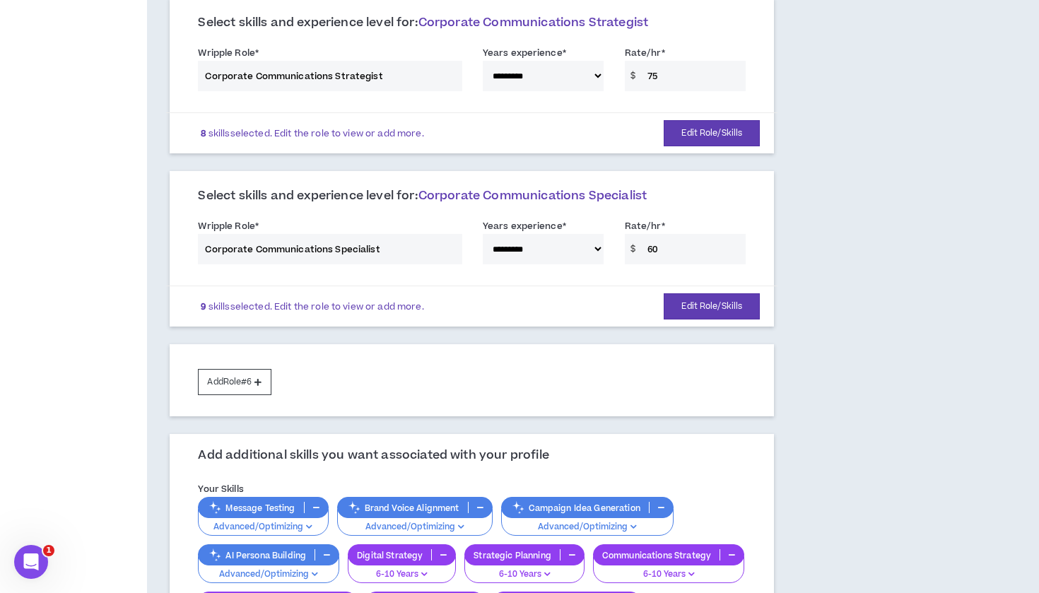
drag, startPoint x: 698, startPoint y: 283, endPoint x: 563, endPoint y: 278, distance: 134.4
click at [563, 286] on div "9 skills selected. Edit the role to view or add more. Edit Role/Skills" at bounding box center [472, 306] width 612 height 41
click at [402, 221] on div "**********" at bounding box center [471, 245] width 569 height 60
click at [353, 228] on div "**********" at bounding box center [471, 245] width 569 height 60
click at [687, 293] on button "Edit Role/Skills" at bounding box center [712, 306] width 96 height 26
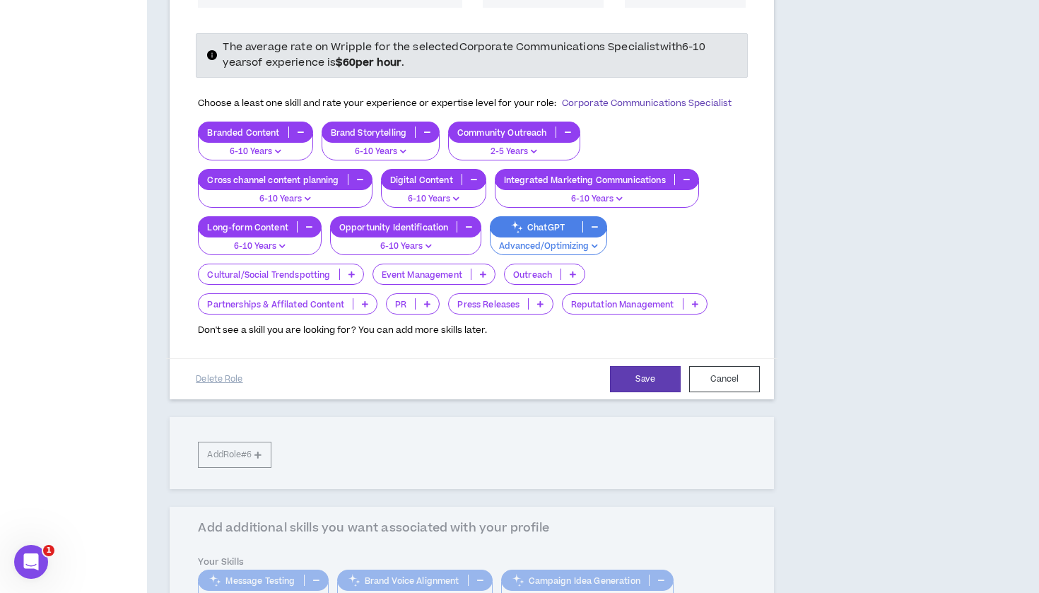
scroll to position [1003, 0]
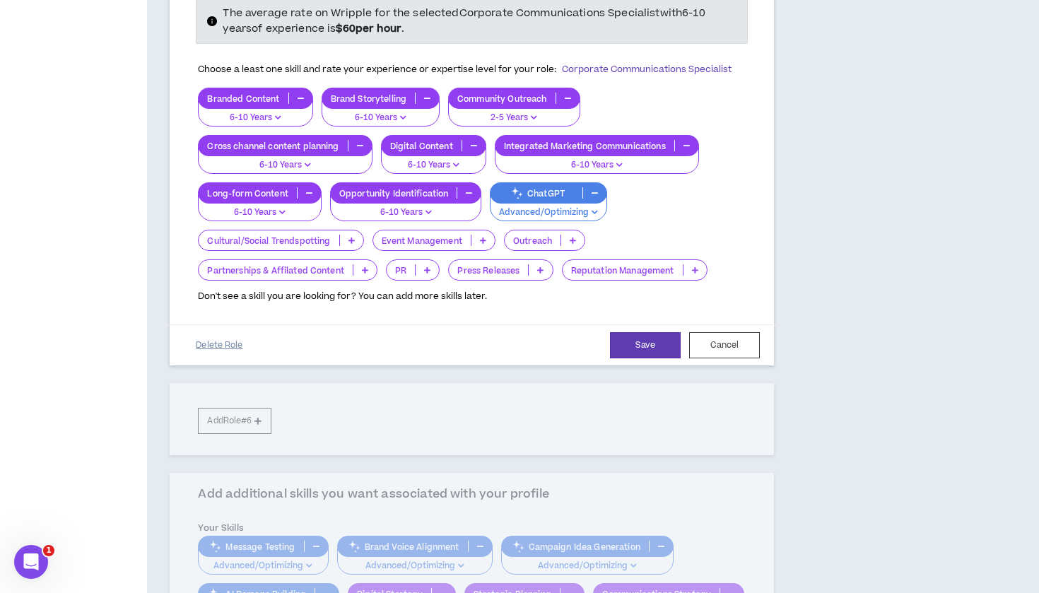
click at [217, 333] on button "Delete Role" at bounding box center [219, 345] width 71 height 25
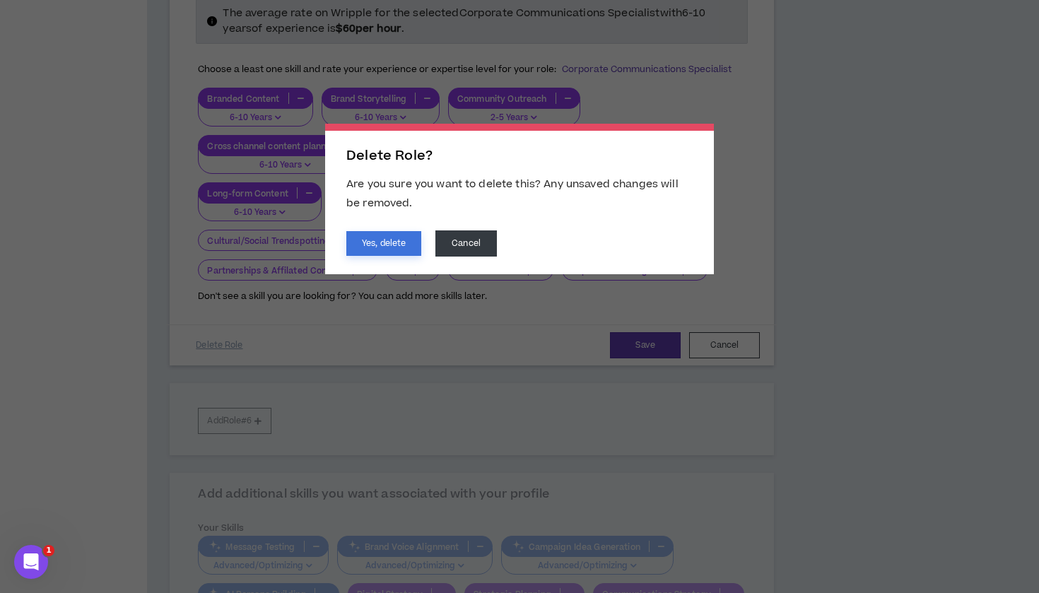
click at [385, 244] on button "Yes, delete" at bounding box center [383, 243] width 75 height 25
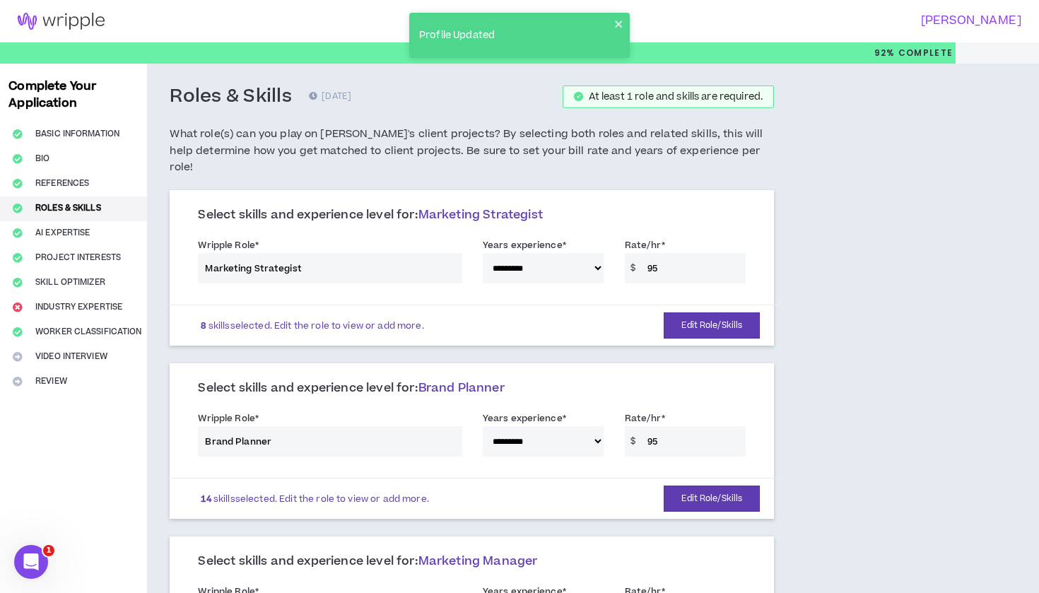
scroll to position [0, 0]
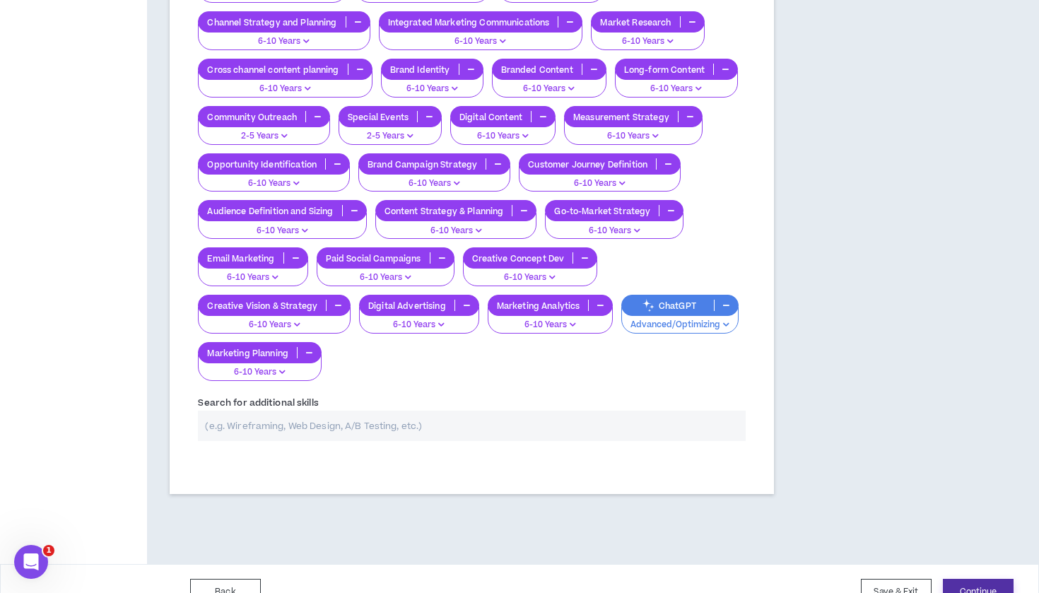
scroll to position [1212, 0]
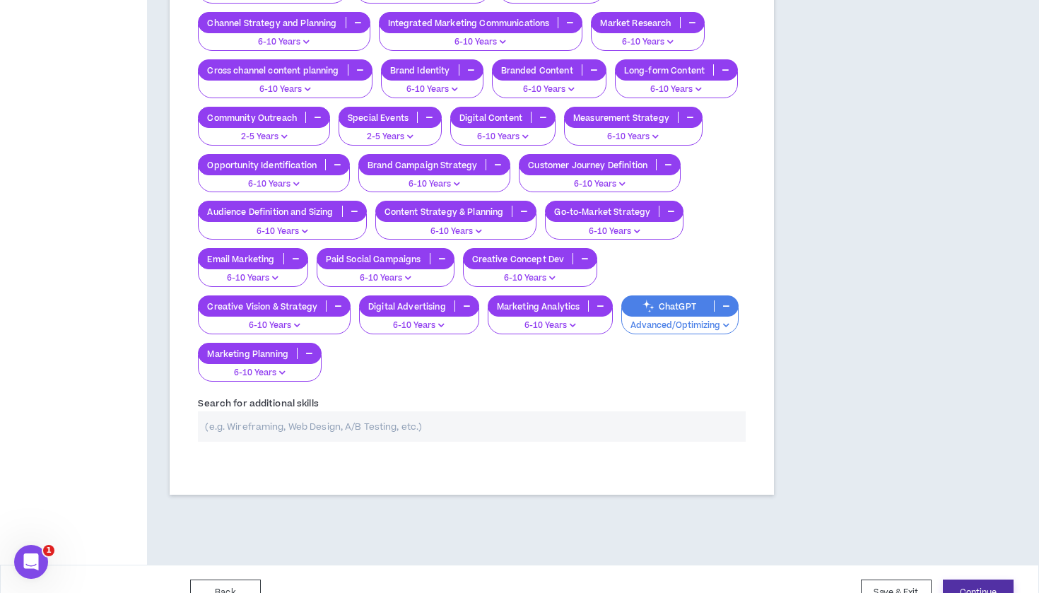
click at [971, 580] on button "Continue" at bounding box center [978, 593] width 71 height 26
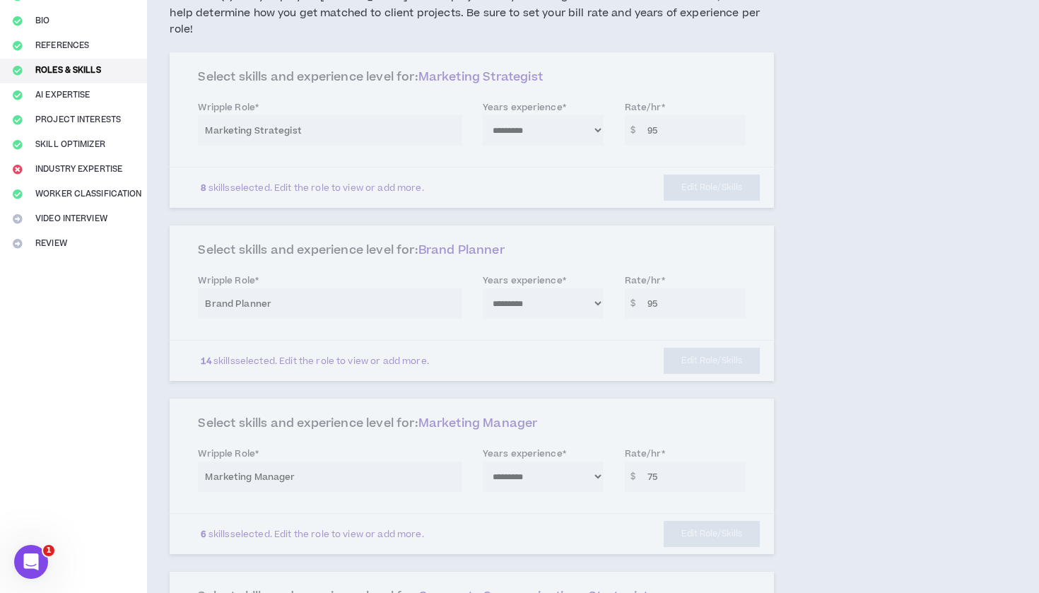
select select "*"
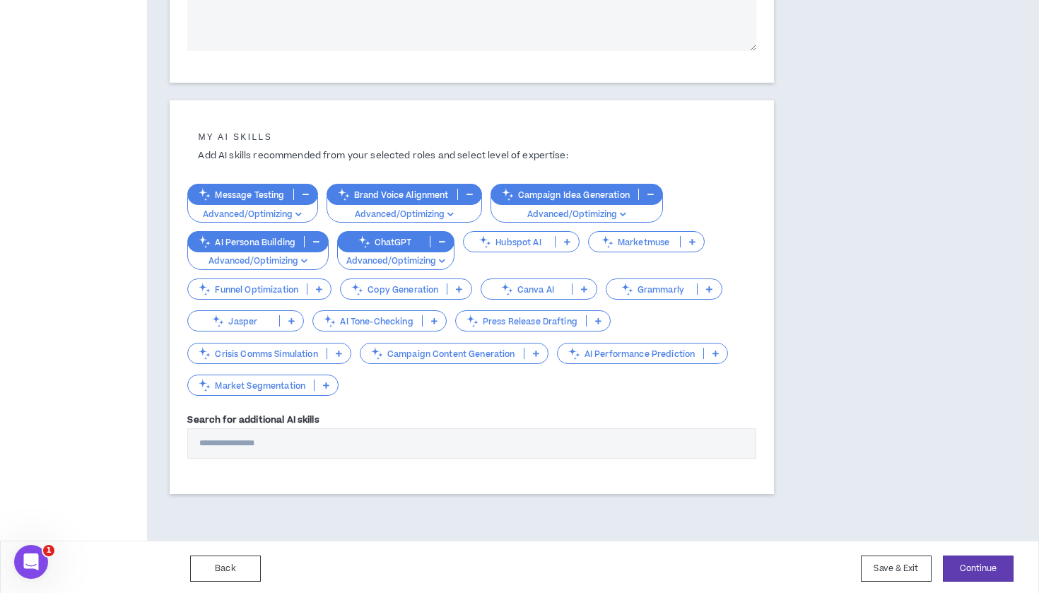
scroll to position [413, 0]
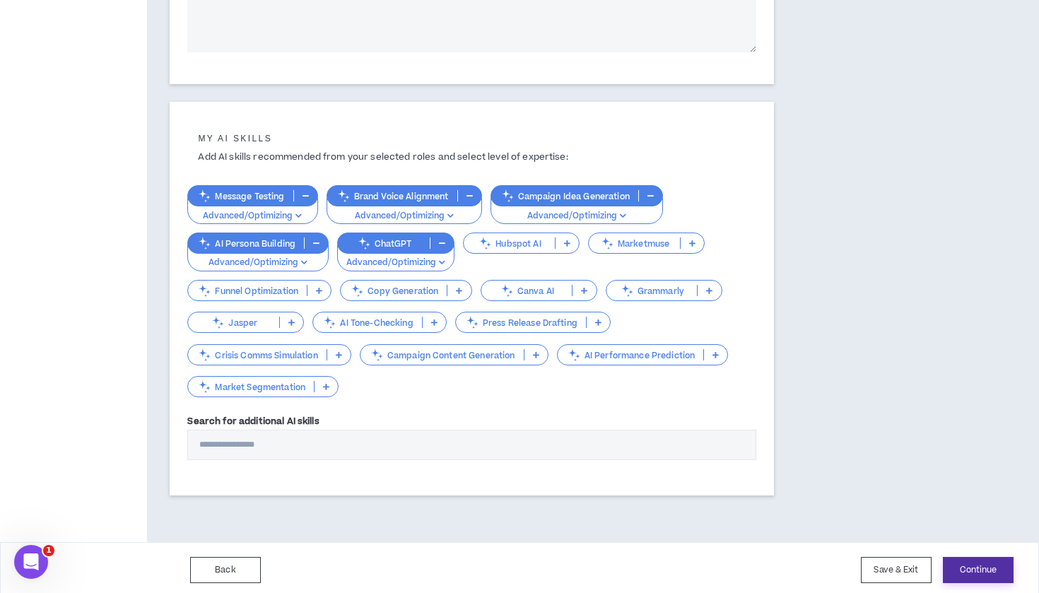
click at [971, 563] on button "Continue" at bounding box center [978, 570] width 71 height 26
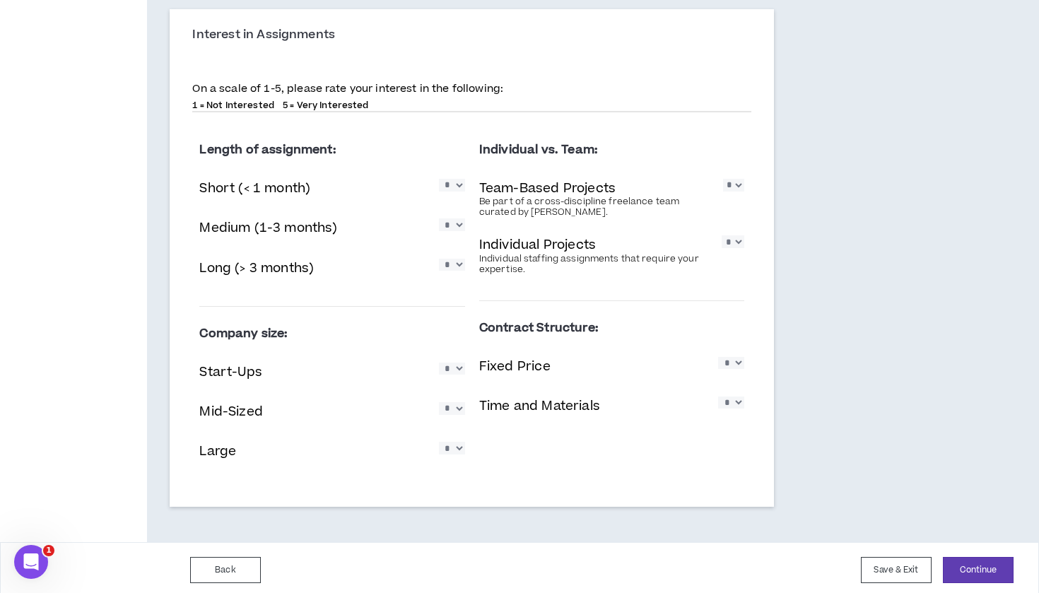
scroll to position [1323, 0]
select select "*"
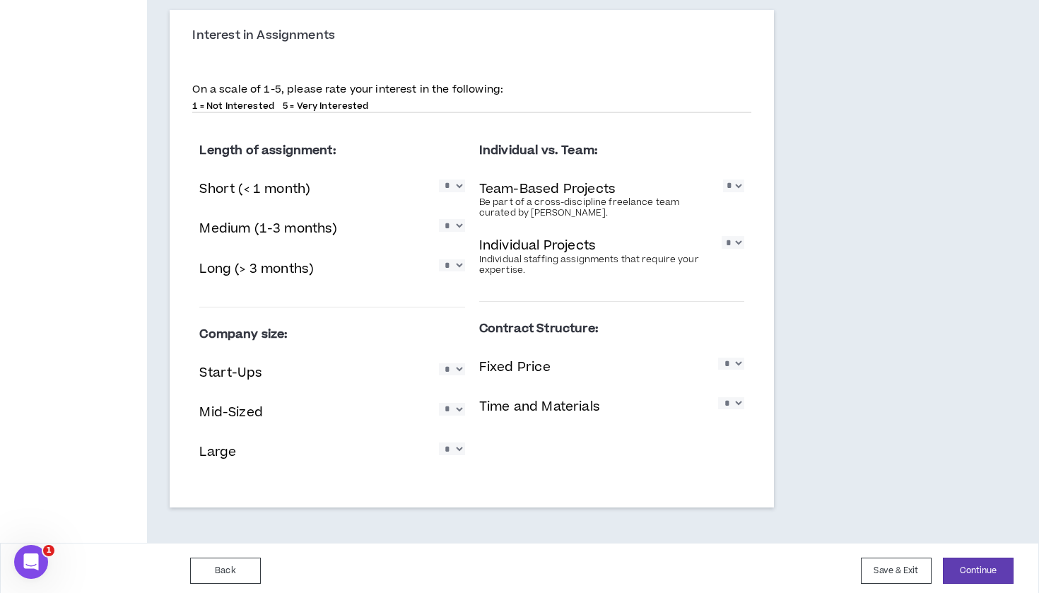
select select "*"
click at [729, 445] on div "Length of assignment: Short (< 1 month) * * * * * Medium (1-3 months) * * * * *…" at bounding box center [471, 307] width 559 height 367
select select "*"
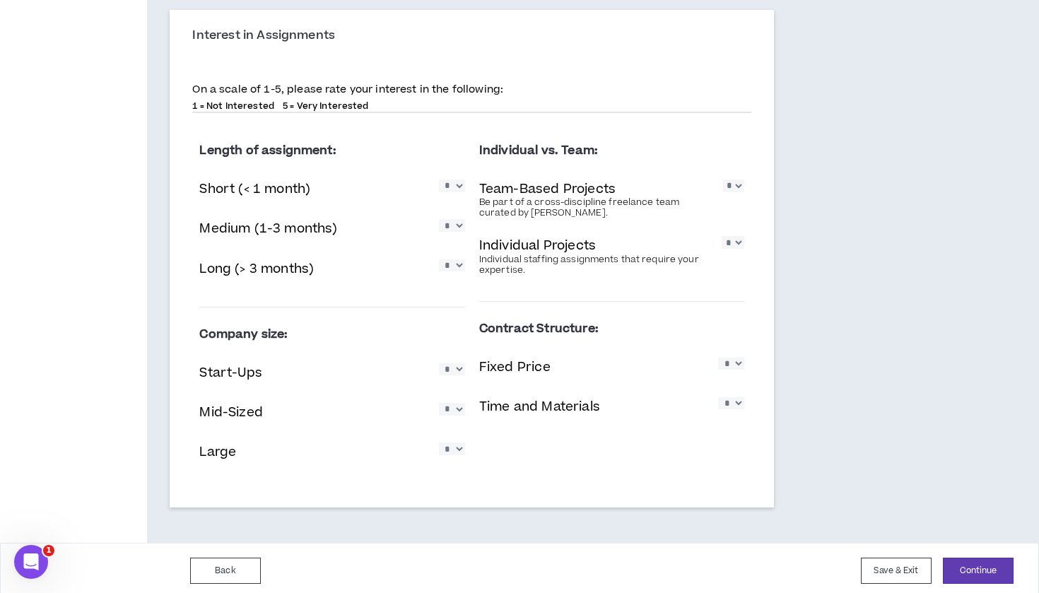
select select "*"
click at [550, 470] on div "Length of assignment: Short (< 1 month) * * * * * Medium (1-3 months) * * * * *…" at bounding box center [471, 307] width 559 height 367
click at [979, 574] on button "Continue" at bounding box center [978, 571] width 71 height 26
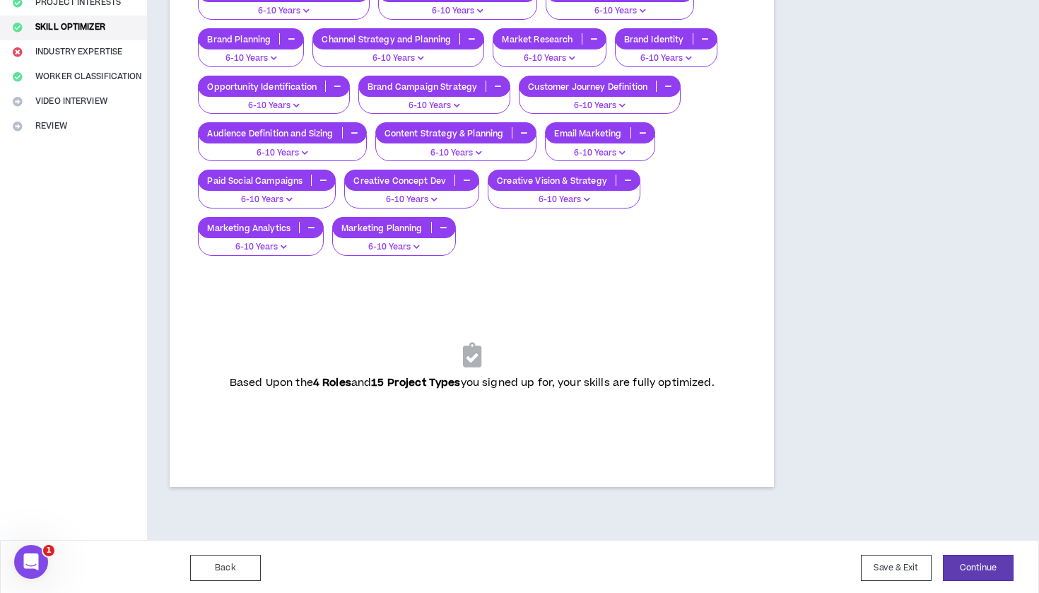
scroll to position [255, 0]
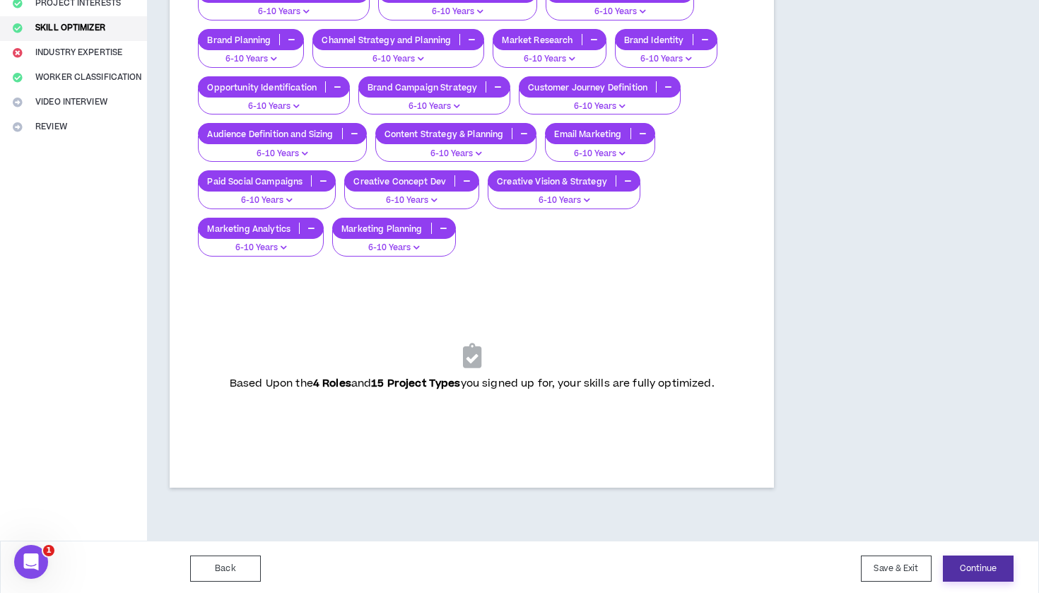
click at [970, 563] on button "Continue" at bounding box center [978, 569] width 71 height 26
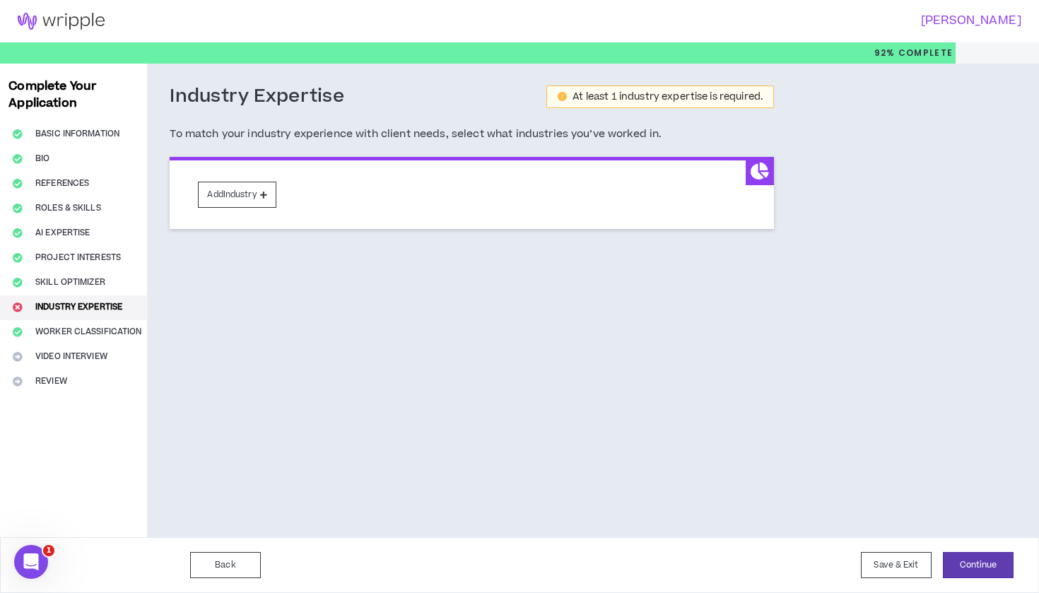
click at [761, 173] on icon at bounding box center [760, 171] width 18 height 17
click at [238, 197] on button "Add Industry" at bounding box center [237, 195] width 78 height 26
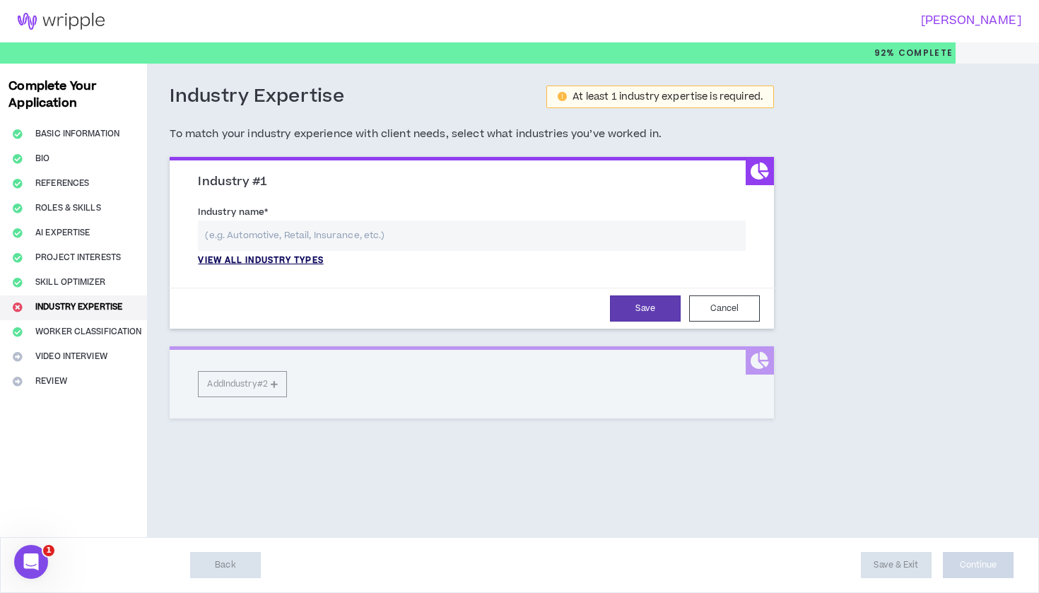
click at [296, 255] on p "View all industry types" at bounding box center [260, 261] width 125 height 13
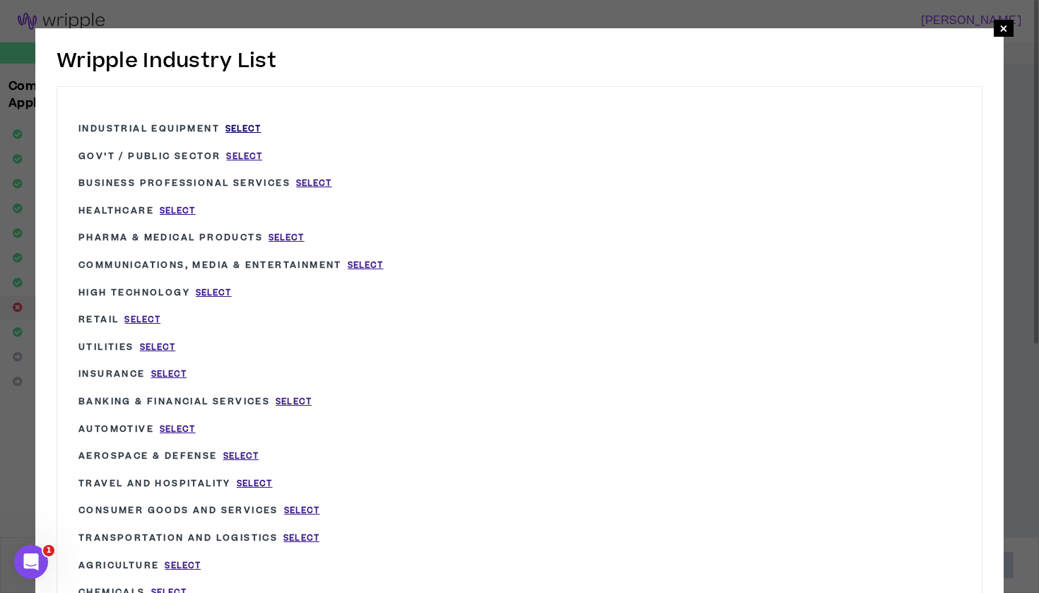
click at [250, 128] on span "Select" at bounding box center [244, 129] width 36 height 12
type input "Industrial Equipment"
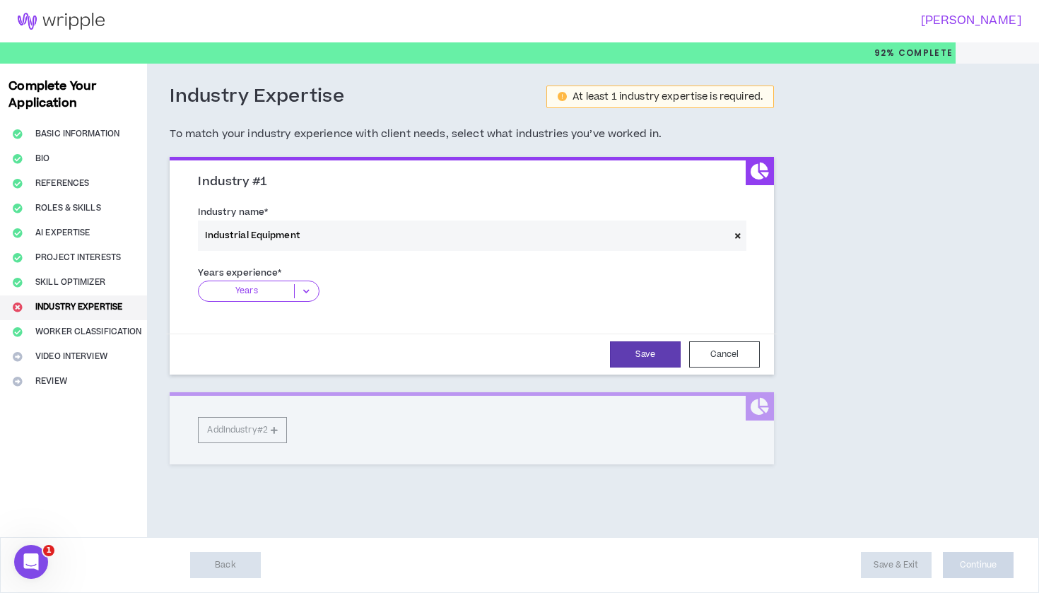
click at [305, 284] on icon at bounding box center [306, 291] width 23 height 14
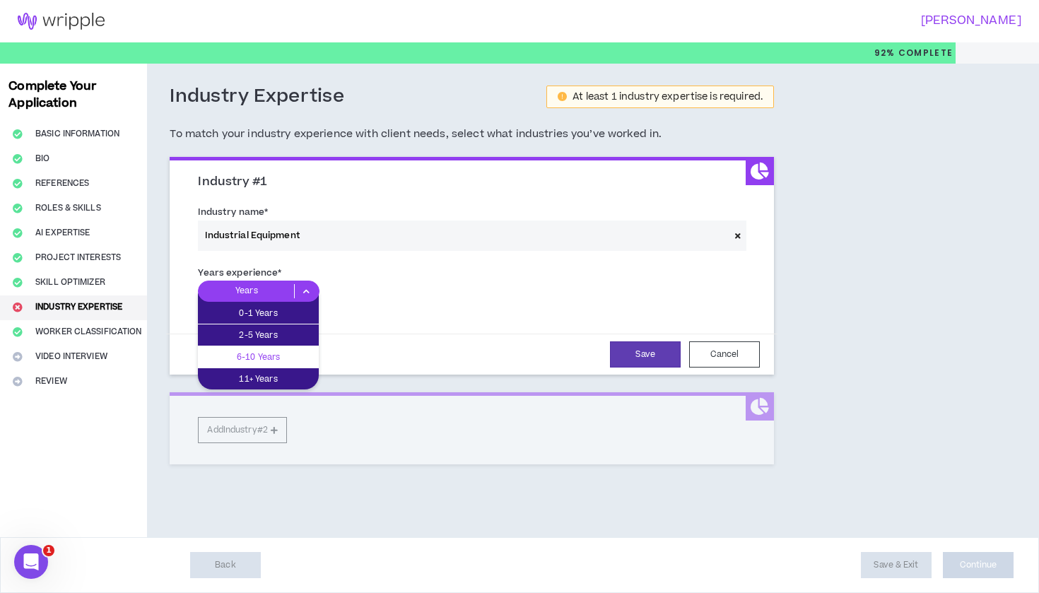
click at [276, 360] on p "6-10 Years" at bounding box center [258, 357] width 121 height 16
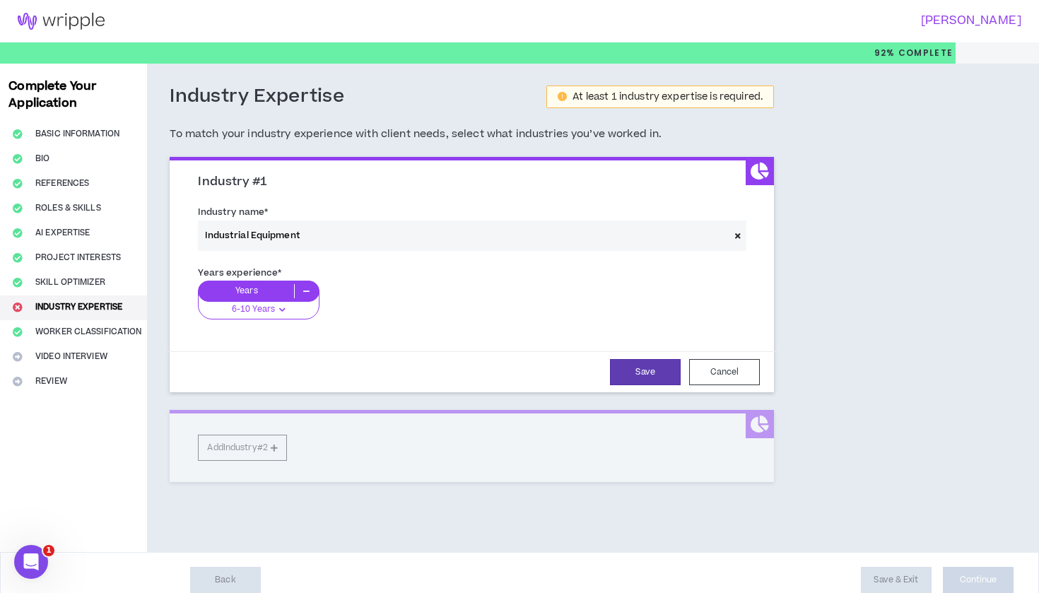
click at [496, 320] on div "Years 6-10 Years 0-1 Years 2-5 Years 6-10 Years 11+ Years" at bounding box center [472, 305] width 548 height 49
click at [645, 370] on button "Save" at bounding box center [645, 372] width 71 height 26
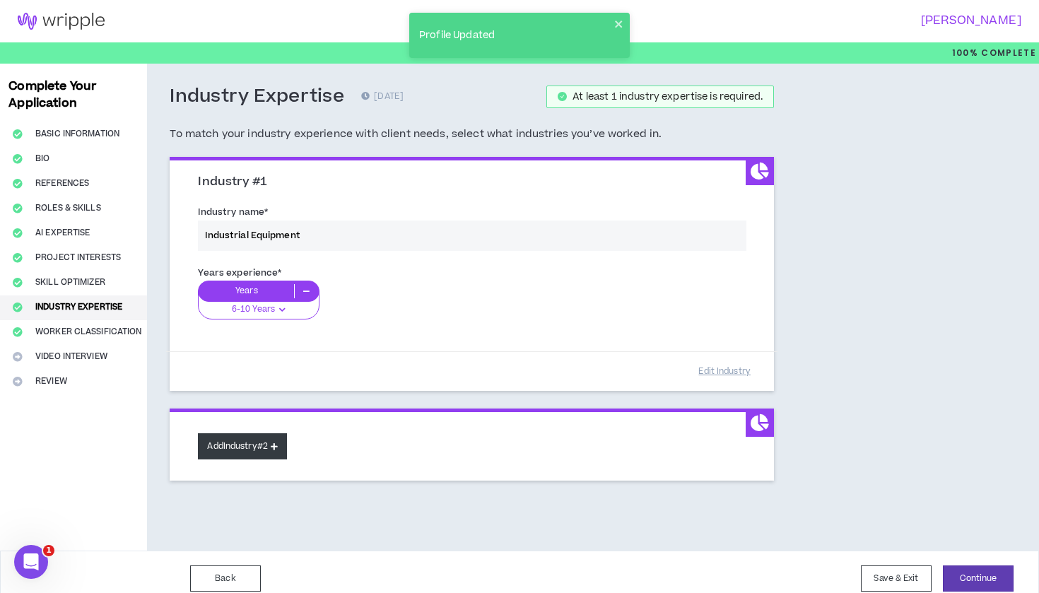
click at [255, 444] on button "Add Industry #2" at bounding box center [242, 446] width 89 height 26
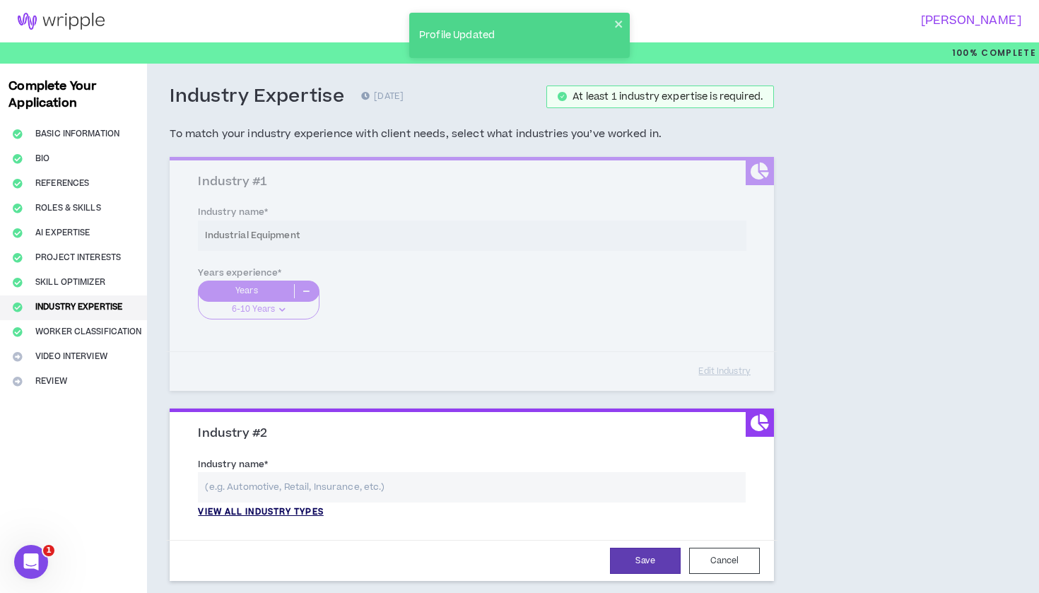
click at [288, 509] on p "View all industry types" at bounding box center [260, 512] width 125 height 13
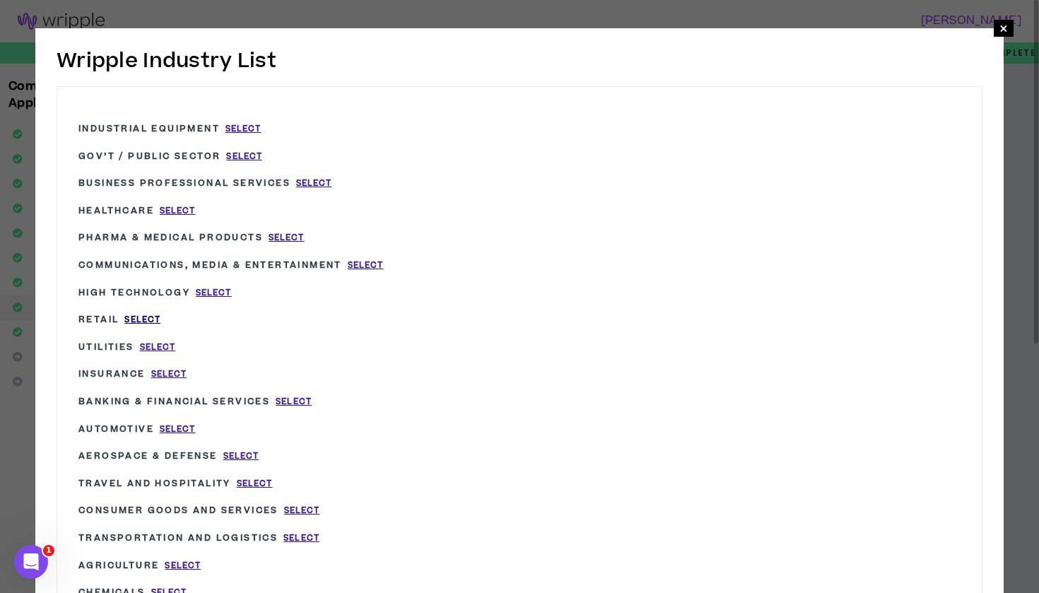
click at [152, 315] on span "Select" at bounding box center [142, 320] width 36 height 12
type input "Retail"
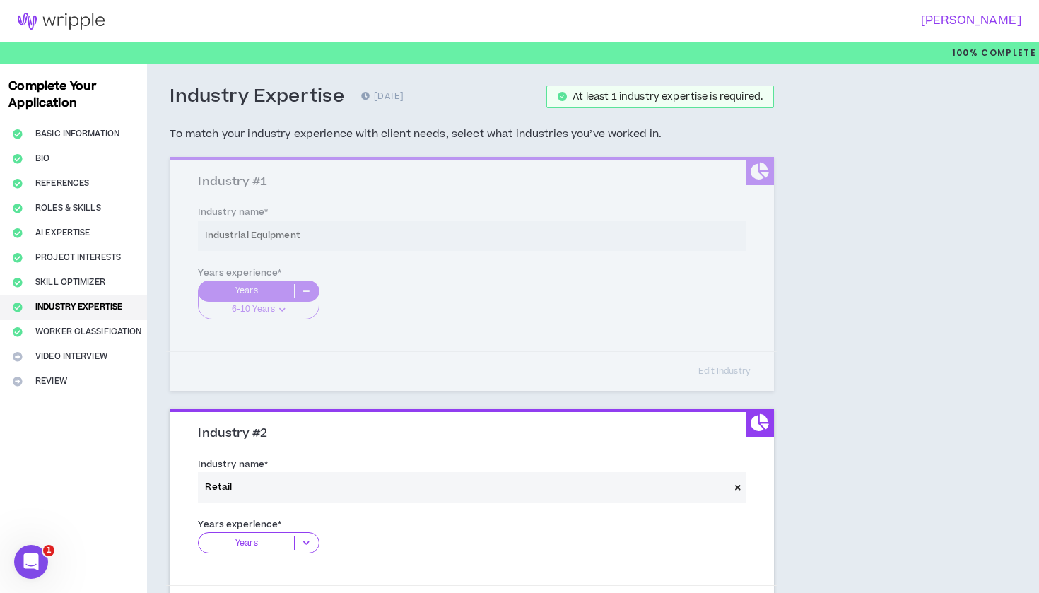
click at [280, 542] on p "Years" at bounding box center [246, 543] width 95 height 14
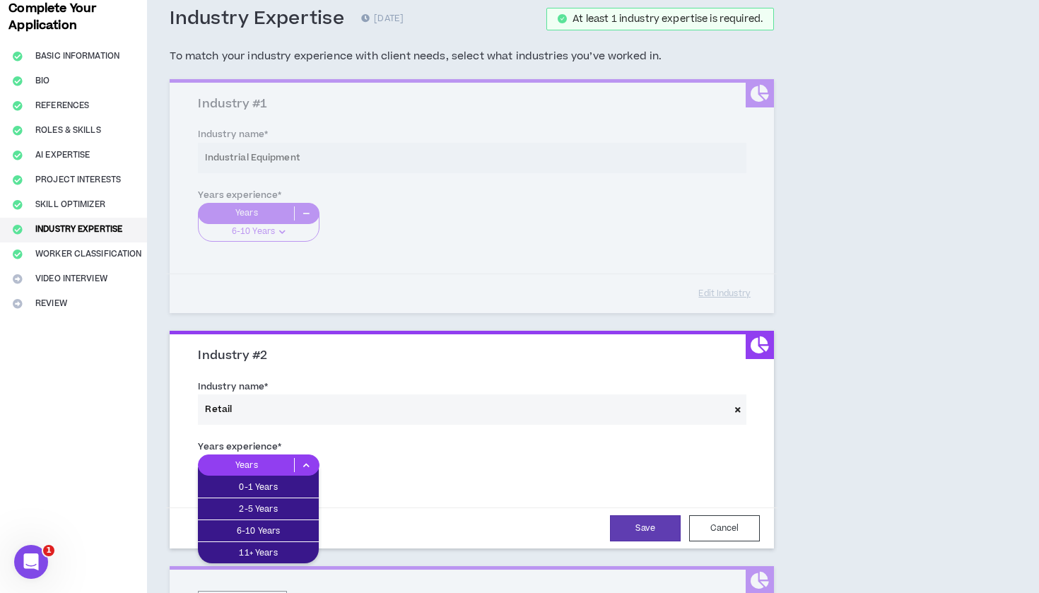
scroll to position [94, 0]
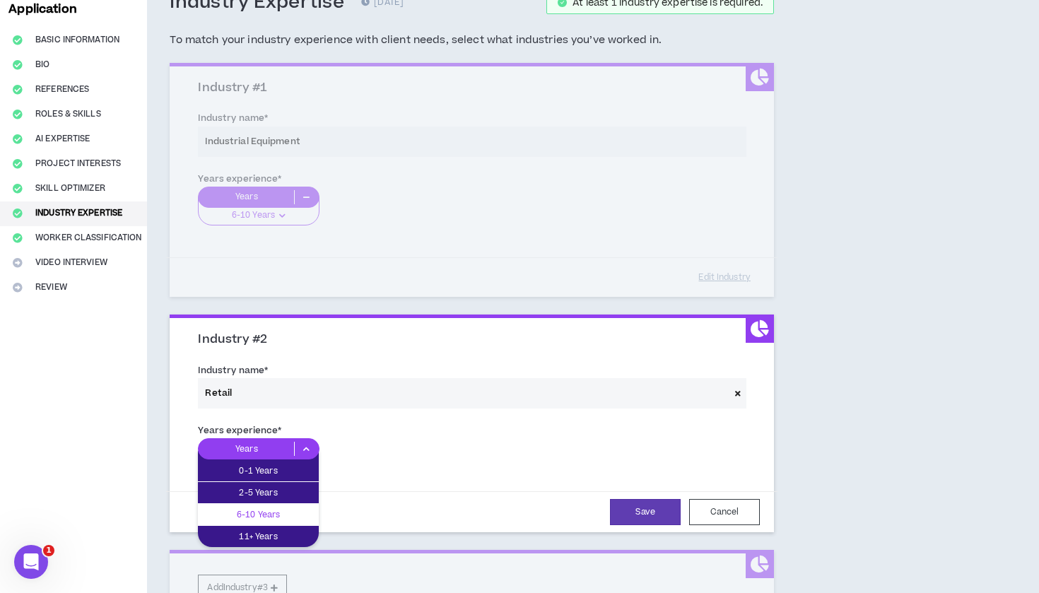
click at [282, 515] on p "6-10 Years" at bounding box center [258, 515] width 121 height 16
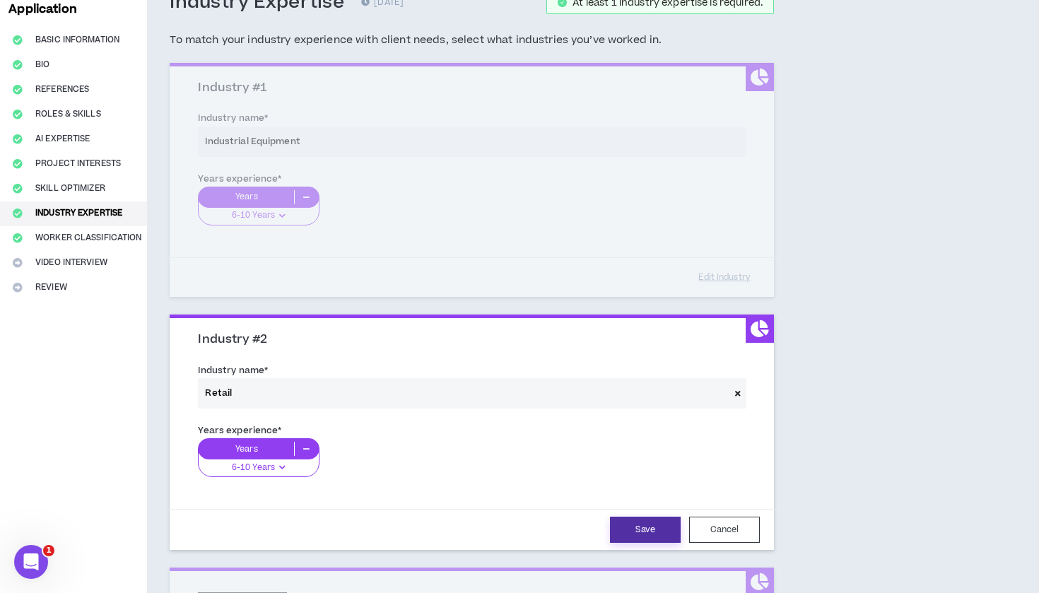
click at [632, 524] on button "Save" at bounding box center [645, 530] width 71 height 26
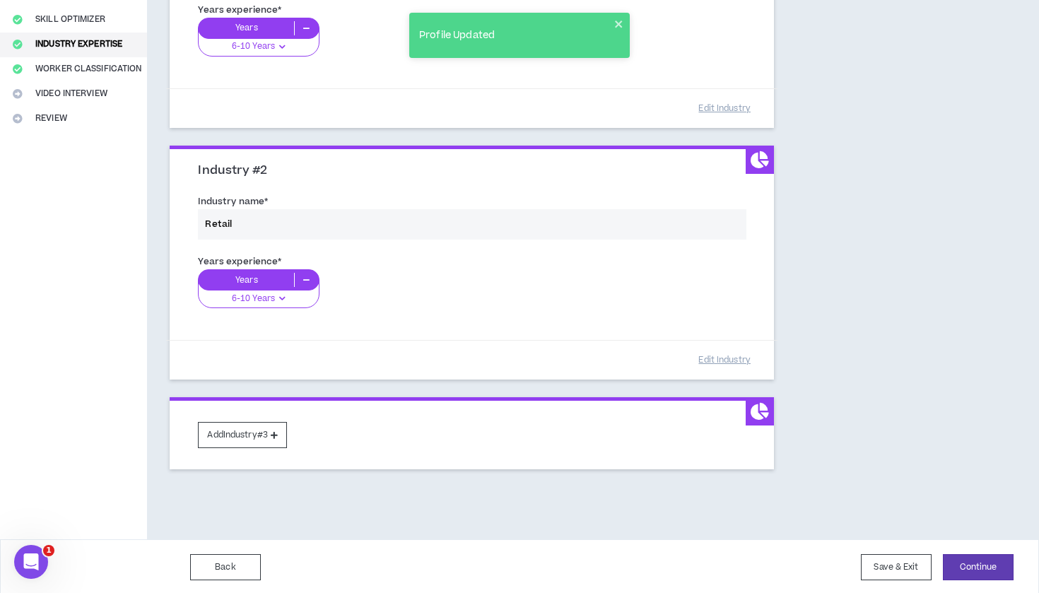
scroll to position [262, 0]
click at [263, 425] on button "Add Industry #3" at bounding box center [242, 436] width 89 height 26
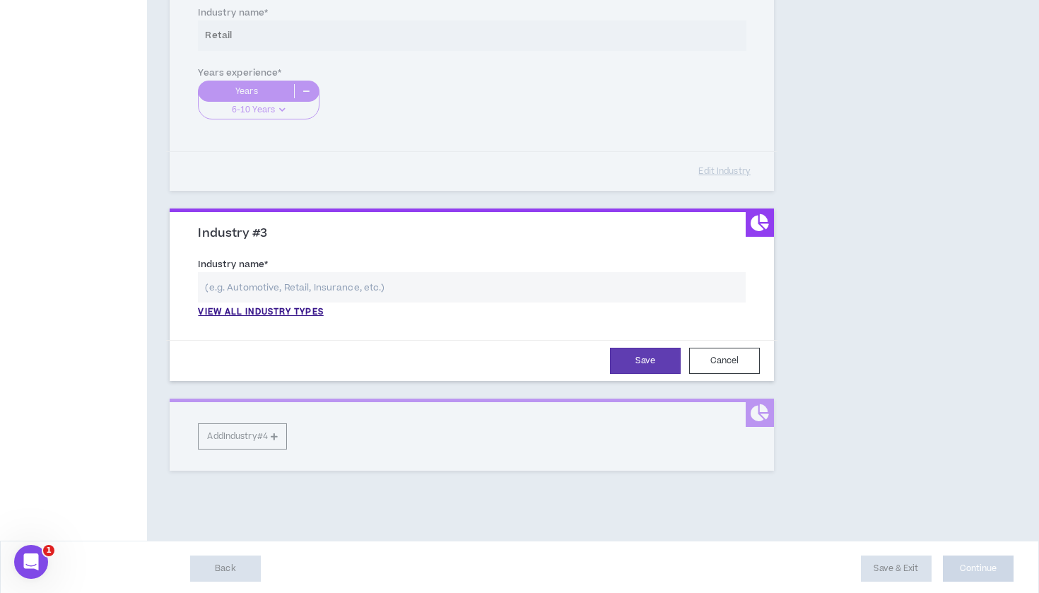
scroll to position [451, 0]
click at [308, 307] on p "View all industry types" at bounding box center [260, 313] width 125 height 13
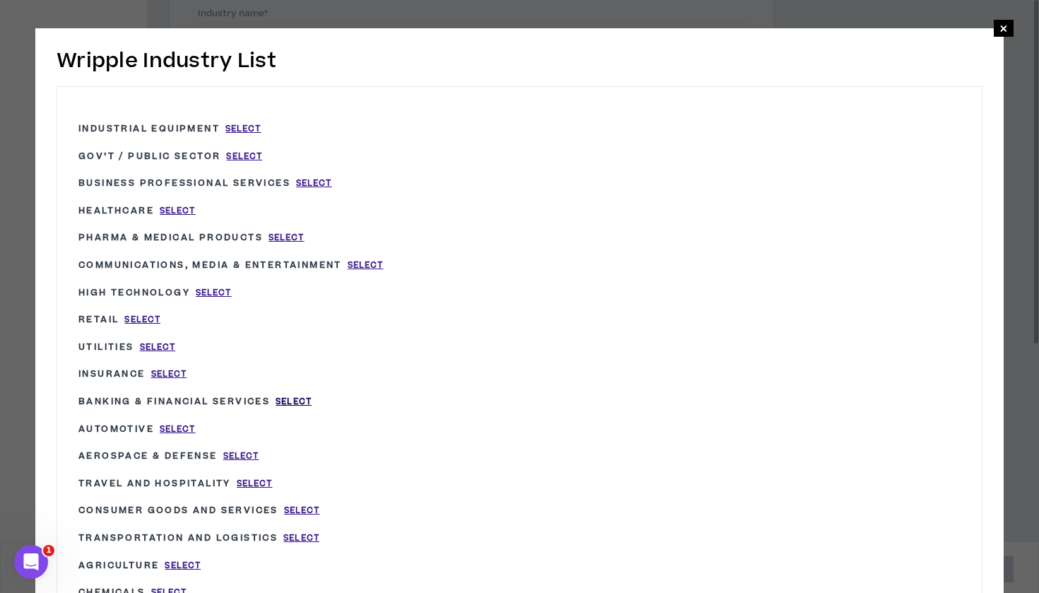
click at [302, 396] on span "Select" at bounding box center [294, 402] width 36 height 12
type input "Banking & Financial Services"
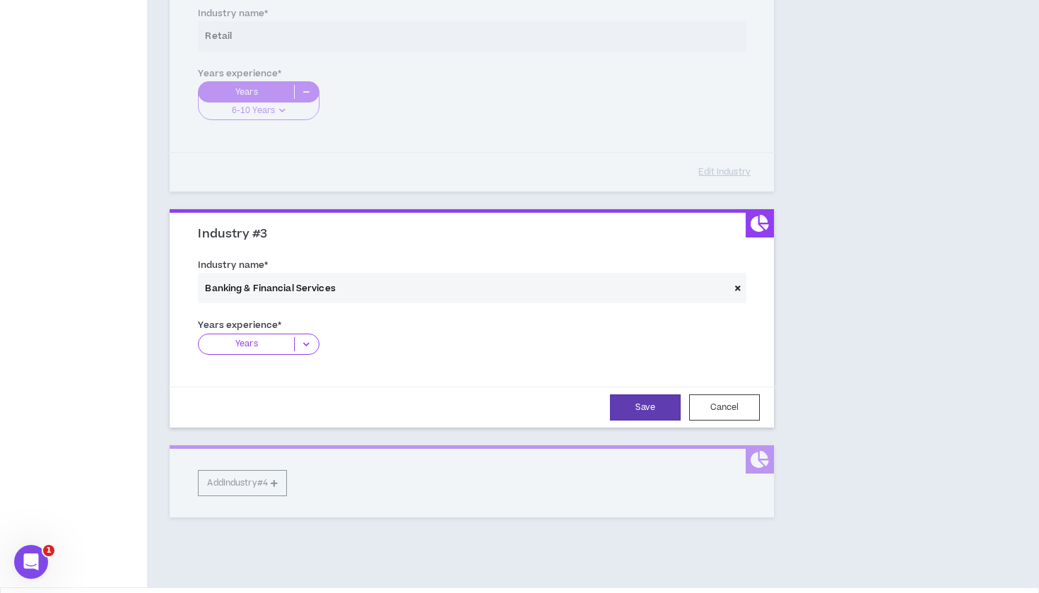
click at [298, 338] on icon at bounding box center [306, 344] width 23 height 14
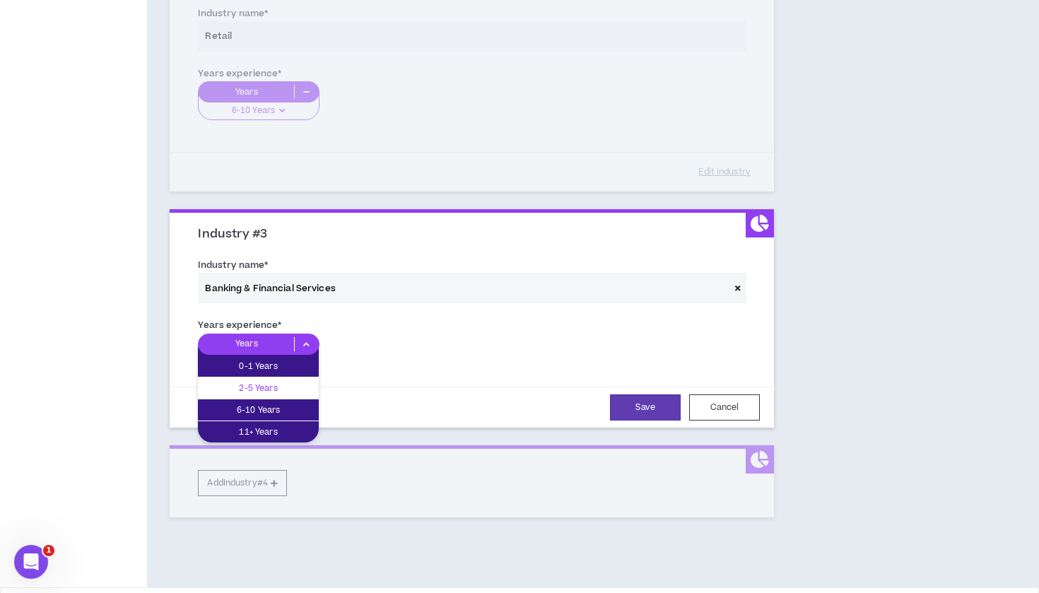
click at [283, 387] on p "2-5 Years" at bounding box center [258, 388] width 121 height 16
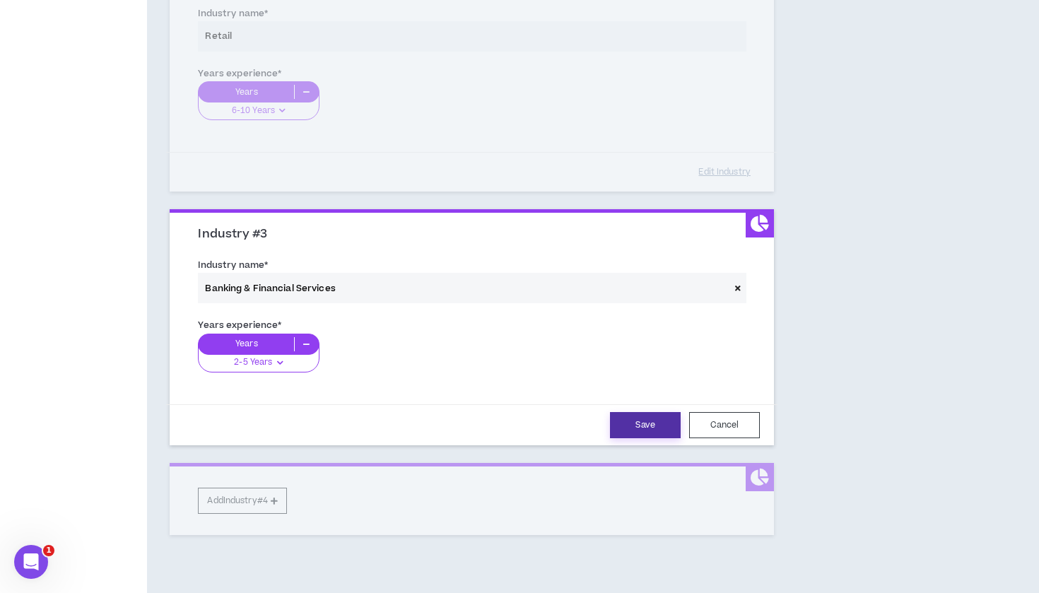
click at [646, 423] on button "Save" at bounding box center [645, 425] width 71 height 26
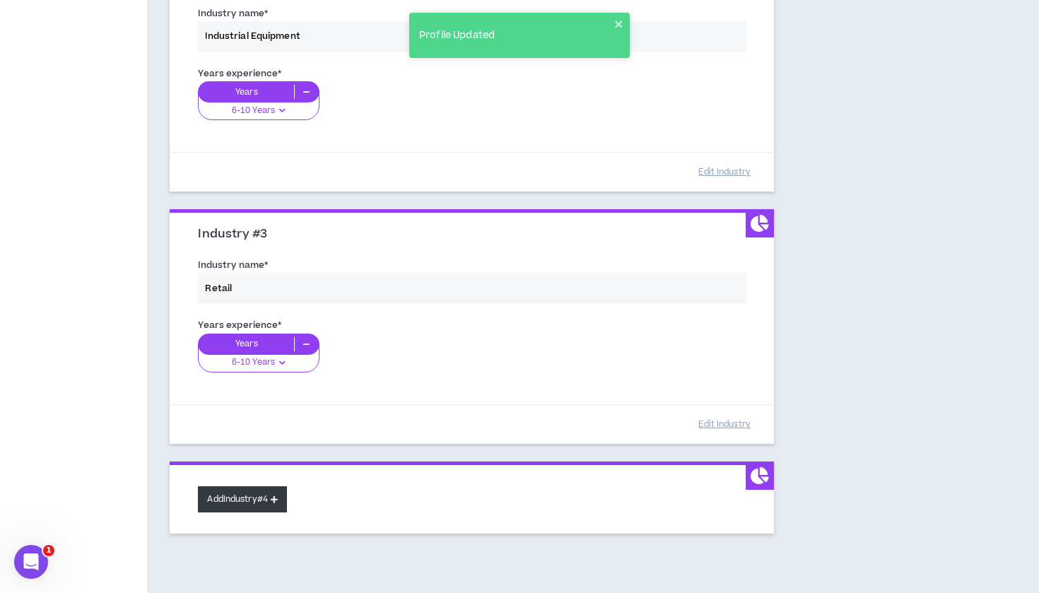
click at [278, 496] on icon at bounding box center [274, 500] width 7 height 8
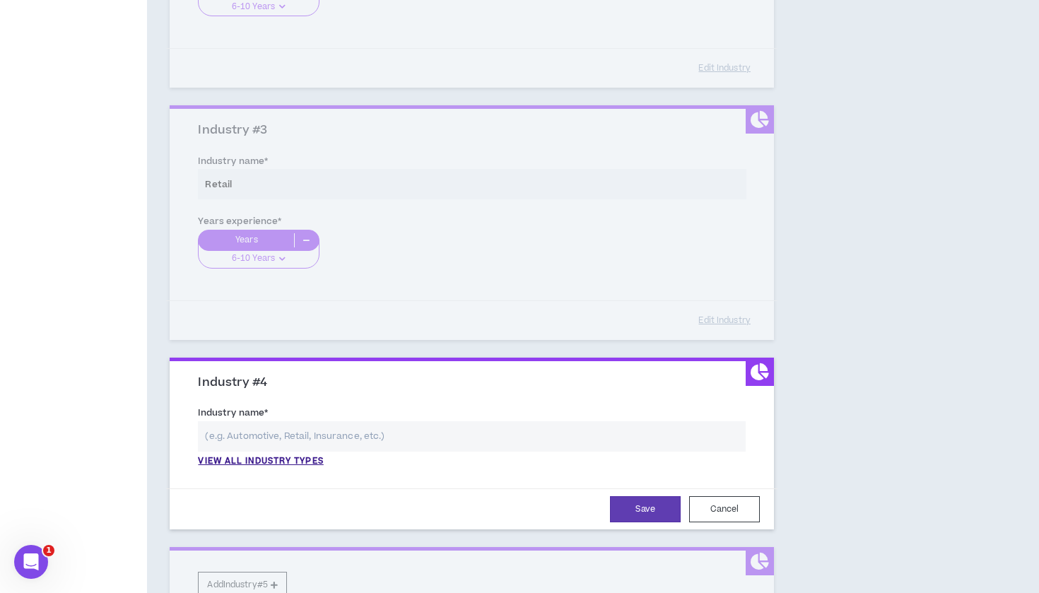
scroll to position [556, 0]
click at [297, 455] on p "View all industry types" at bounding box center [260, 461] width 125 height 13
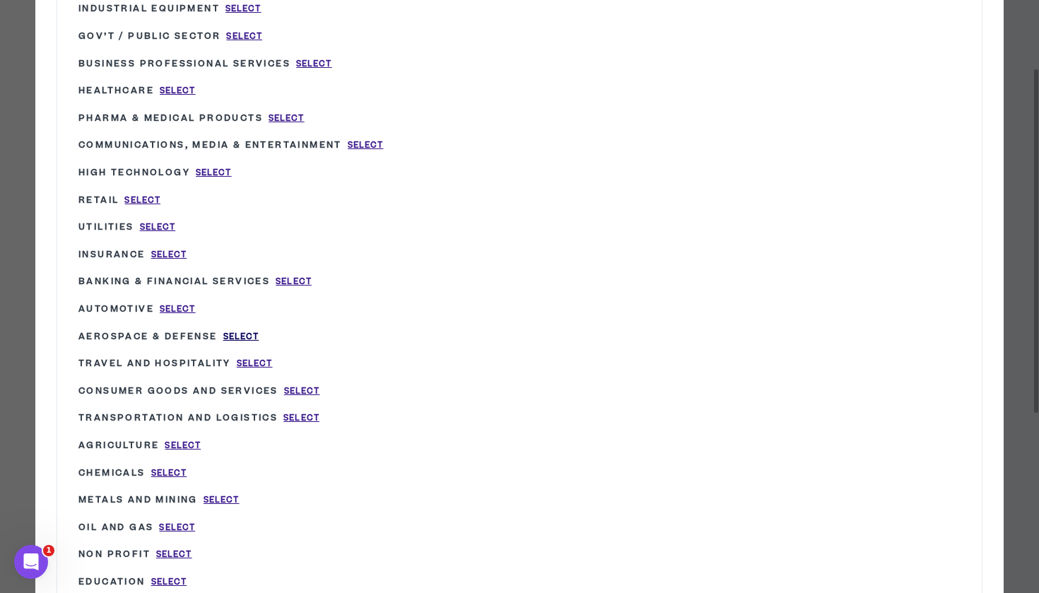
click at [247, 332] on span "Select" at bounding box center [241, 337] width 36 height 12
type input "Aerospace & Defense"
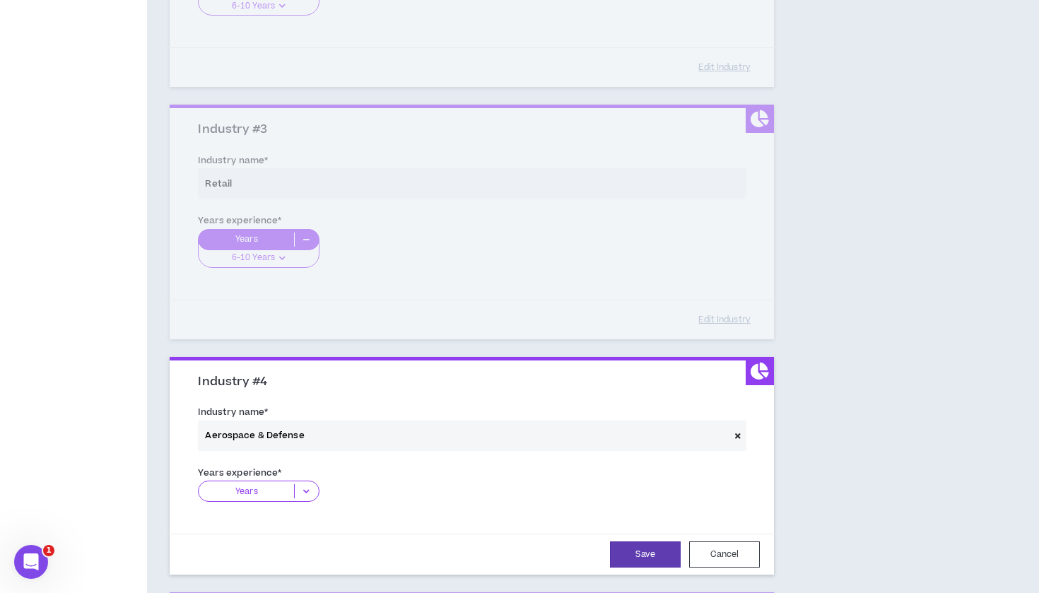
click at [309, 489] on icon at bounding box center [306, 491] width 23 height 14
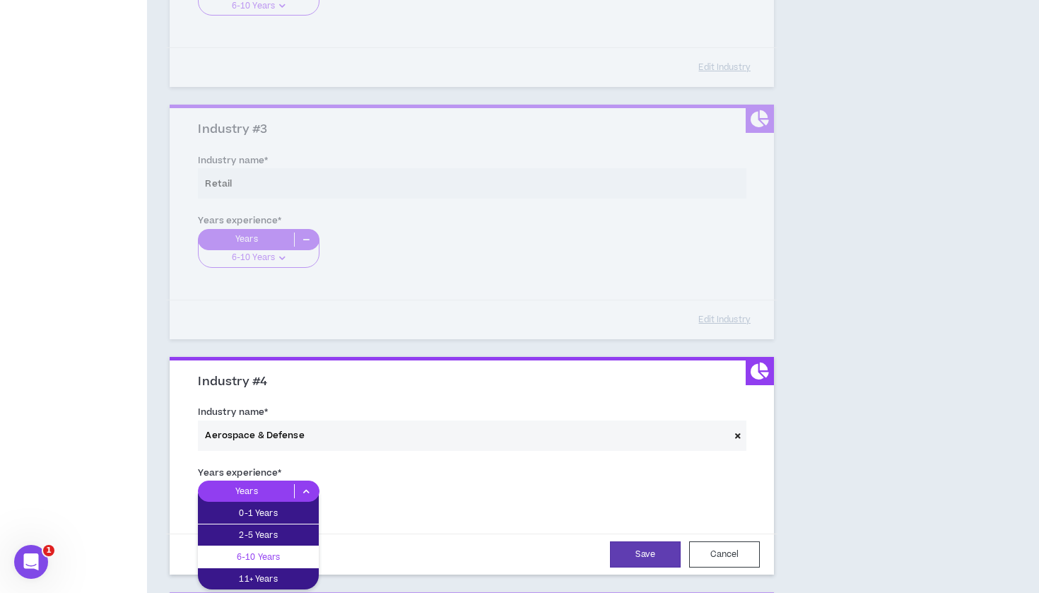
click at [284, 556] on p "6-10 Years" at bounding box center [258, 557] width 121 height 16
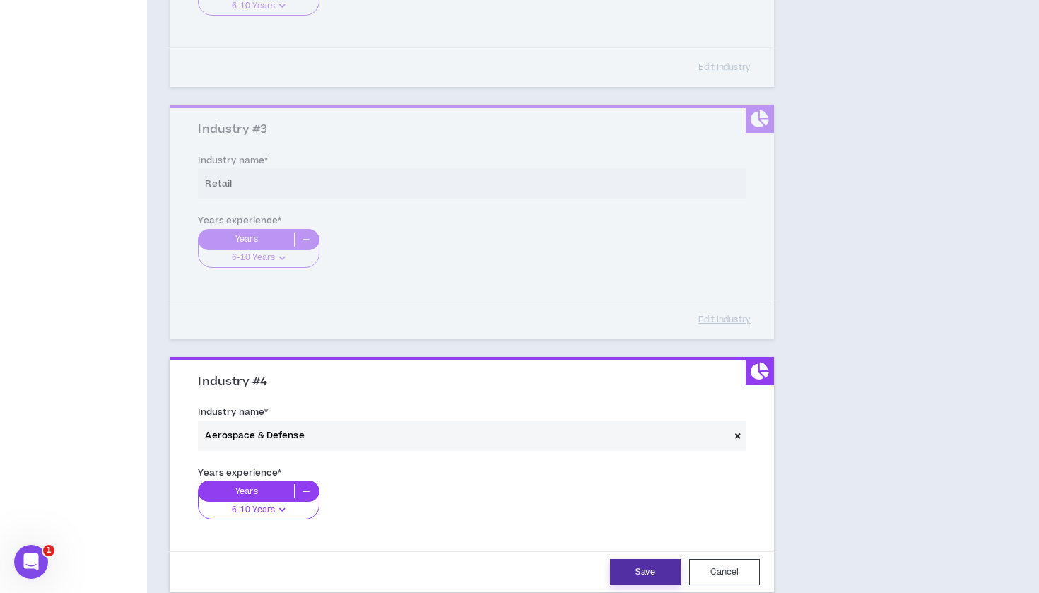
click at [655, 564] on button "Save" at bounding box center [645, 572] width 71 height 26
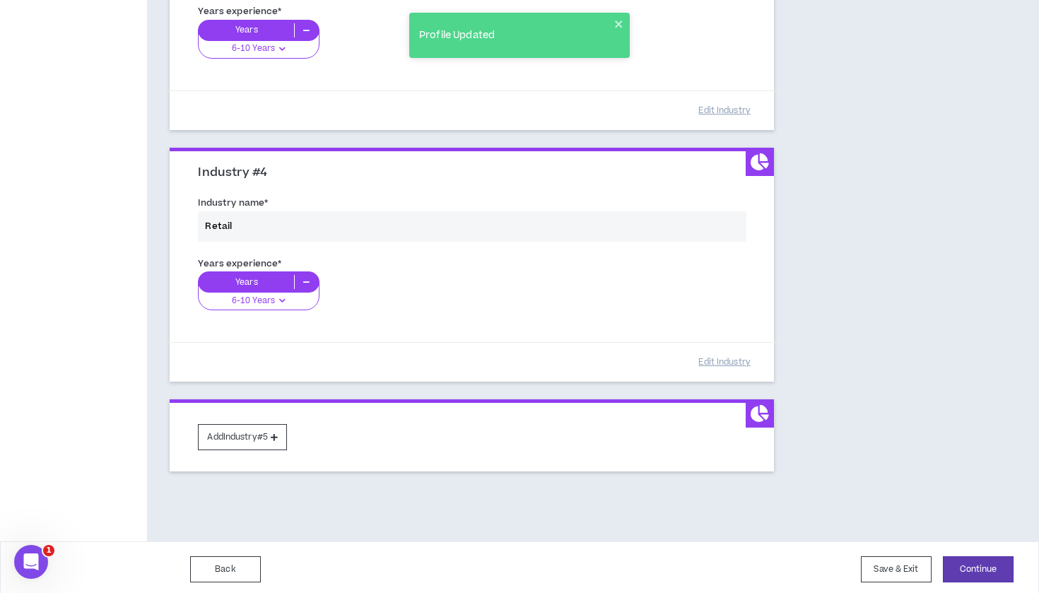
scroll to position [764, 0]
click at [253, 437] on button "Add Industry #5" at bounding box center [242, 438] width 89 height 26
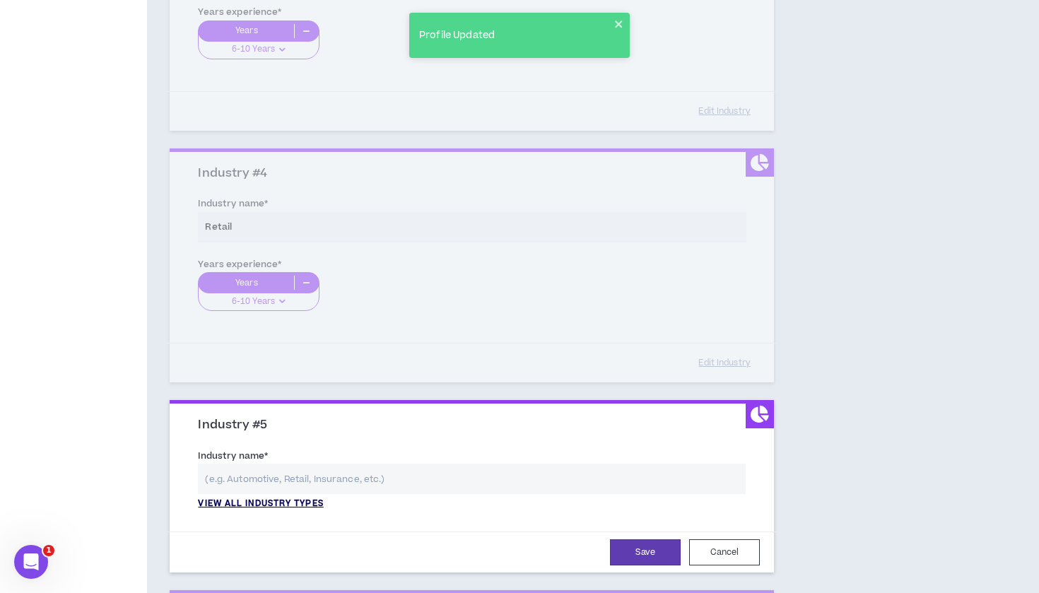
click at [251, 499] on p "View all industry types" at bounding box center [260, 504] width 125 height 13
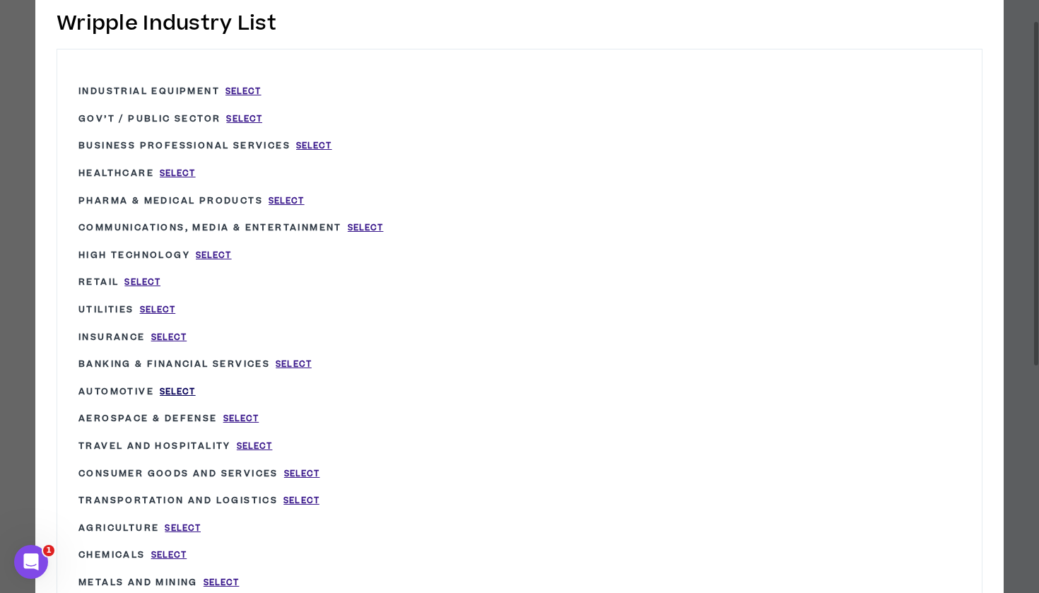
click at [180, 386] on span "Select" at bounding box center [178, 392] width 36 height 12
type input "Automotive"
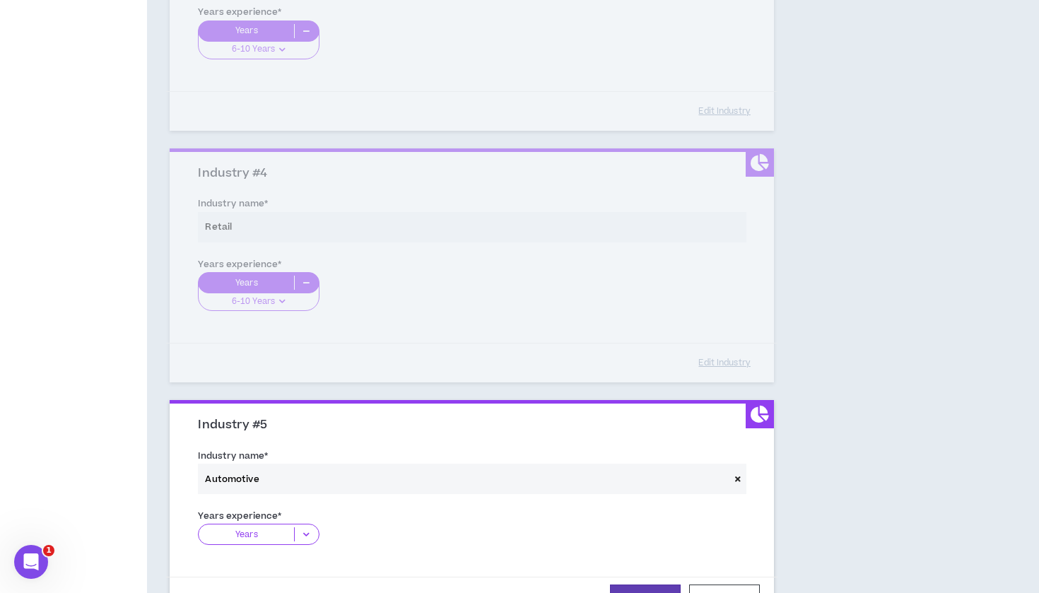
click at [304, 527] on icon at bounding box center [306, 534] width 23 height 14
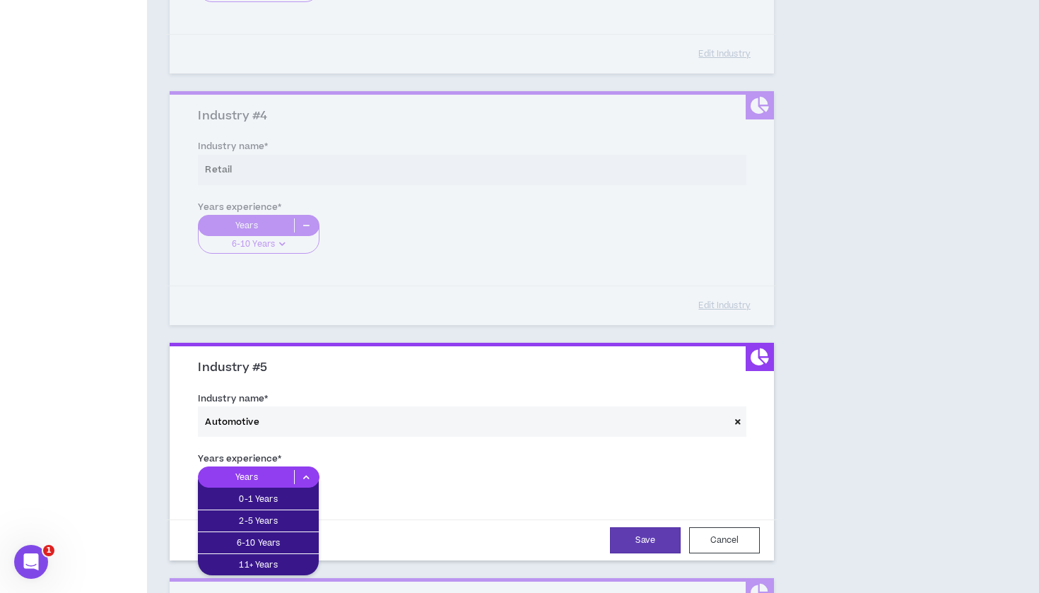
scroll to position [826, 0]
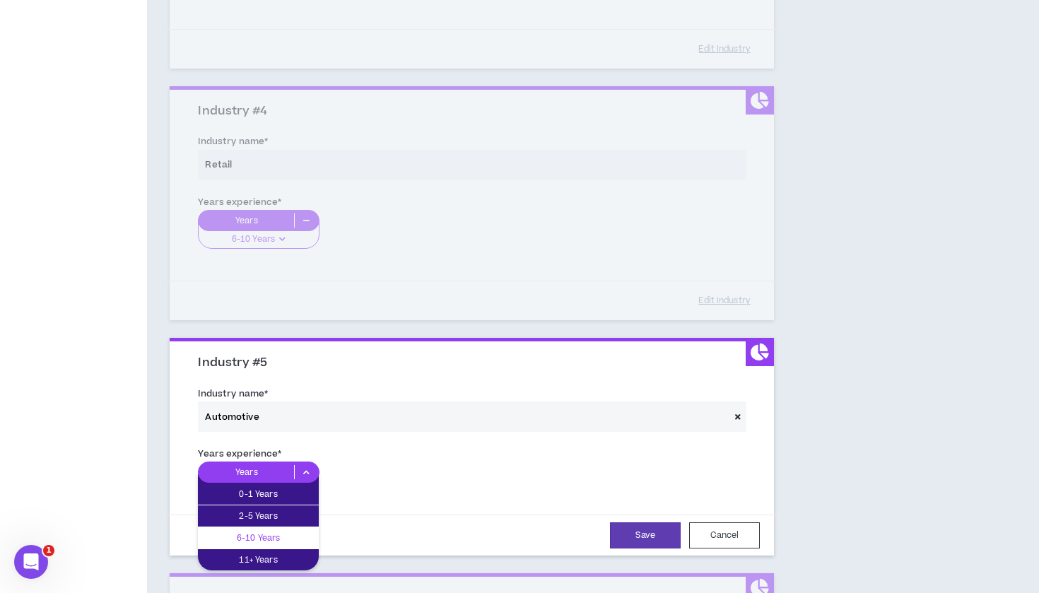
click at [275, 530] on p "6-10 Years" at bounding box center [258, 538] width 121 height 16
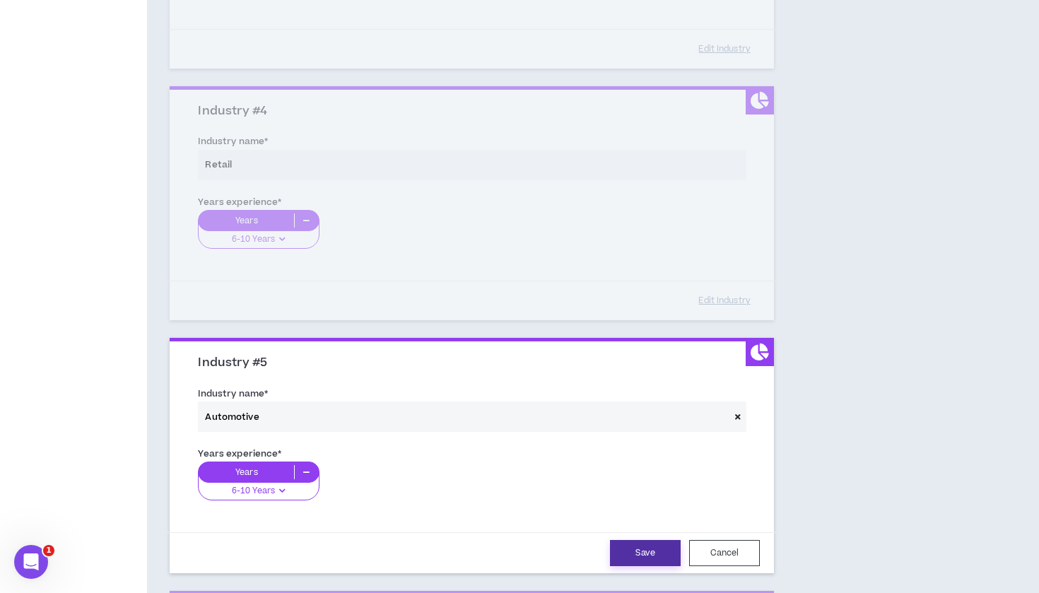
click at [661, 551] on button "Save" at bounding box center [645, 553] width 71 height 26
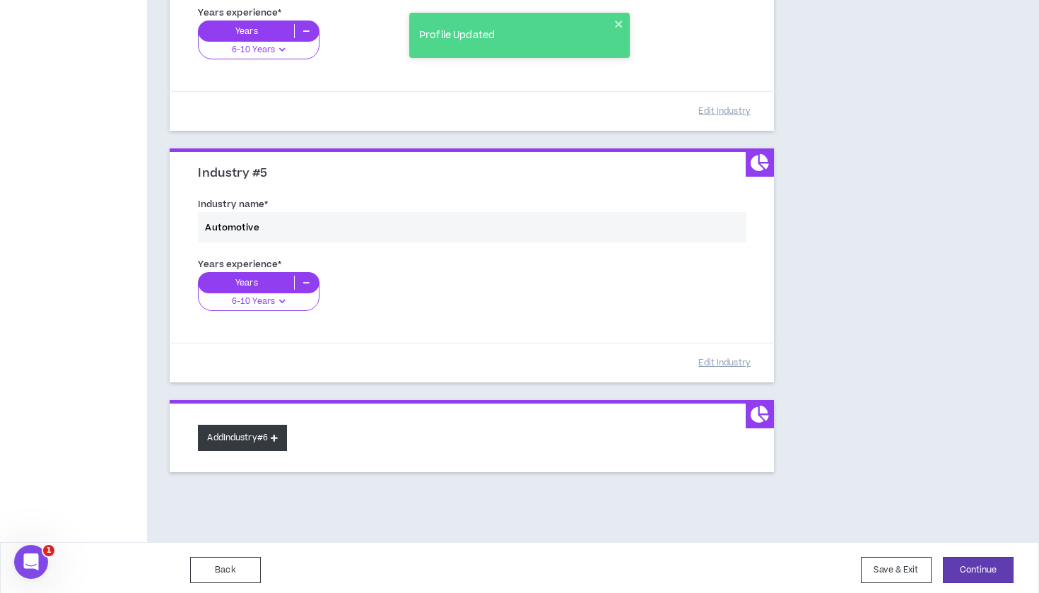
scroll to position [1015, 0]
click at [254, 428] on button "Add Industry #6" at bounding box center [242, 439] width 89 height 26
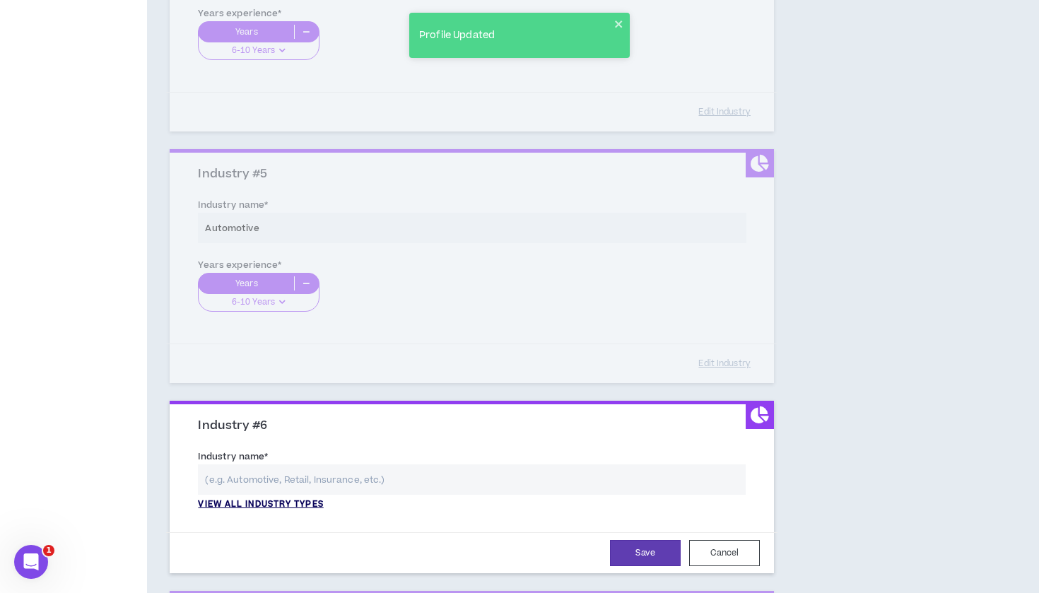
click at [274, 501] on p "View all industry types" at bounding box center [260, 504] width 125 height 13
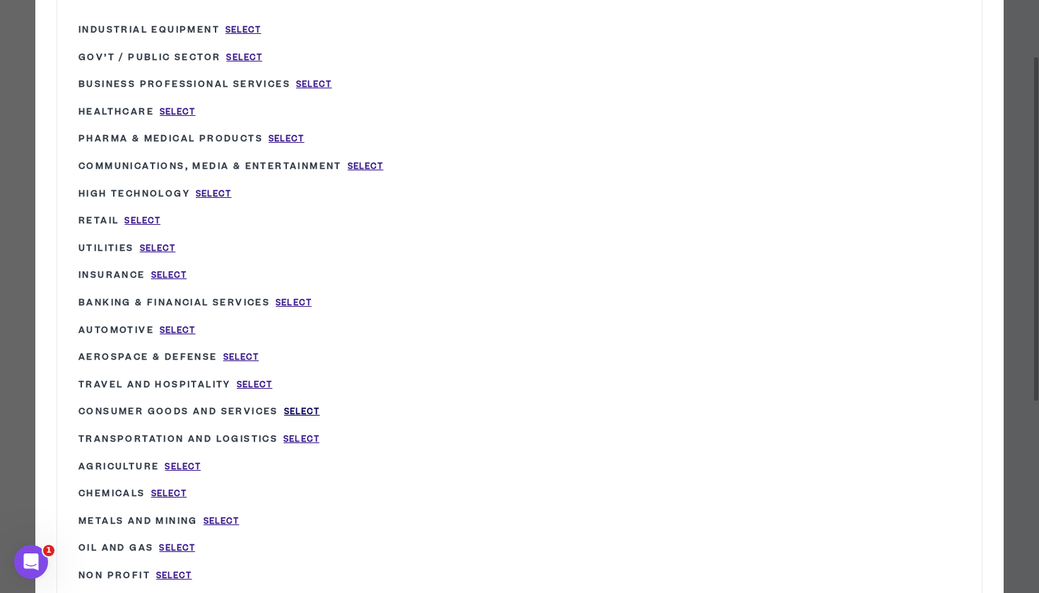
click at [303, 406] on span "Select" at bounding box center [302, 412] width 36 height 12
type input "Consumer Goods and Services"
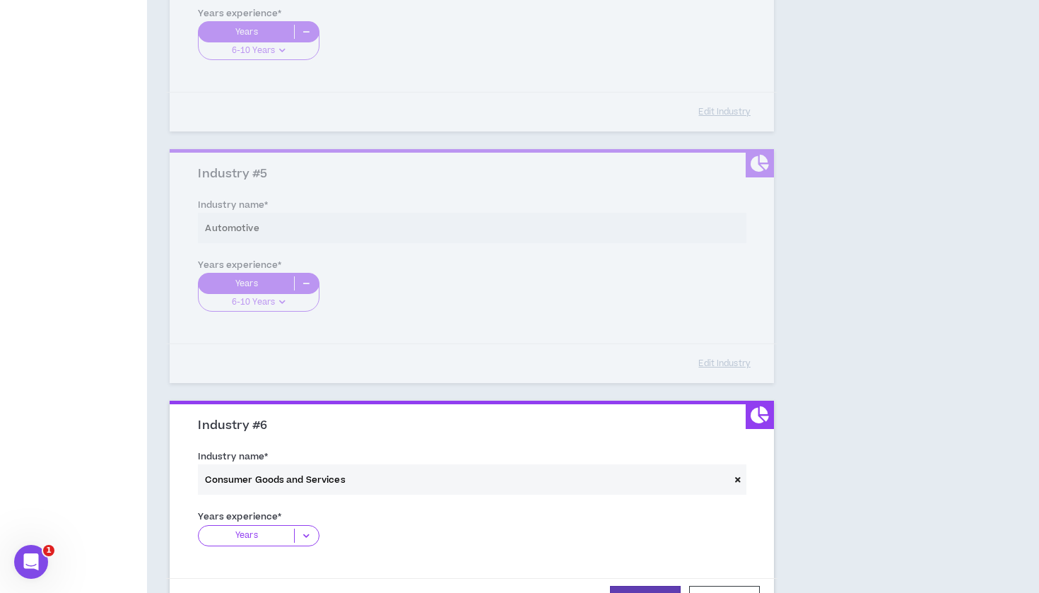
click at [300, 529] on icon at bounding box center [306, 536] width 23 height 14
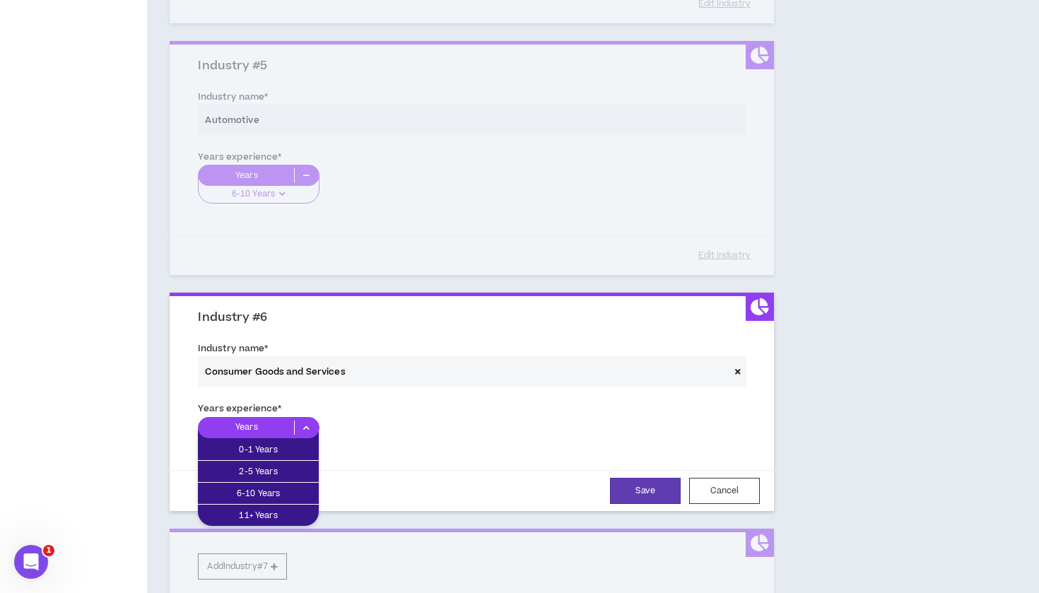
scroll to position [1123, 0]
click at [280, 490] on p "6-10 Years" at bounding box center [258, 494] width 121 height 16
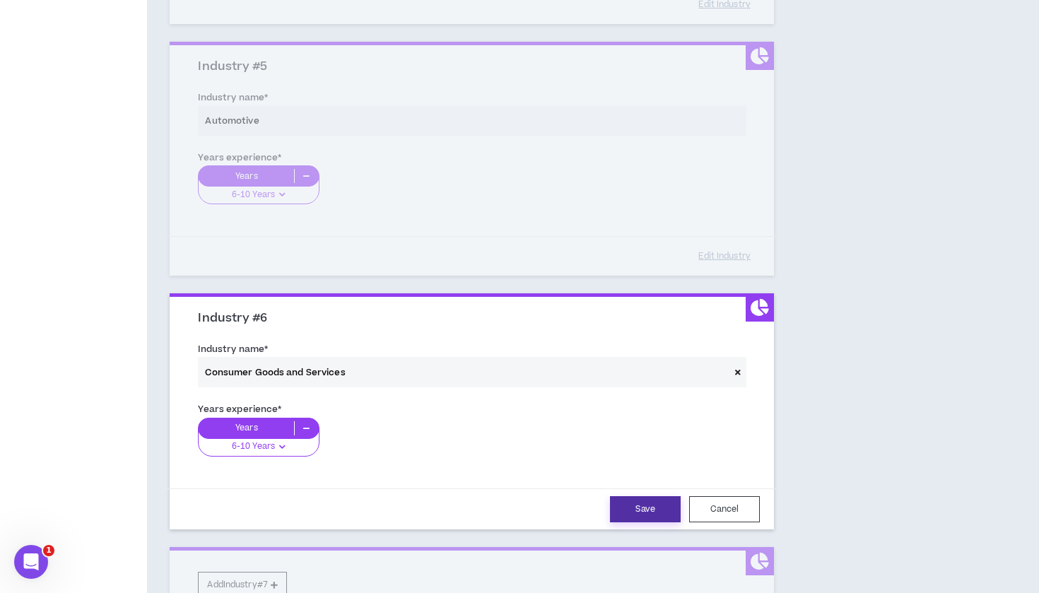
click at [640, 508] on button "Save" at bounding box center [645, 509] width 71 height 26
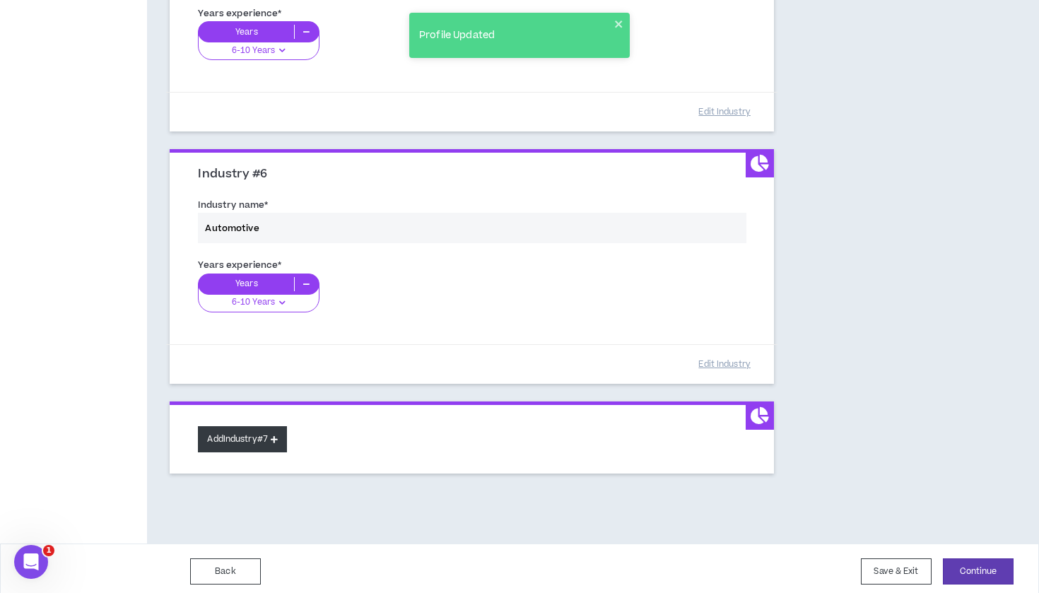
scroll to position [1266, 0]
click at [247, 435] on button "Add Industry #7" at bounding box center [242, 440] width 89 height 26
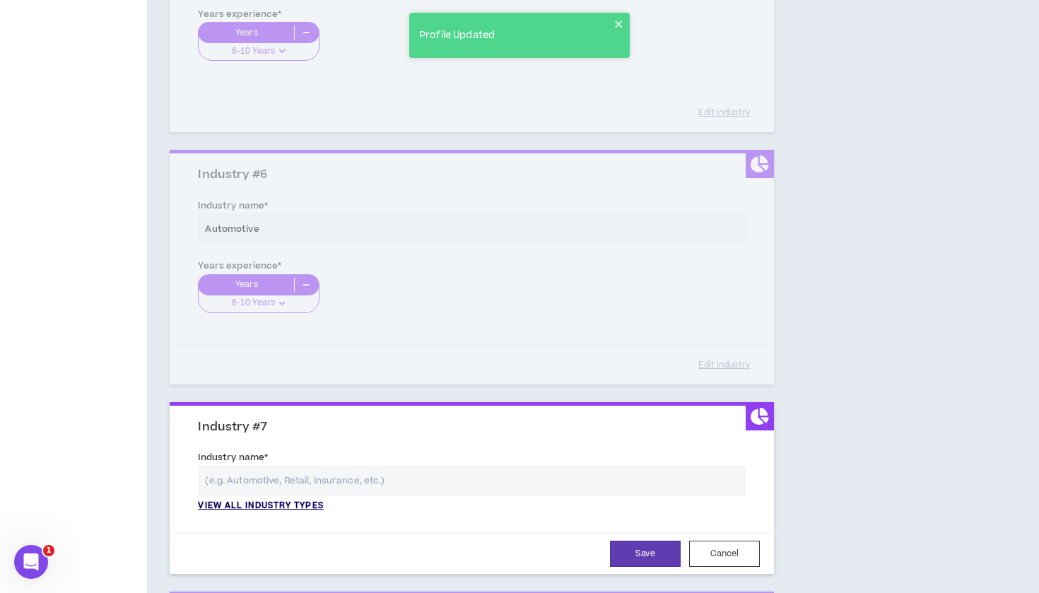
click at [257, 500] on p "View all industry types" at bounding box center [260, 506] width 125 height 13
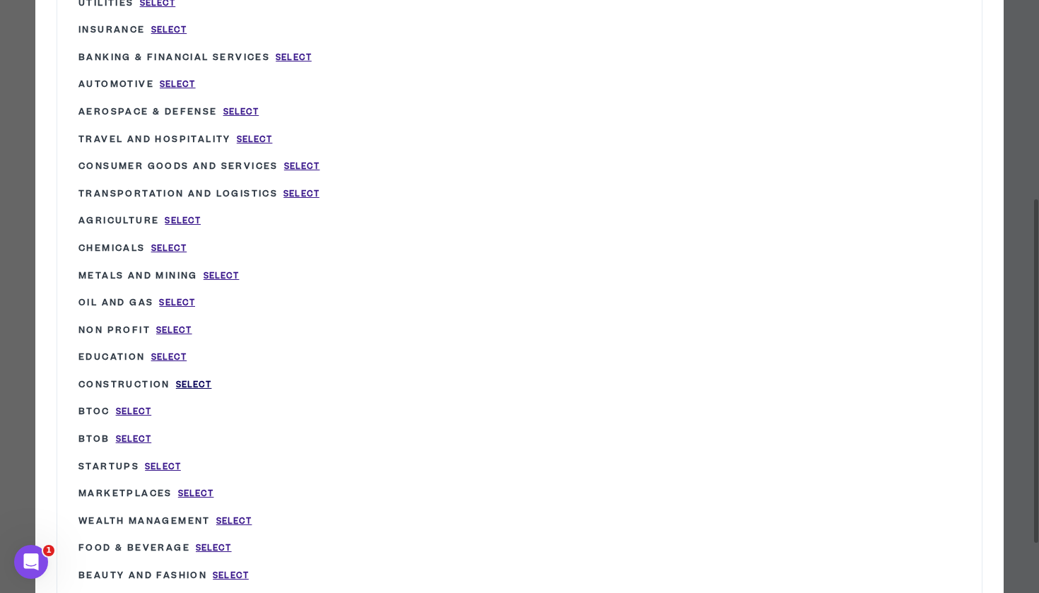
click at [197, 379] on span "Select" at bounding box center [194, 385] width 36 height 12
type input "Construction"
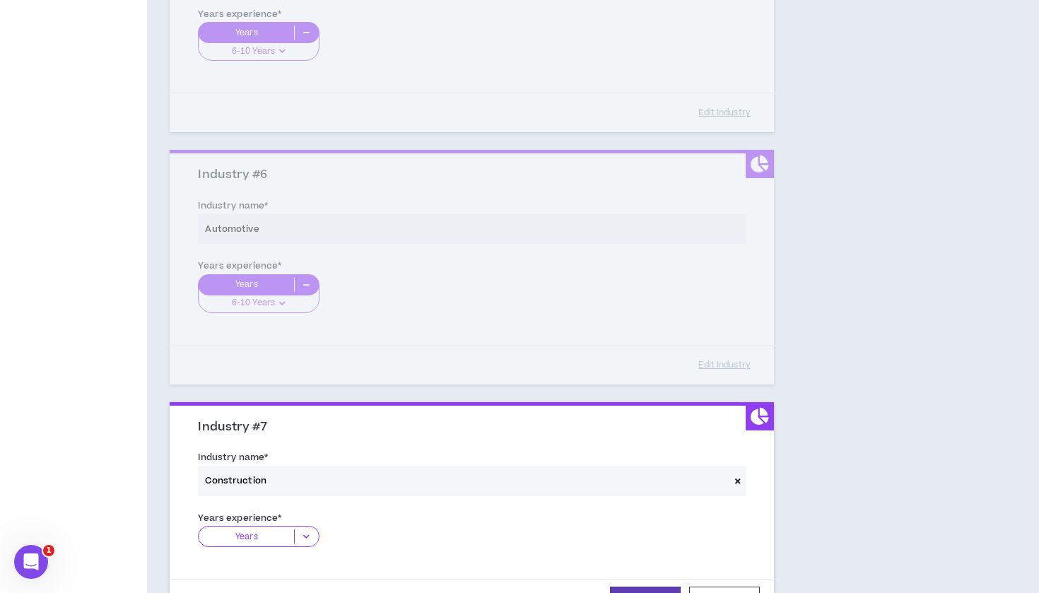
click at [293, 539] on div "Years" at bounding box center [258, 536] width 121 height 21
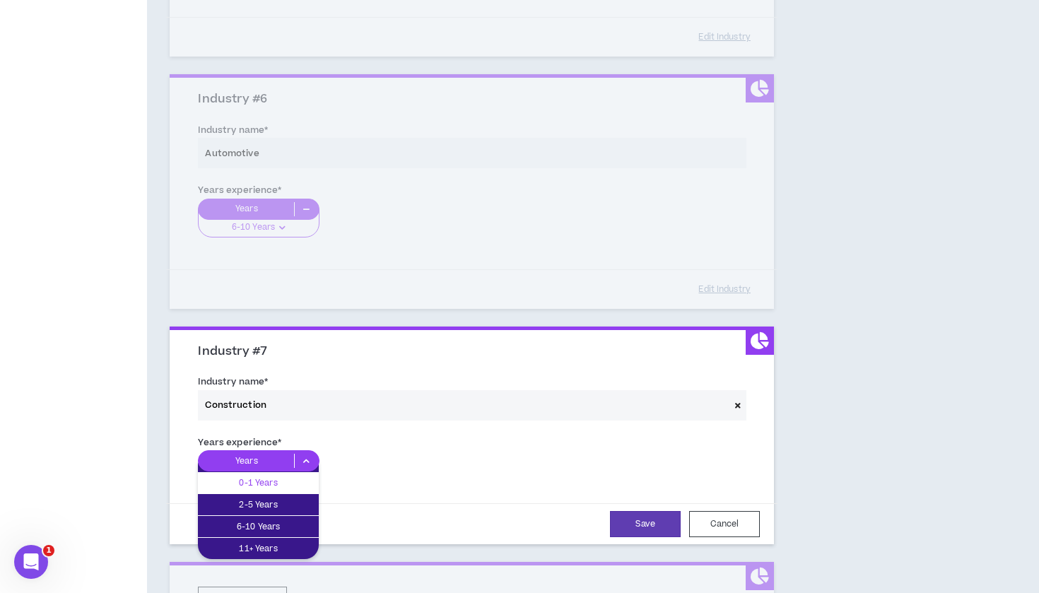
scroll to position [1347, 0]
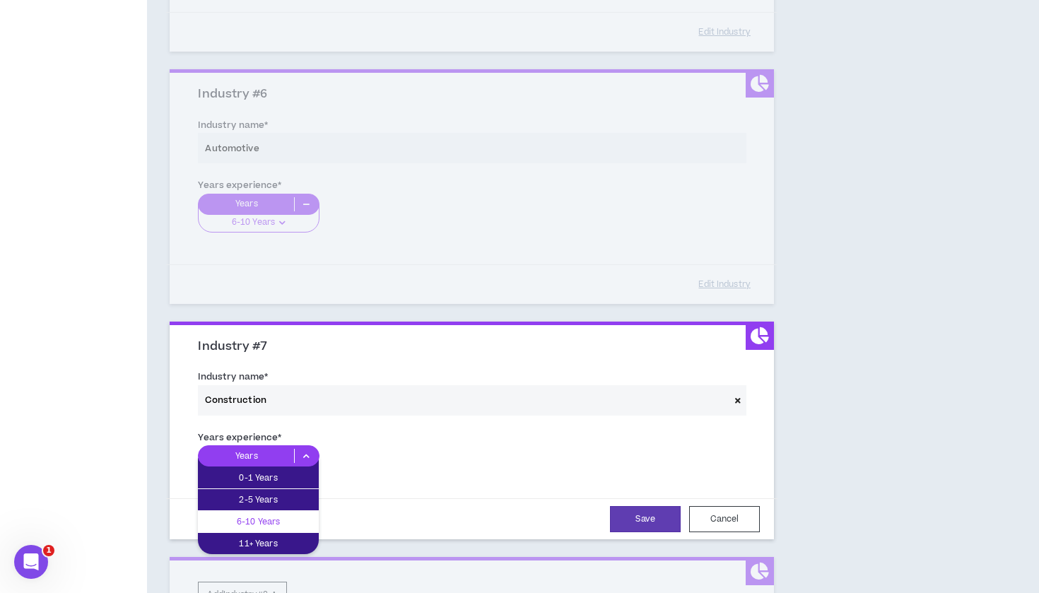
click at [274, 514] on p "6-10 Years" at bounding box center [258, 522] width 121 height 16
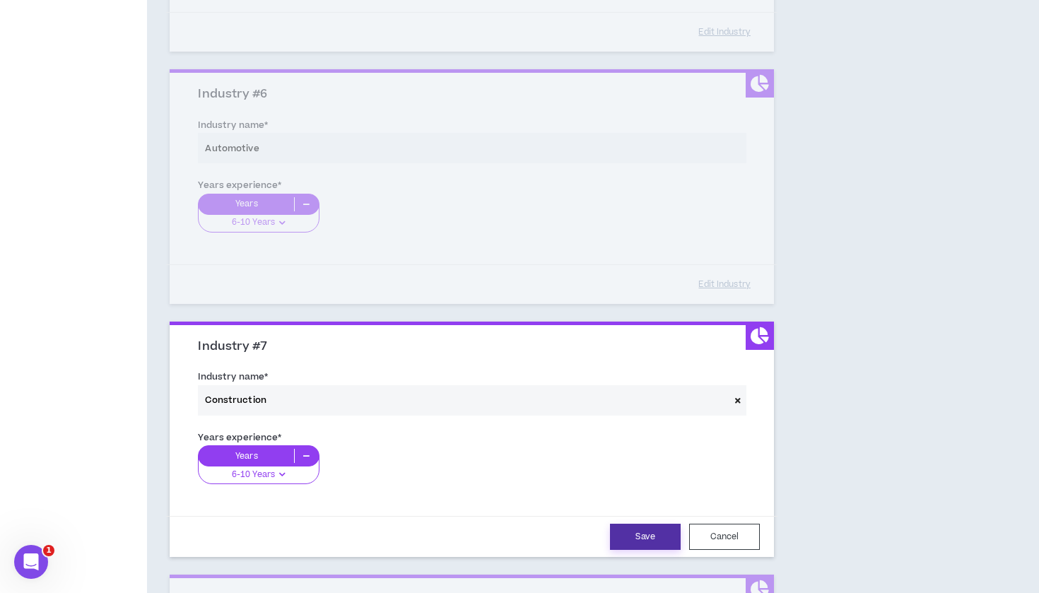
click at [642, 525] on button "Save" at bounding box center [645, 537] width 71 height 26
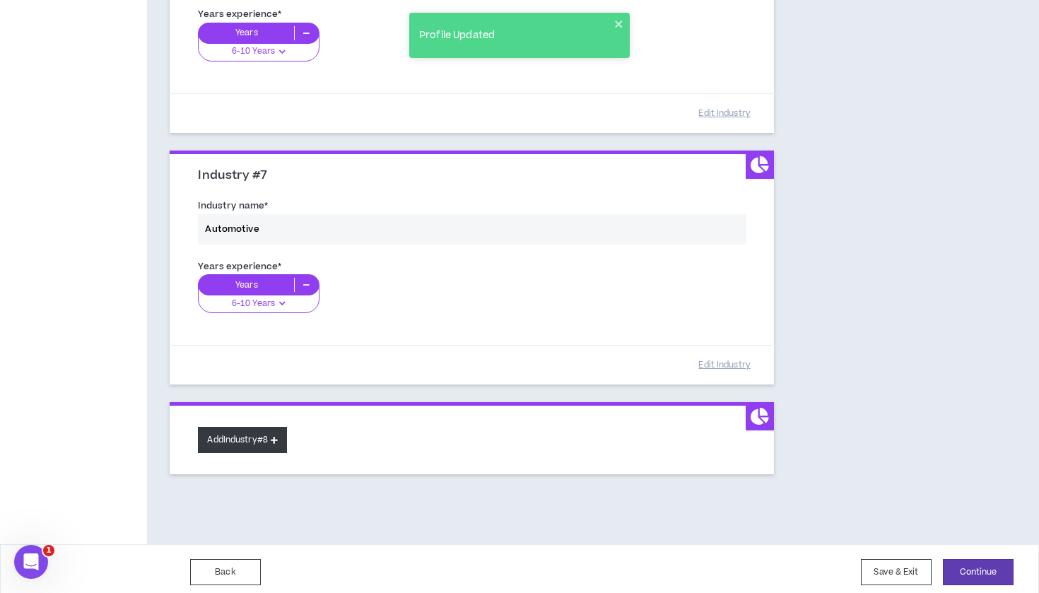
scroll to position [1517, 0]
click at [233, 433] on button "Add Industry #8" at bounding box center [242, 441] width 89 height 26
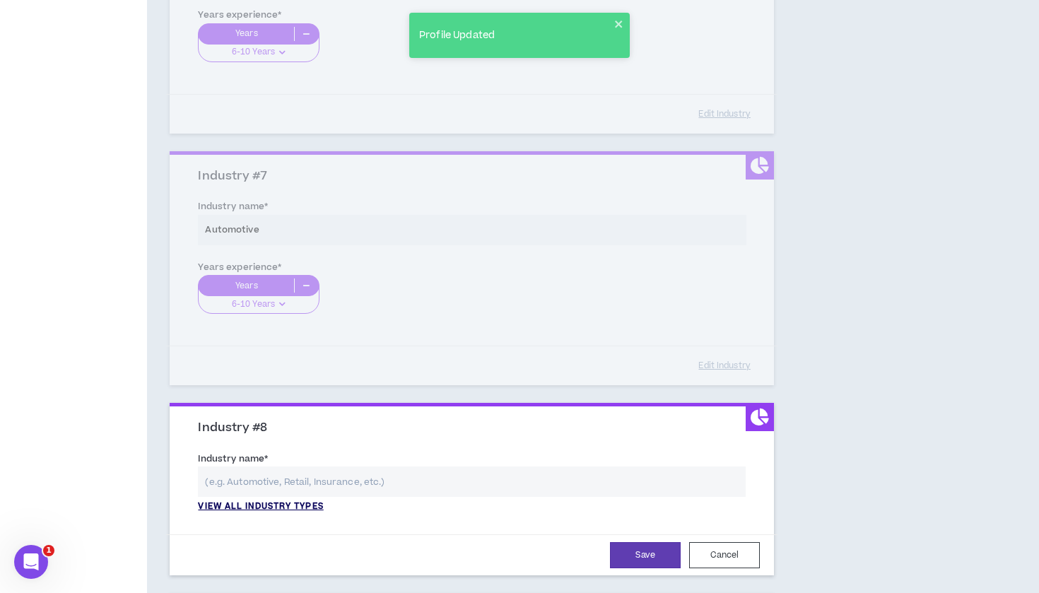
click at [235, 501] on p "View all industry types" at bounding box center [260, 507] width 125 height 13
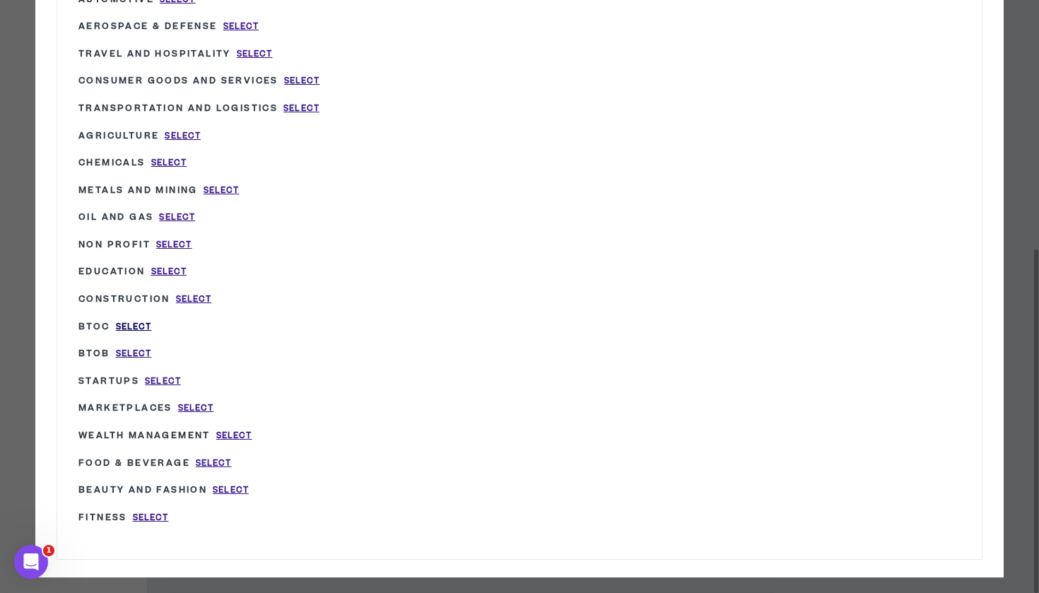
click at [140, 321] on span "Select" at bounding box center [134, 327] width 36 height 12
type input "BtoC"
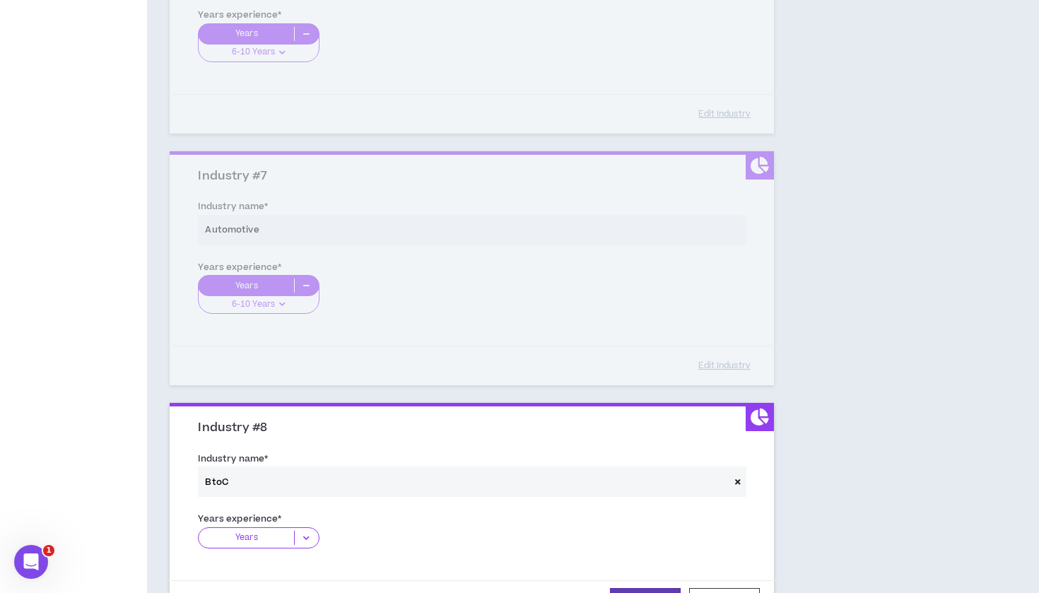
click at [300, 531] on icon at bounding box center [306, 538] width 23 height 14
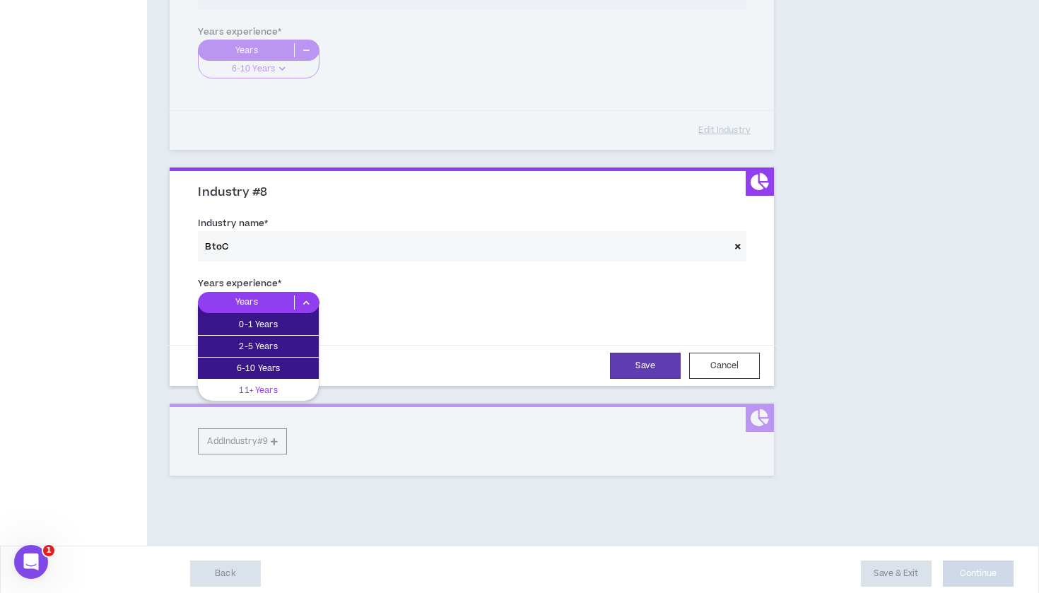
scroll to position [1752, 0]
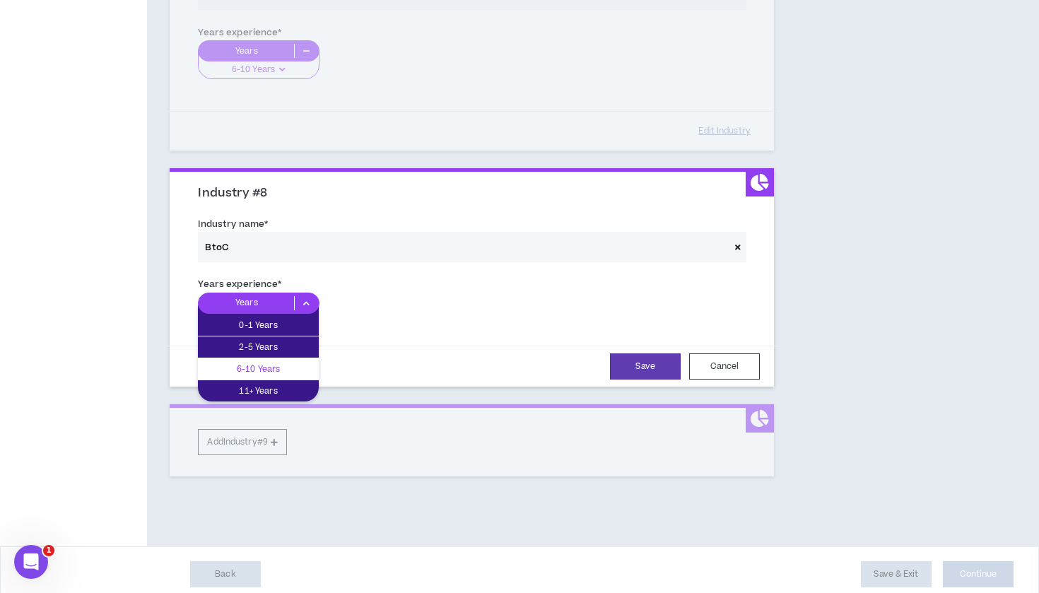
click at [276, 365] on p "6-10 Years" at bounding box center [258, 369] width 121 height 16
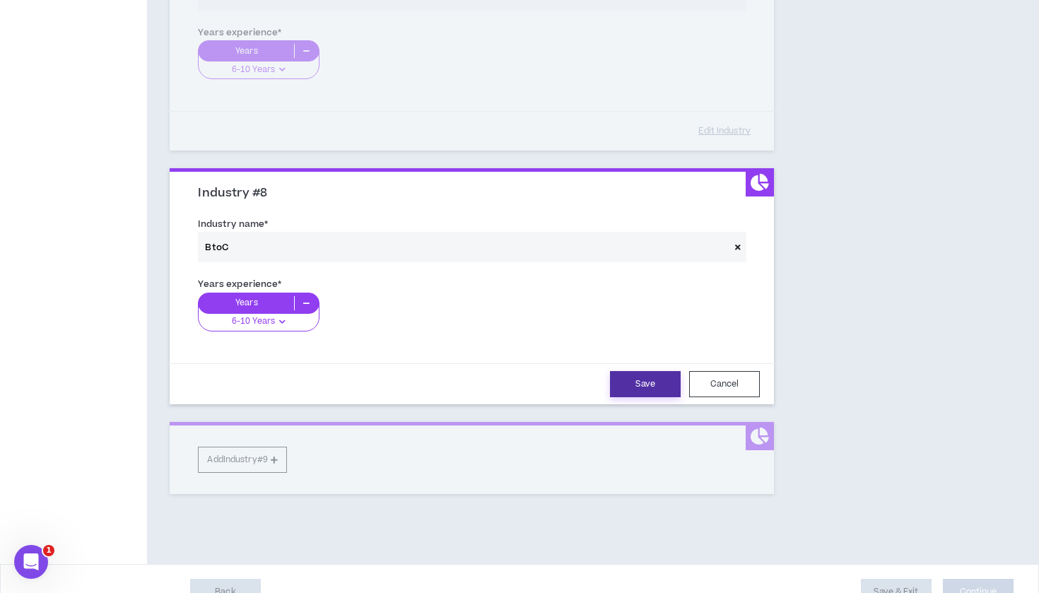
click at [636, 380] on button "Save" at bounding box center [645, 384] width 71 height 26
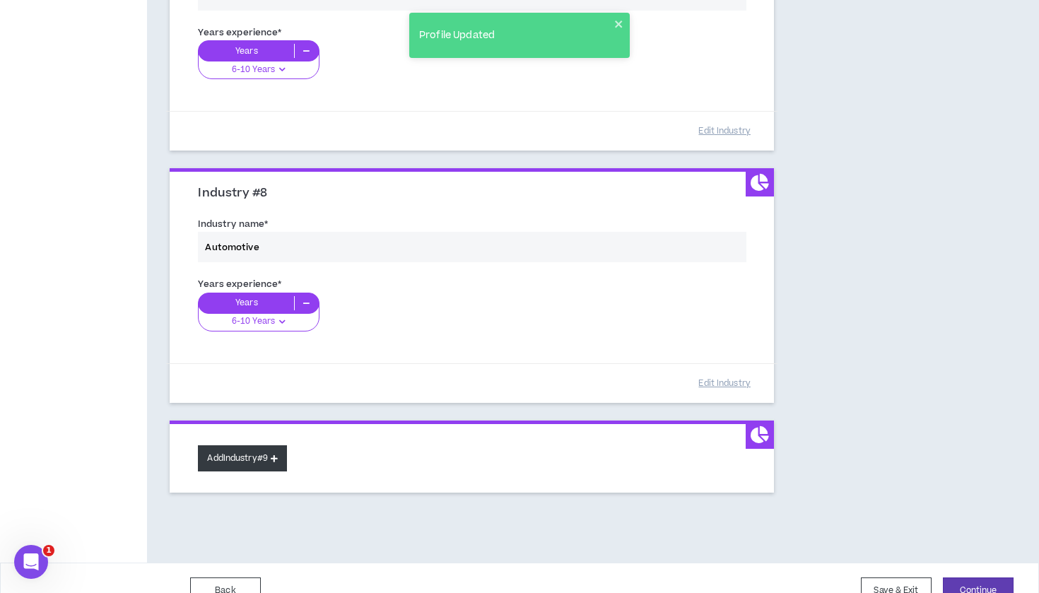
click at [247, 448] on button "Add Industry #9" at bounding box center [242, 458] width 89 height 26
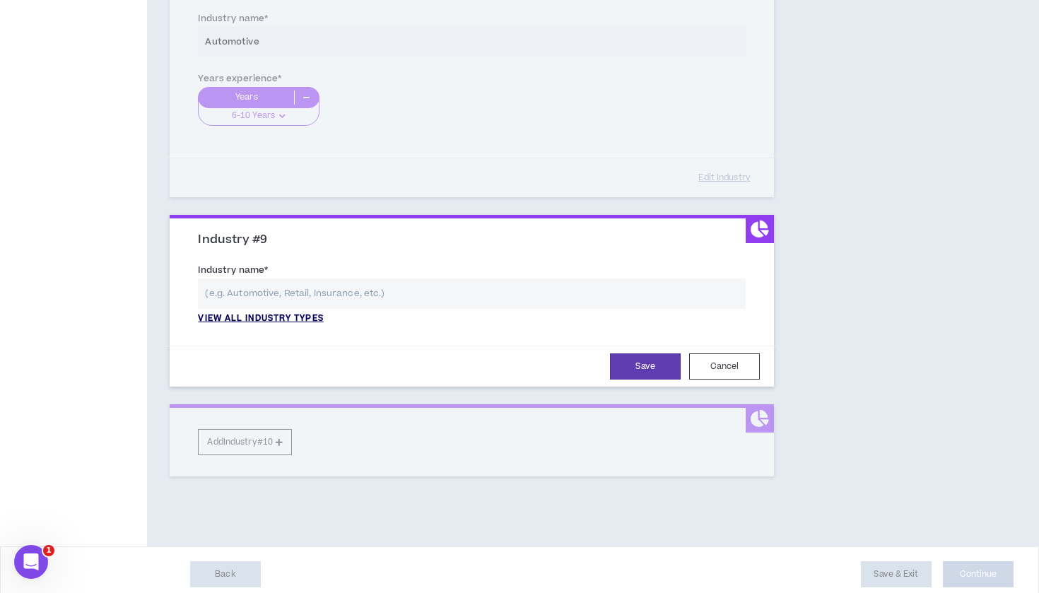
scroll to position [1957, 0]
click at [300, 315] on p "View all industry types" at bounding box center [260, 319] width 125 height 13
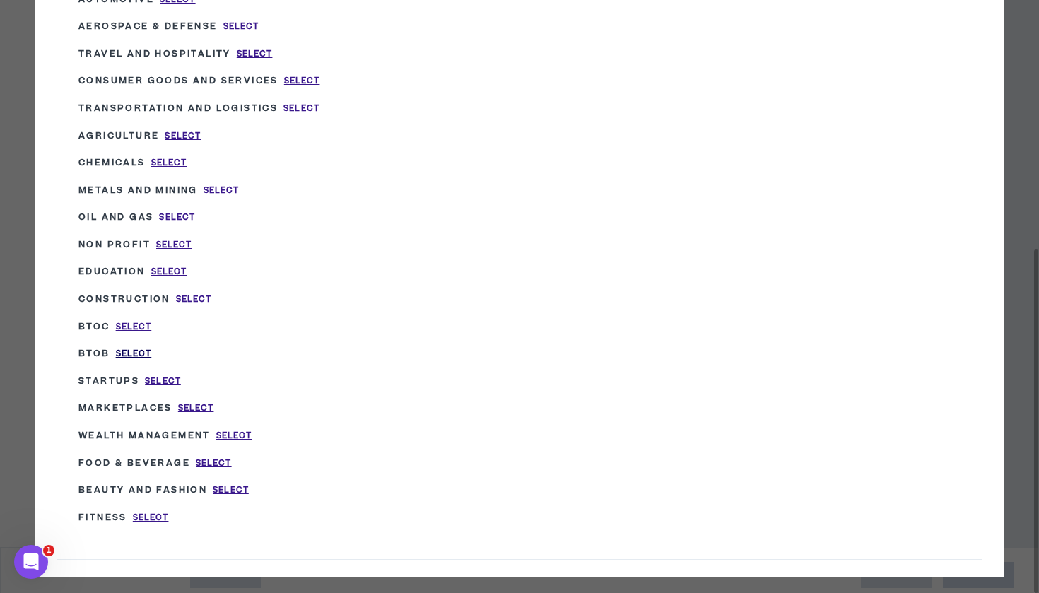
click at [141, 348] on span "Select" at bounding box center [134, 354] width 36 height 12
type input "BtoB"
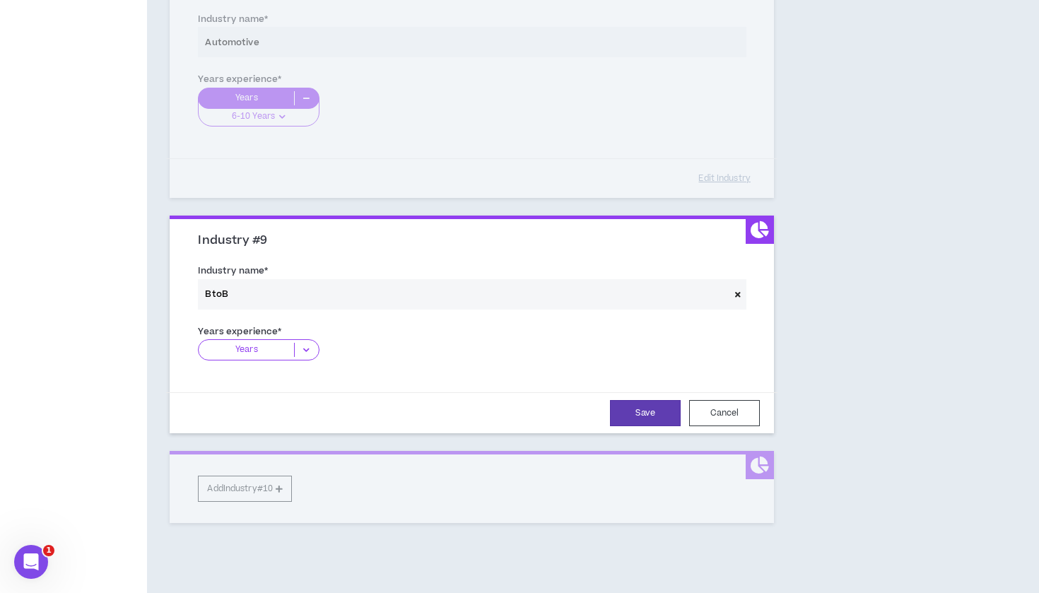
click at [286, 343] on p "Years" at bounding box center [246, 350] width 95 height 14
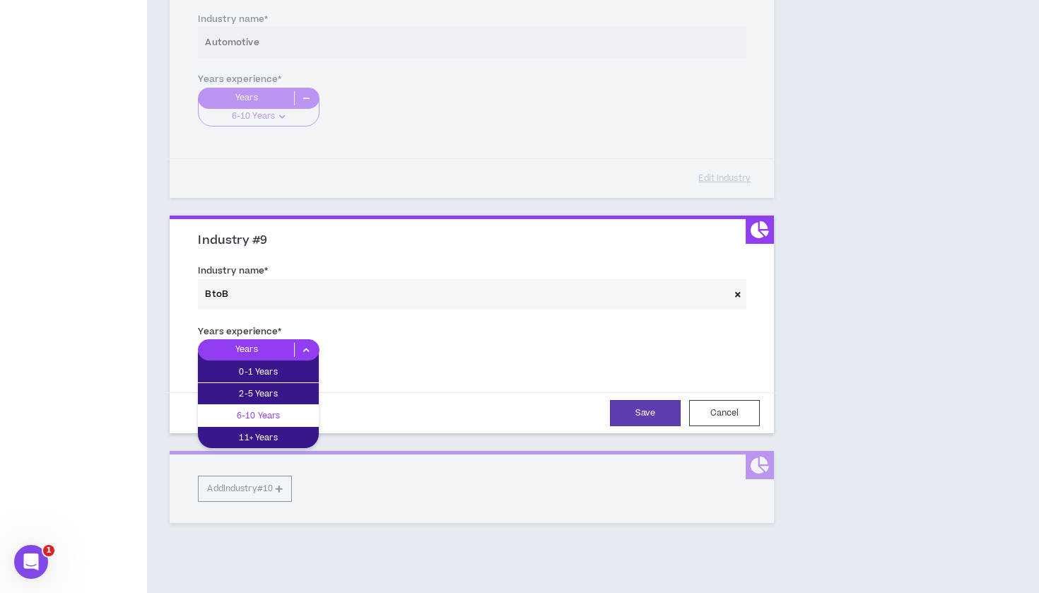
click at [270, 410] on p "6-10 Years" at bounding box center [258, 416] width 121 height 16
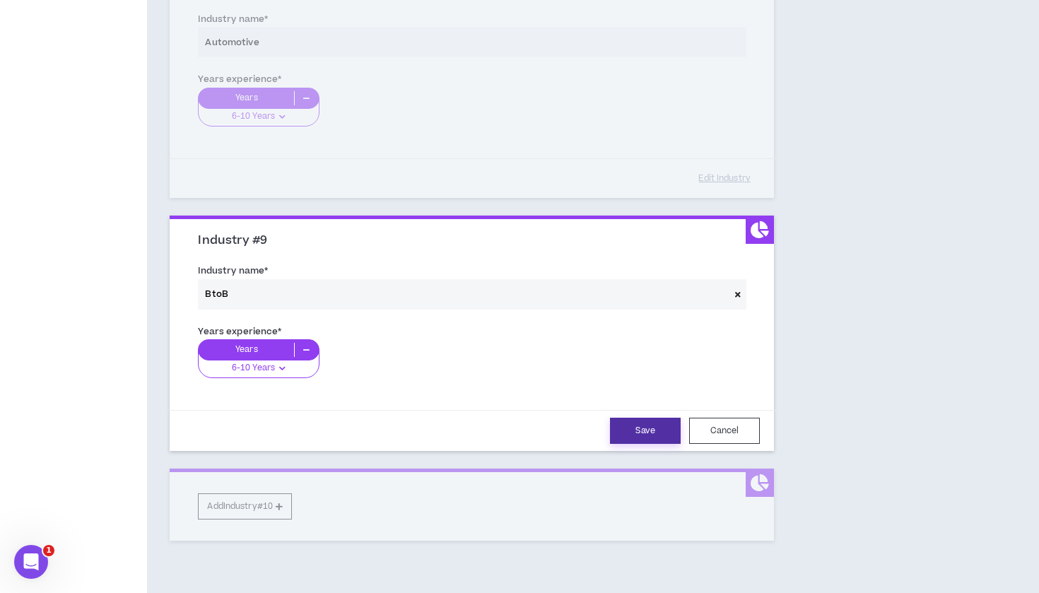
click at [636, 424] on button "Save" at bounding box center [645, 431] width 71 height 26
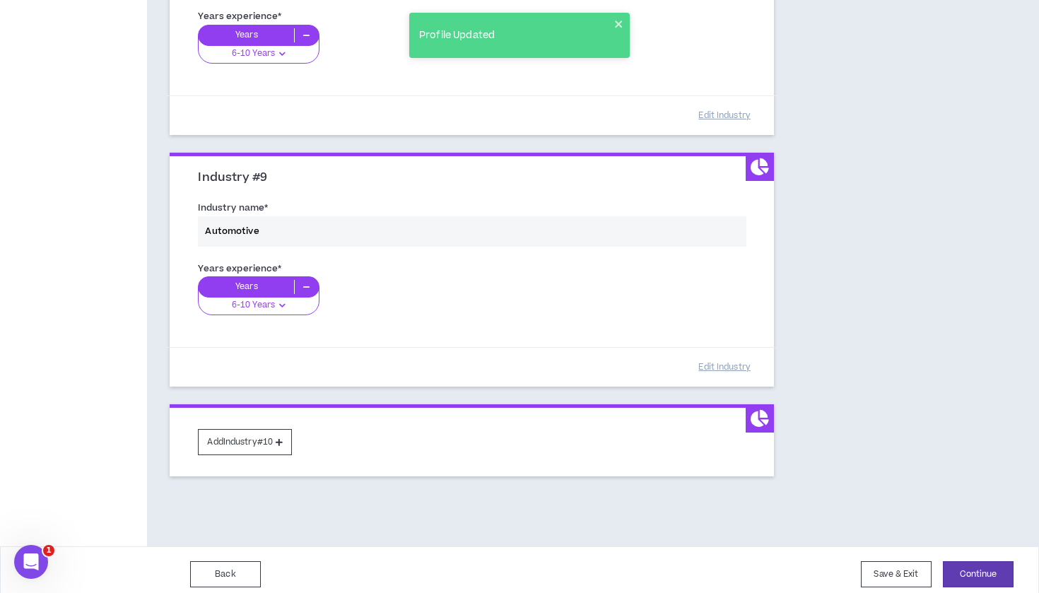
scroll to position [2019, 0]
click at [978, 568] on button "Continue" at bounding box center [978, 575] width 71 height 26
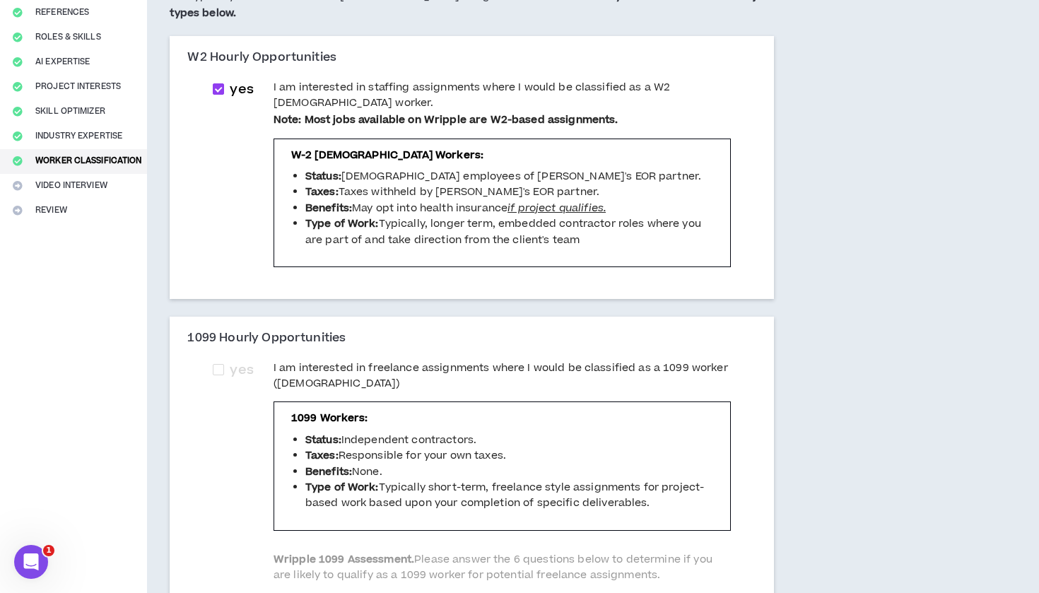
scroll to position [174, 0]
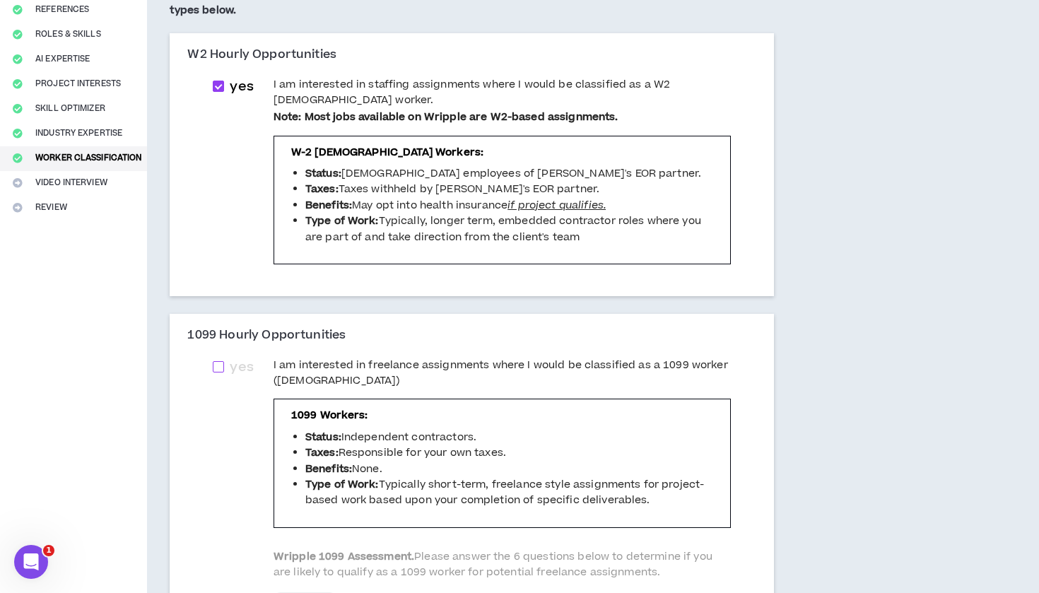
click at [230, 360] on span "yes" at bounding box center [241, 368] width 35 height 20
checkbox input "****"
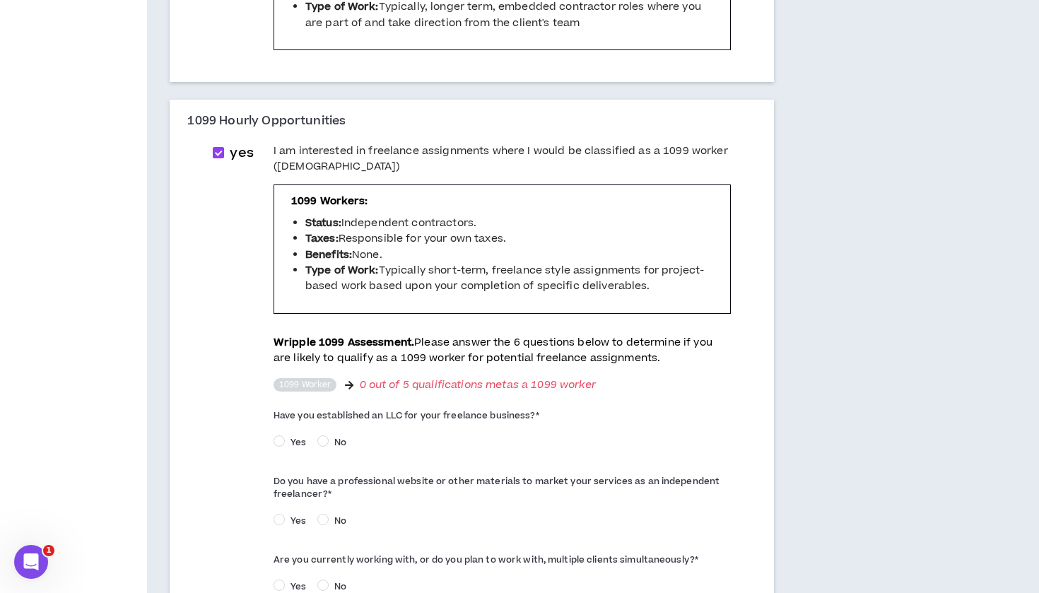
scroll to position [390, 0]
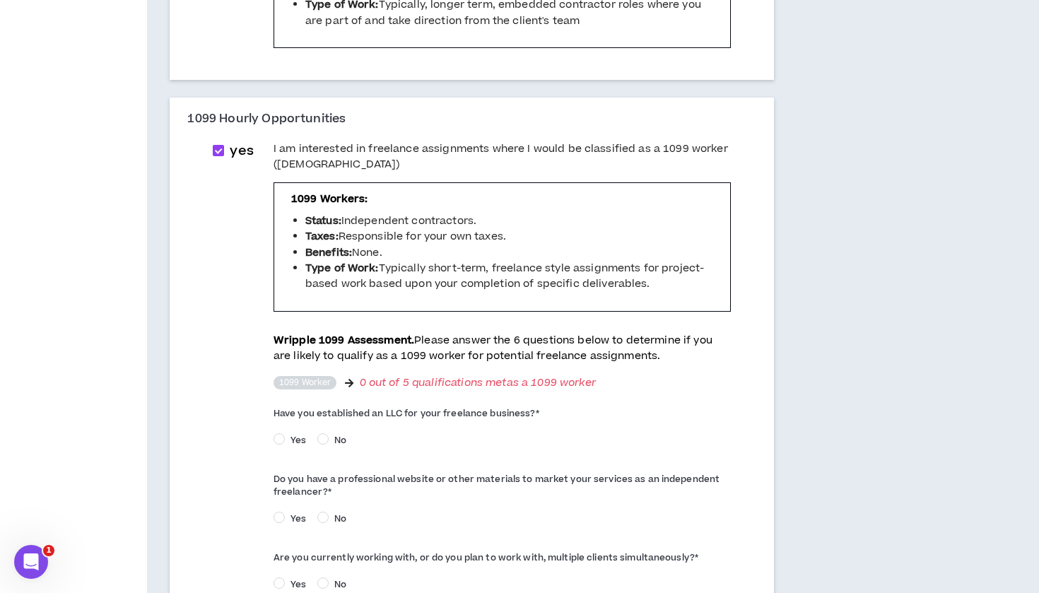
click at [334, 434] on span "No" at bounding box center [340, 440] width 23 height 13
click at [293, 513] on span "Yes" at bounding box center [298, 519] width 27 height 13
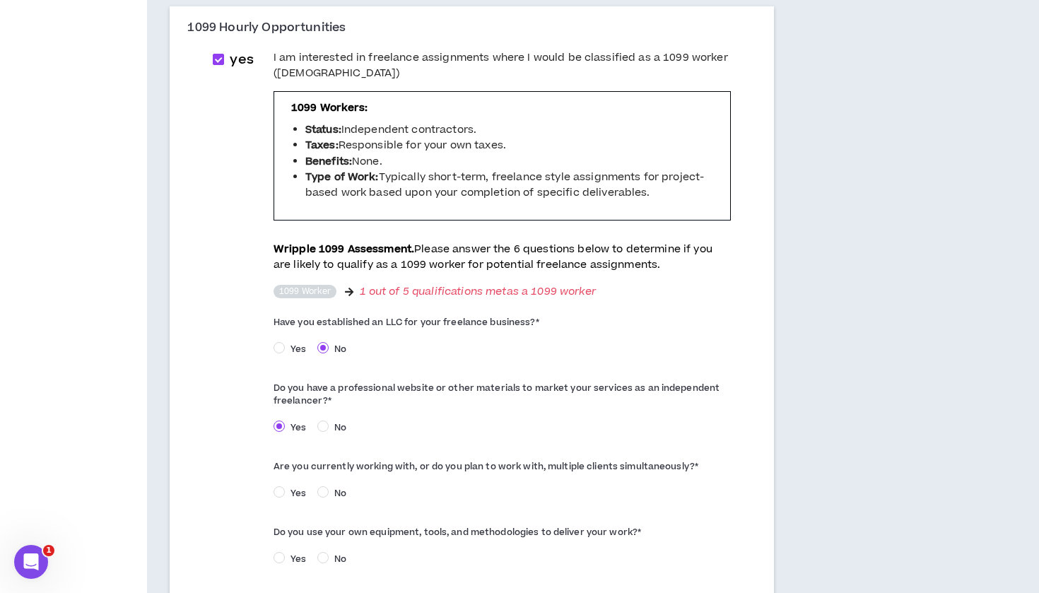
scroll to position [485, 0]
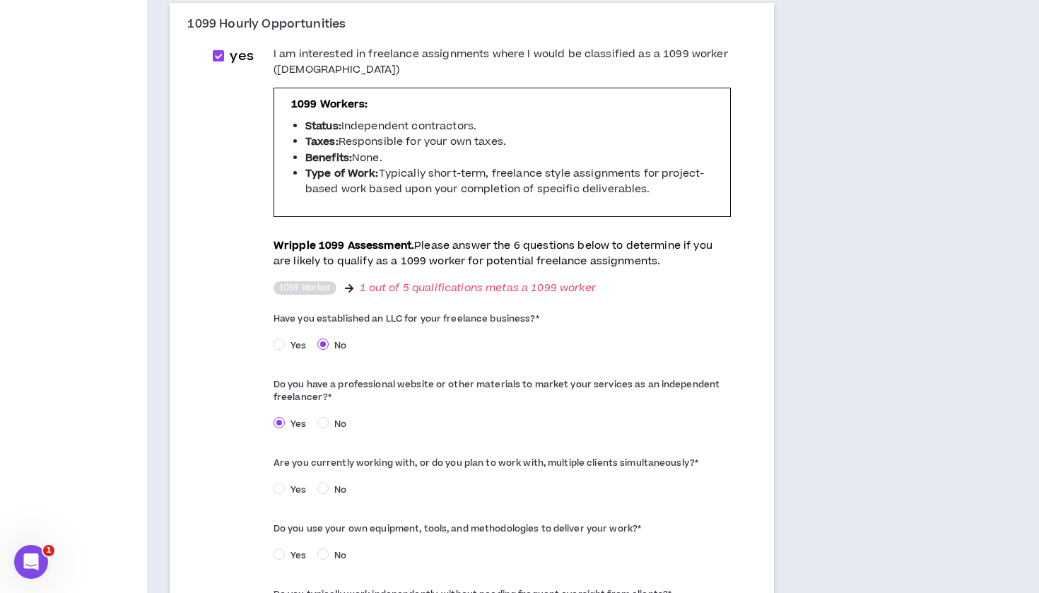
click at [295, 484] on span "Yes" at bounding box center [298, 490] width 27 height 13
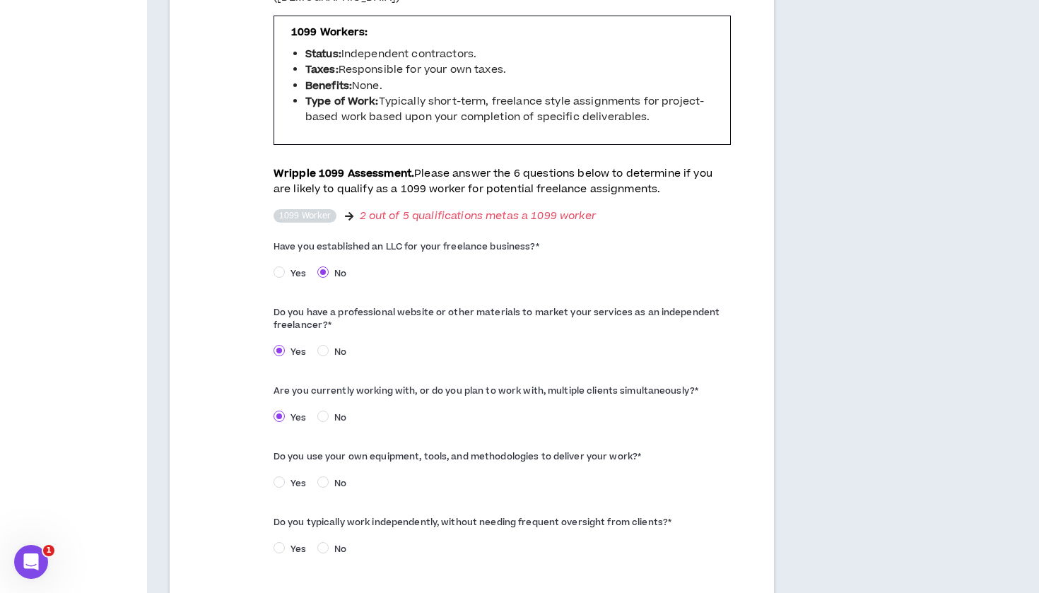
scroll to position [556, 0]
click at [305, 481] on span "Yes" at bounding box center [298, 484] width 27 height 13
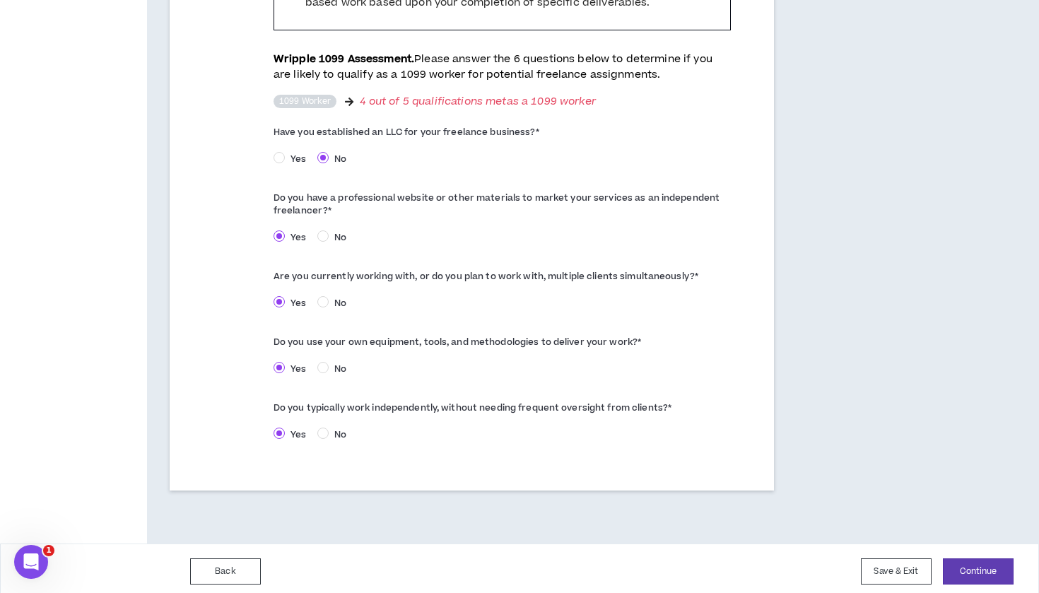
scroll to position [671, 0]
click at [980, 561] on button "Continue" at bounding box center [978, 572] width 71 height 26
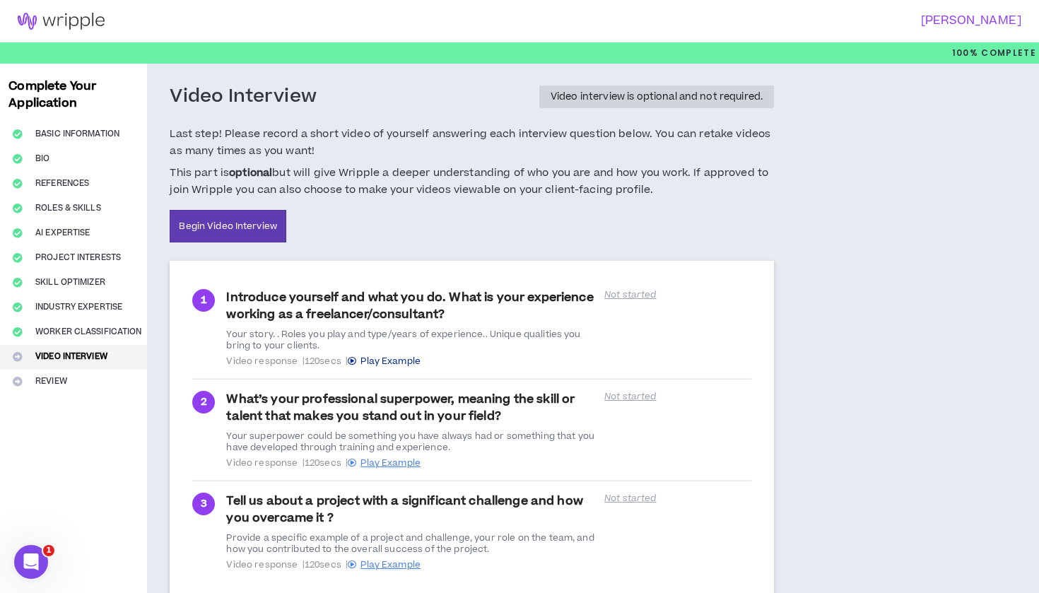
click at [404, 357] on span "Play Example" at bounding box center [391, 361] width 60 height 13
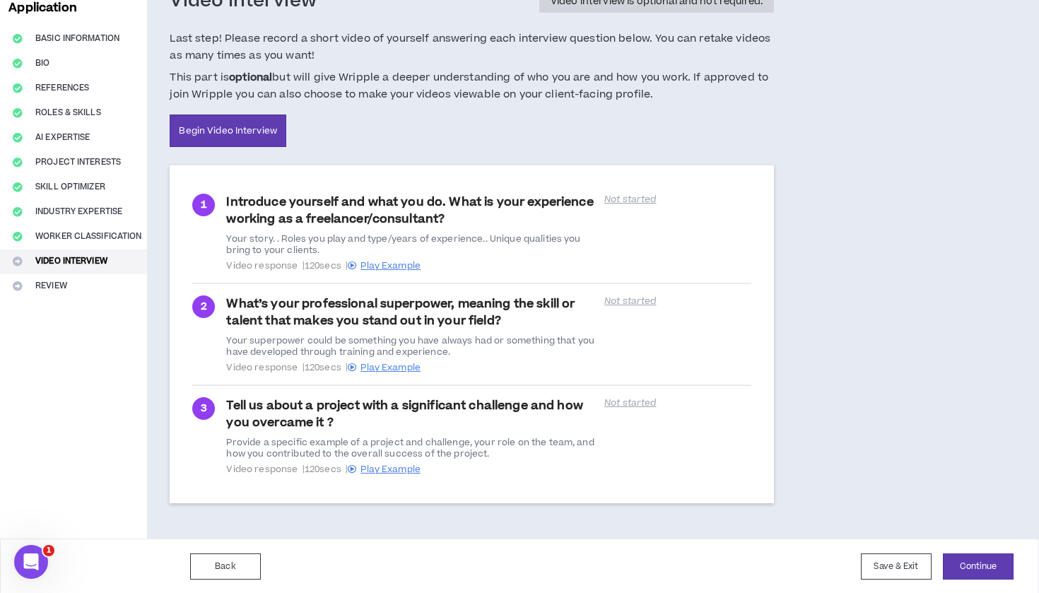
scroll to position [94, 0]
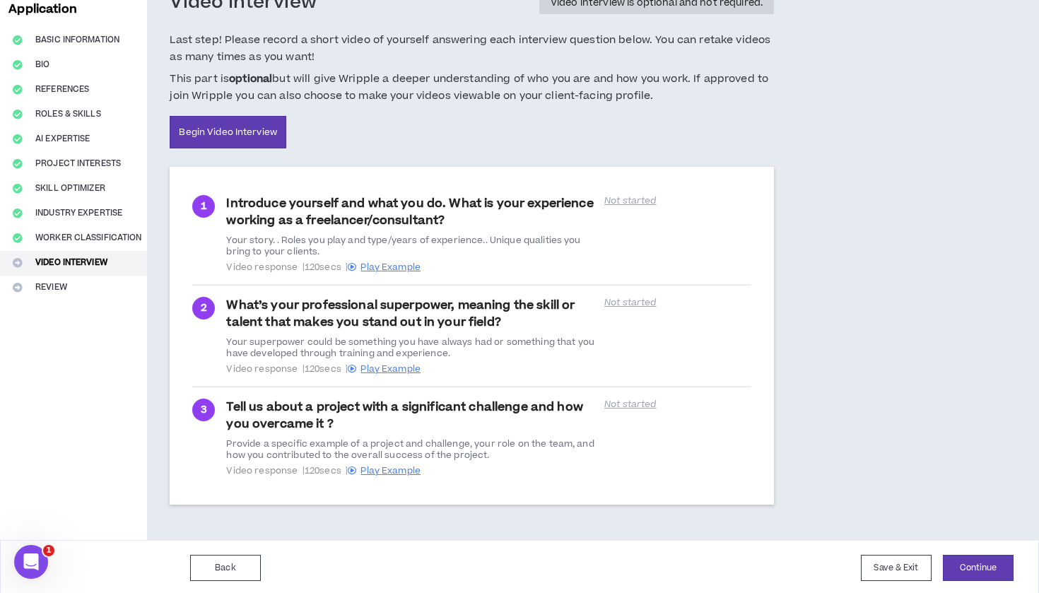
click at [891, 387] on div "Video Interview Video interview is optional and not required. Last step! Please…" at bounding box center [537, 255] width 780 height 571
drag, startPoint x: 968, startPoint y: 566, endPoint x: 933, endPoint y: 469, distance: 103.1
click at [933, 469] on div "100% Complete Complete Your Application Basic Information Bio References Roles …" at bounding box center [519, 272] width 1039 height 648
click at [882, 566] on button "Save & Exit" at bounding box center [896, 568] width 71 height 26
